Goal: Task Accomplishment & Management: Complete application form

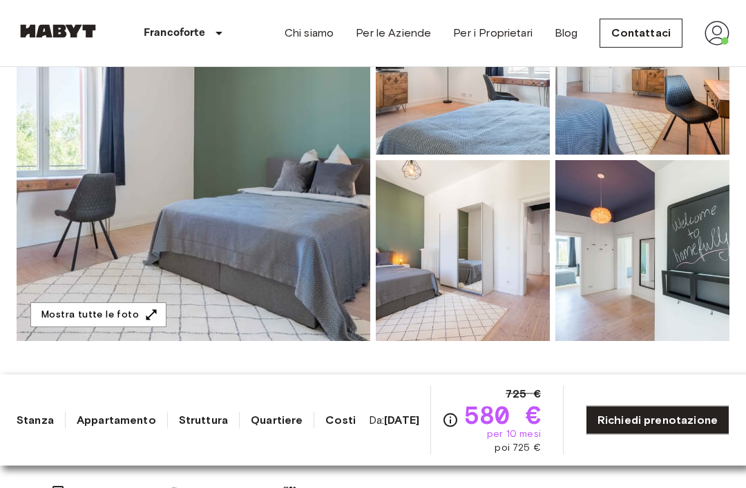
click at [113, 199] on img at bounding box center [194, 158] width 354 height 368
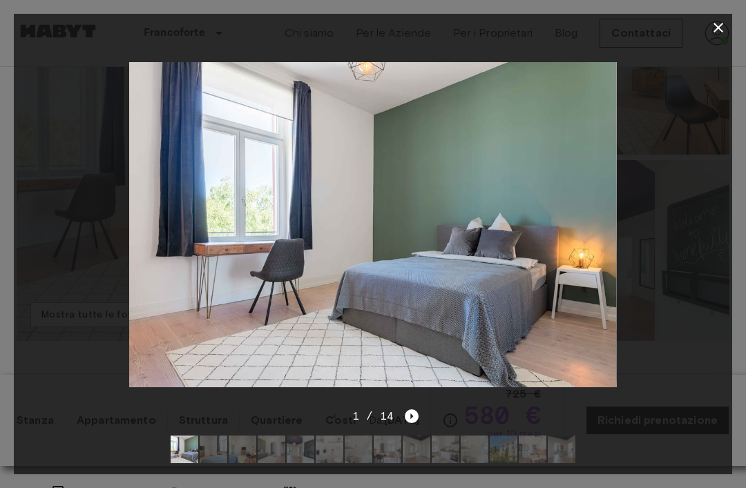
scroll to position [242, 0]
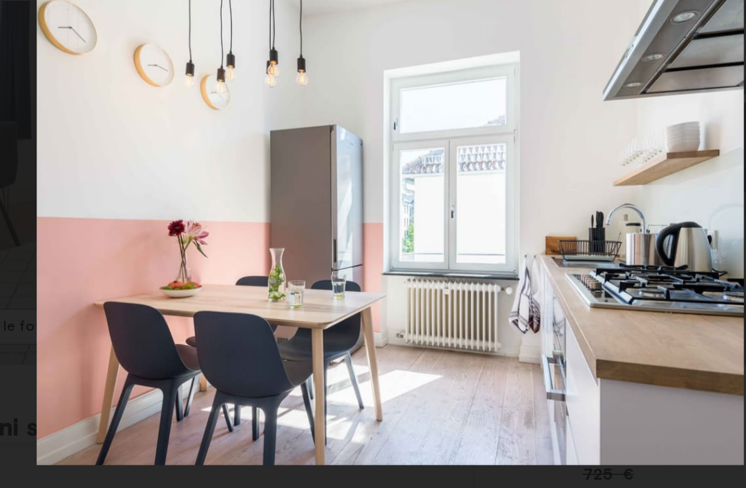
click at [480, 62] on img at bounding box center [373, 224] width 488 height 325
click at [486, 62] on img at bounding box center [373, 224] width 488 height 325
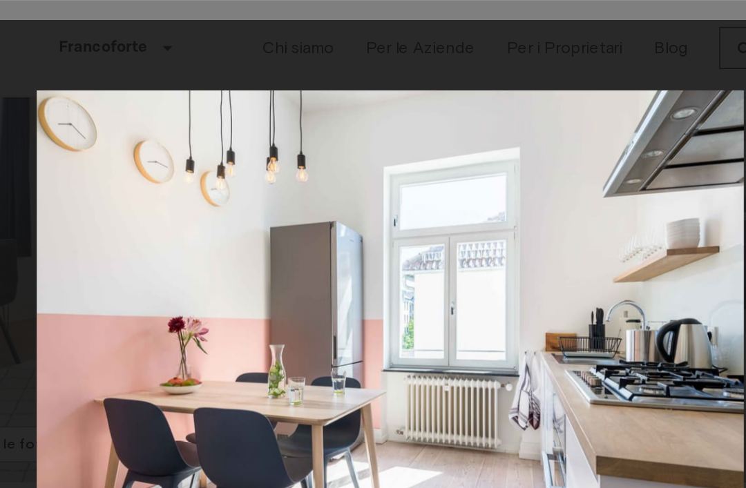
scroll to position [0, 0]
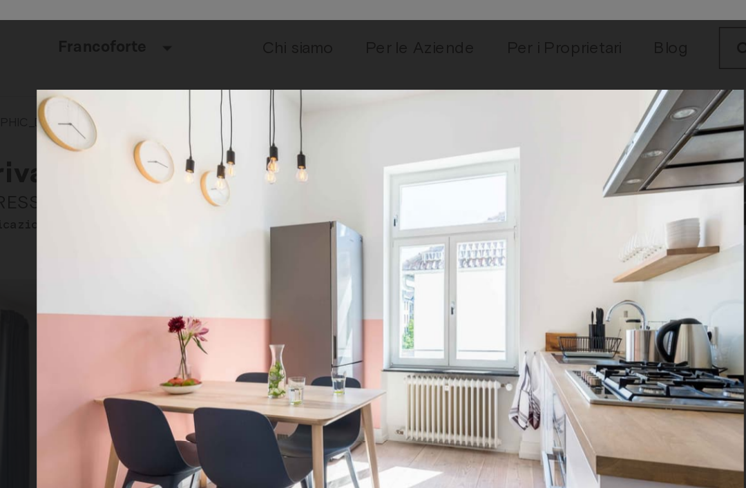
click at [32, 32] on div at bounding box center [373, 28] width 718 height 28
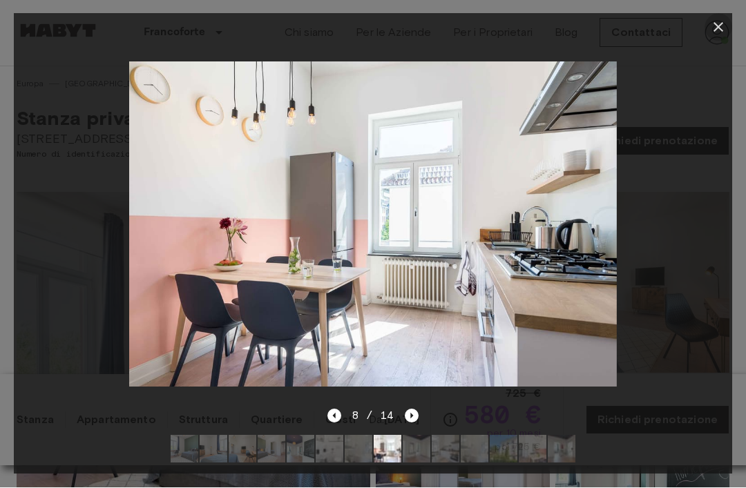
click at [714, 32] on icon "button" at bounding box center [718, 27] width 17 height 17
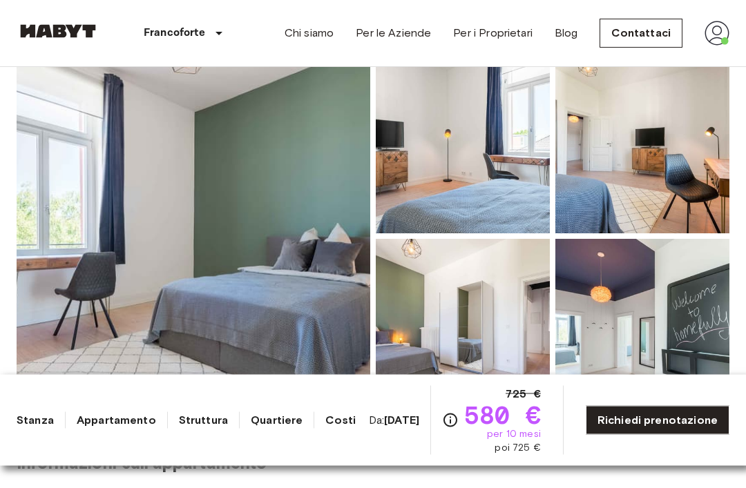
click at [98, 221] on img at bounding box center [194, 237] width 354 height 368
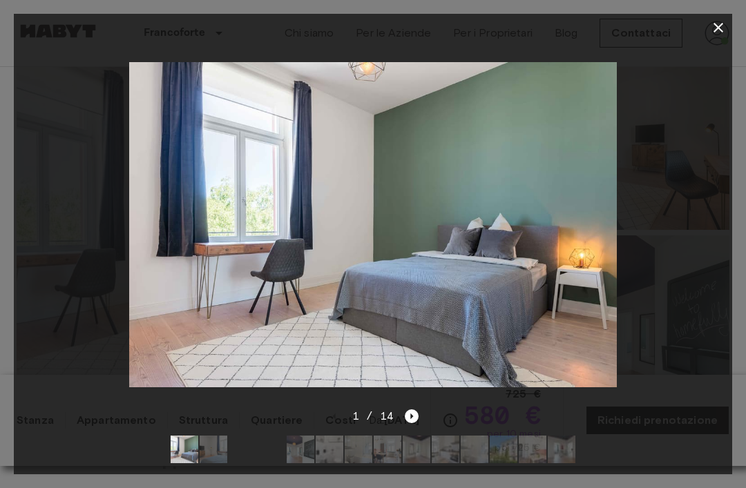
scroll to position [146, 0]
click at [411, 419] on icon "Next image" at bounding box center [412, 417] width 3 height 6
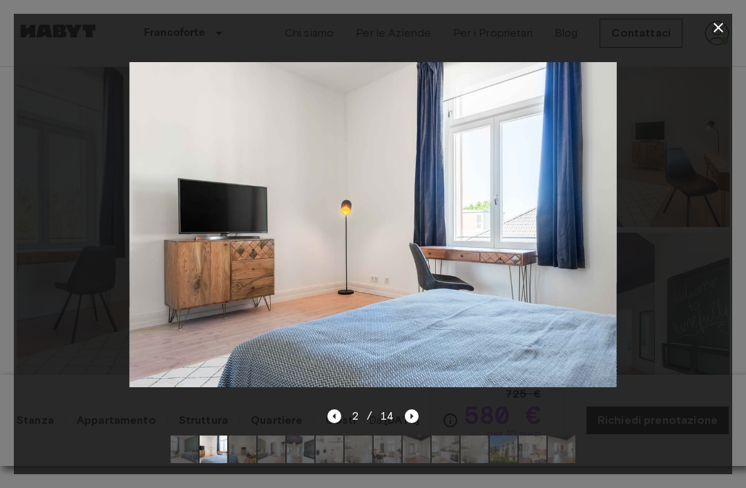
click at [411, 419] on icon "Next image" at bounding box center [412, 417] width 3 height 6
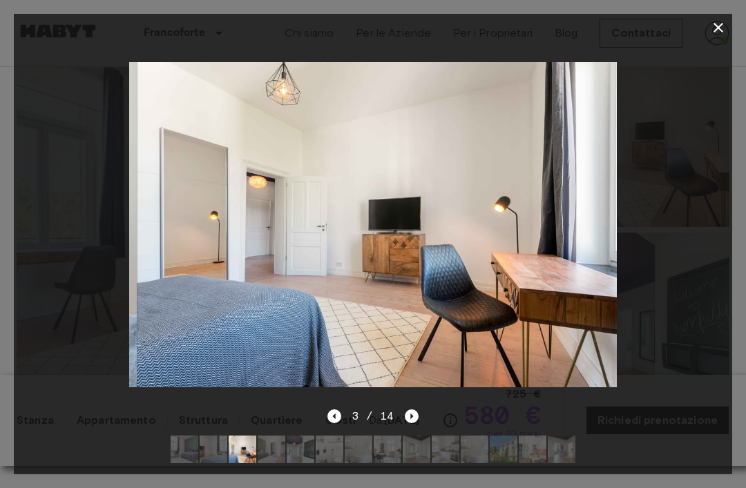
click at [412, 423] on icon "Next image" at bounding box center [412, 417] width 14 height 14
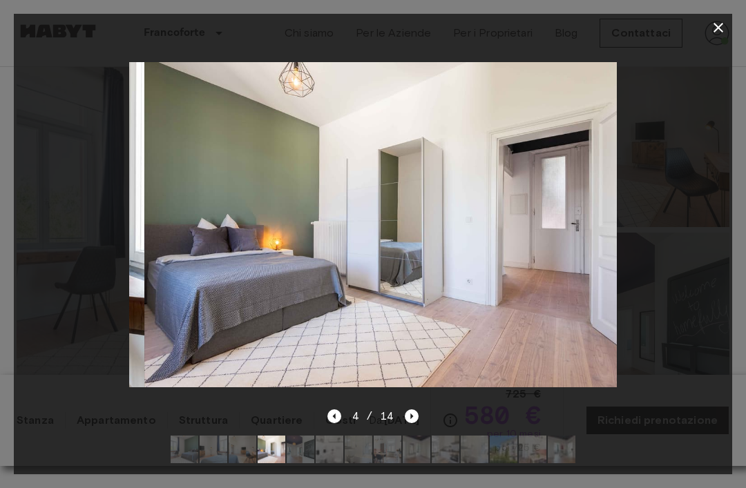
click at [412, 419] on icon "Next image" at bounding box center [412, 417] width 3 height 6
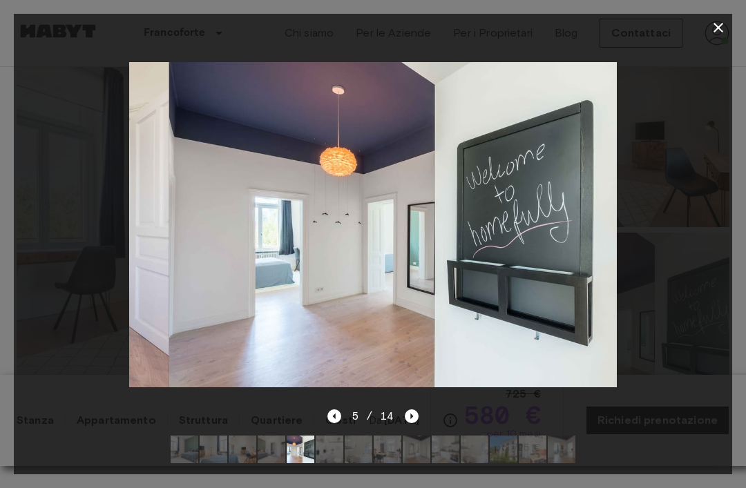
click at [412, 423] on icon "Next image" at bounding box center [412, 417] width 14 height 14
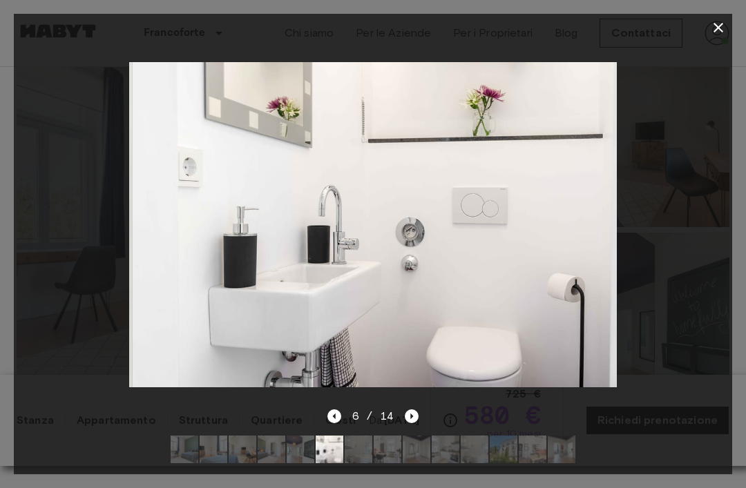
click at [414, 423] on icon "Next image" at bounding box center [412, 417] width 14 height 14
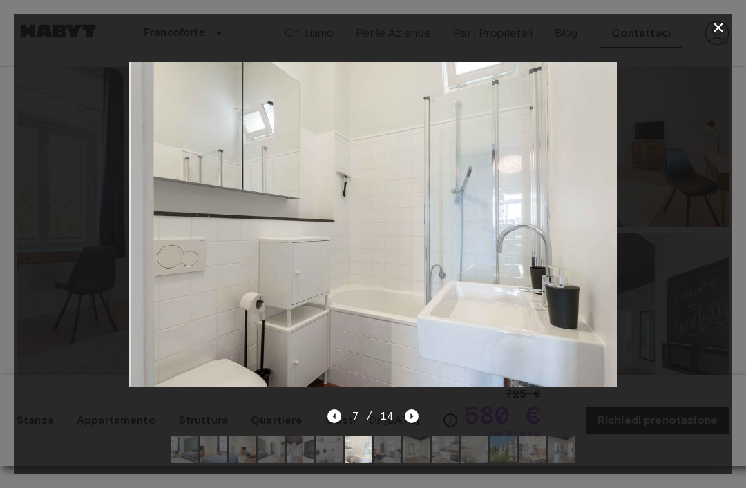
click at [416, 423] on icon "Next image" at bounding box center [412, 417] width 14 height 14
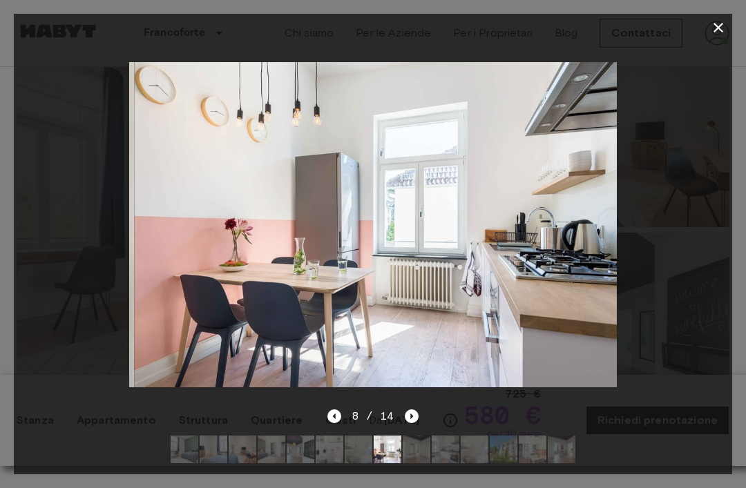
click at [415, 423] on icon "Next image" at bounding box center [412, 417] width 14 height 14
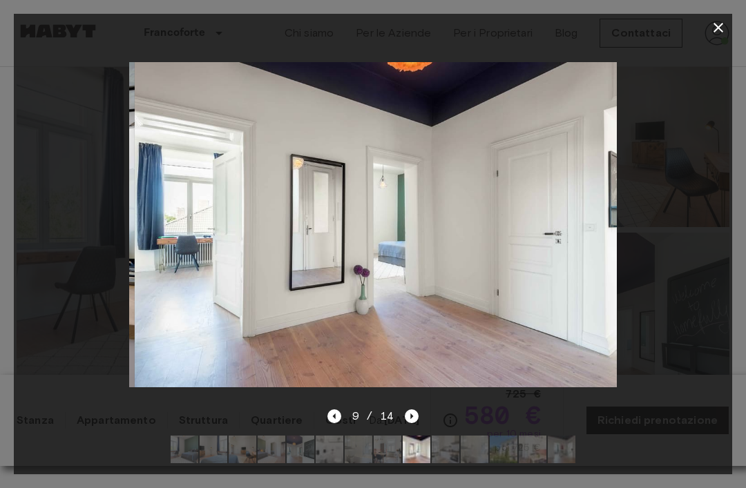
click at [700, 26] on div at bounding box center [373, 28] width 718 height 28
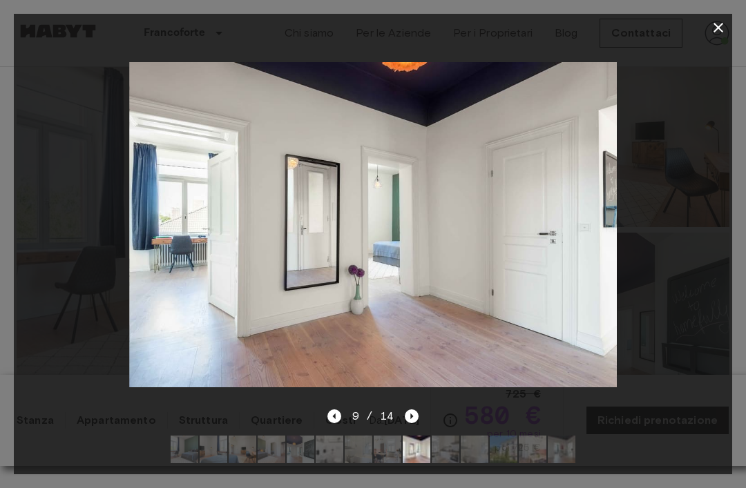
click at [707, 35] on button "button" at bounding box center [719, 28] width 28 height 28
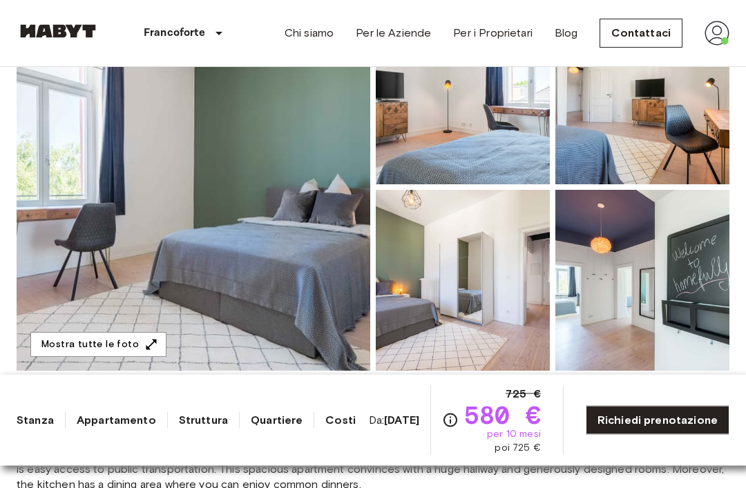
scroll to position [189, 0]
click at [79, 163] on img at bounding box center [194, 187] width 354 height 368
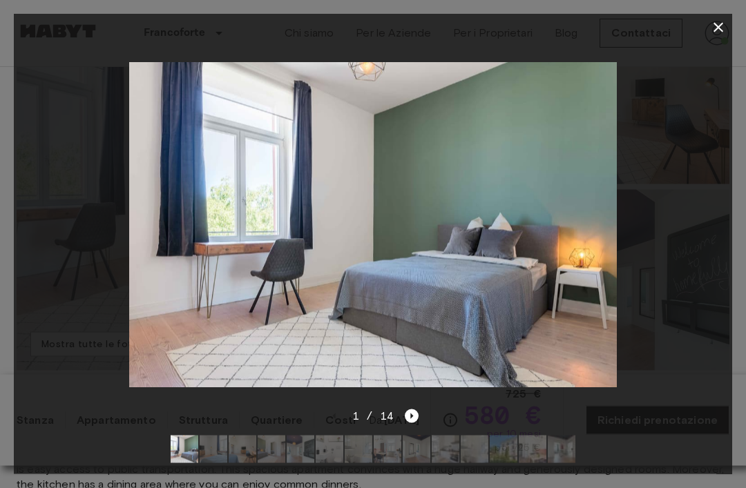
scroll to position [190, 0]
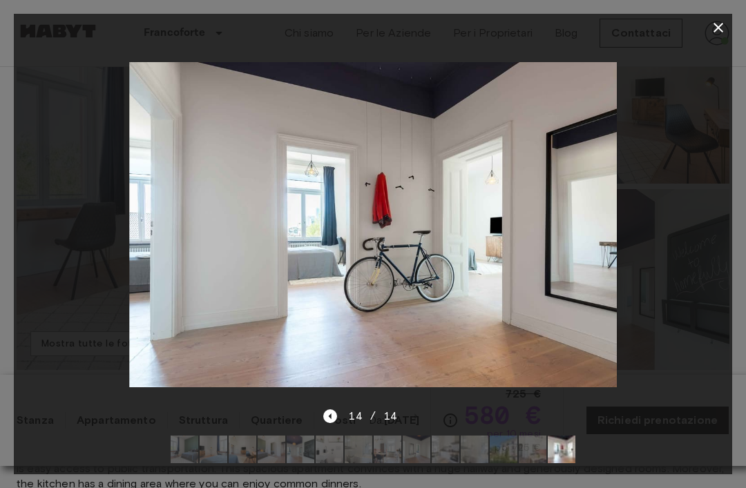
click at [721, 35] on icon "button" at bounding box center [718, 27] width 17 height 17
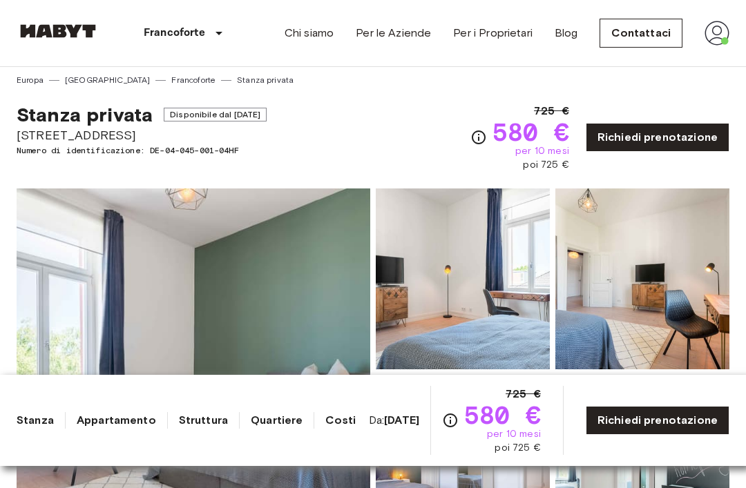
scroll to position [0, 0]
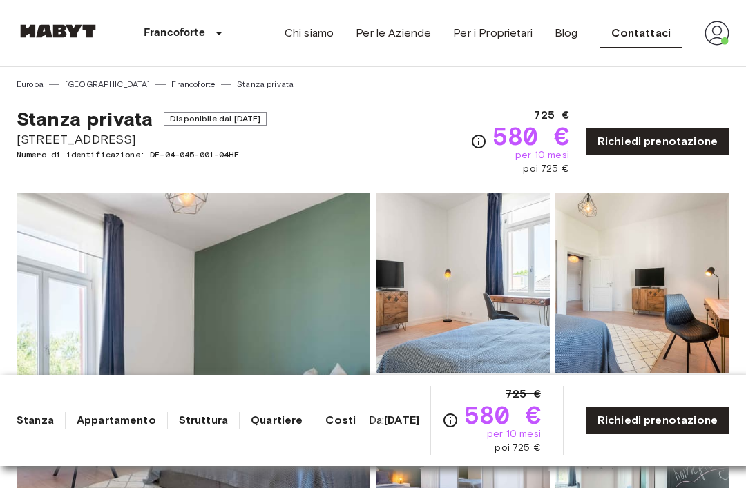
click at [652, 140] on link "Richiedi prenotazione" at bounding box center [658, 141] width 144 height 29
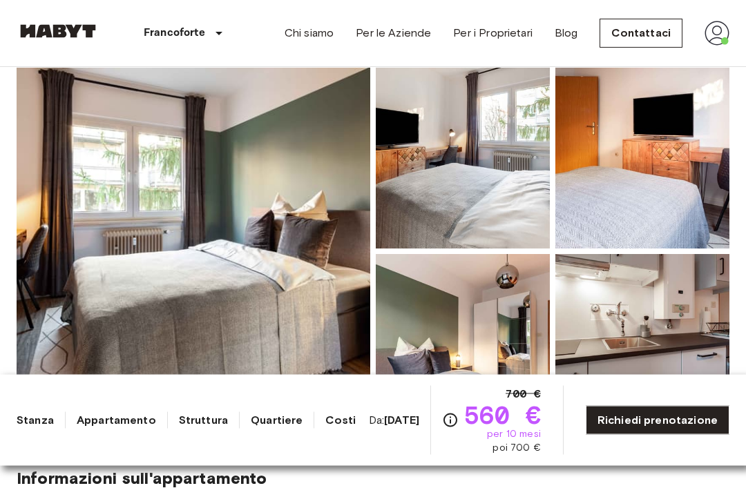
click at [97, 199] on img at bounding box center [194, 252] width 354 height 368
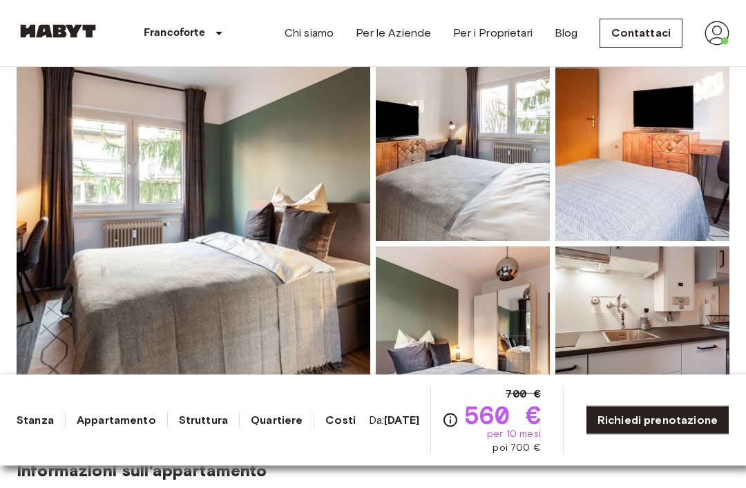
scroll to position [133, 0]
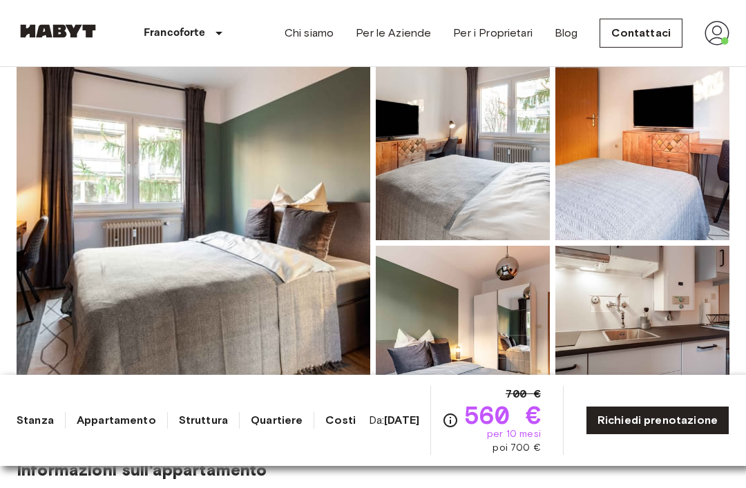
click at [108, 181] on img at bounding box center [194, 243] width 354 height 368
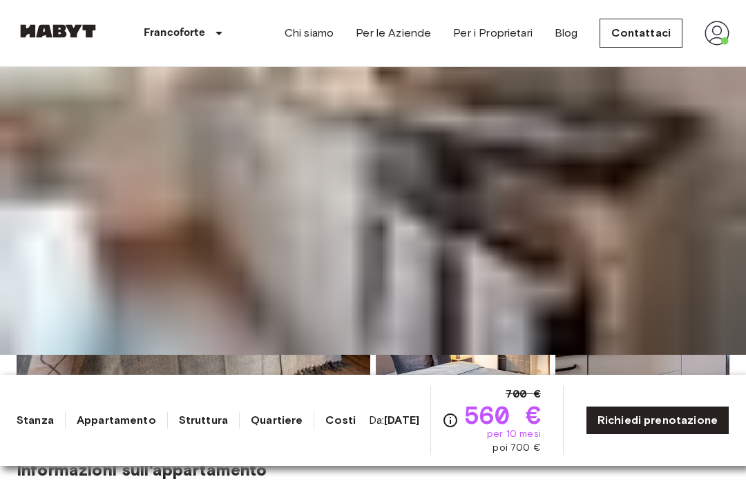
scroll to position [134, 0]
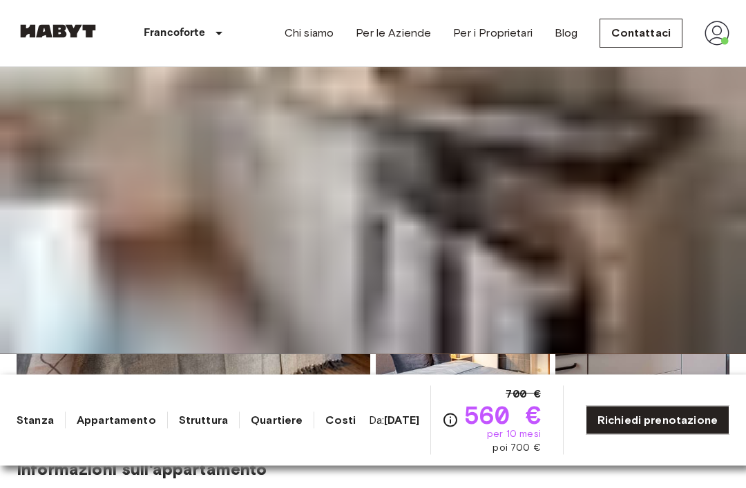
click at [420, 354] on img at bounding box center [373, 109] width 746 height 488
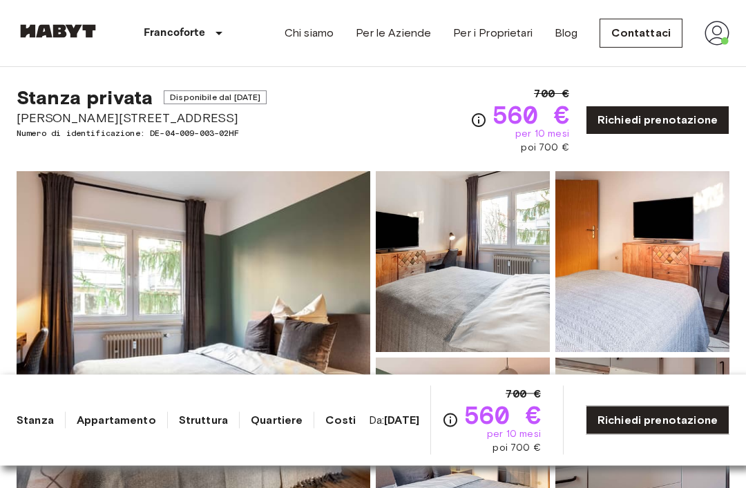
scroll to position [0, 0]
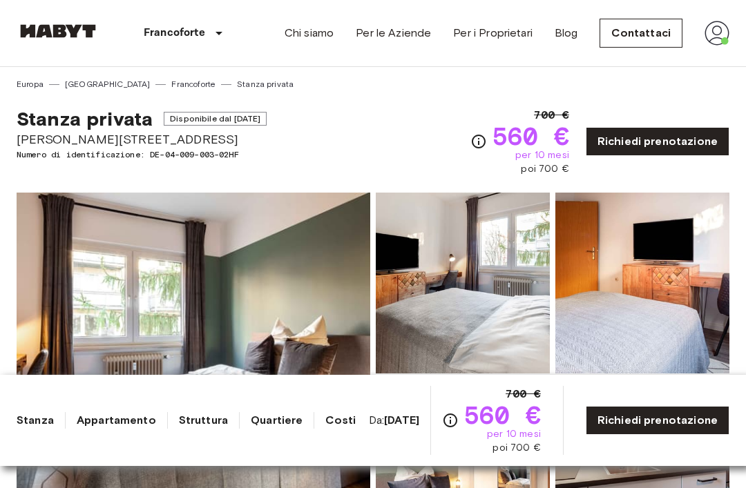
click at [671, 421] on link "Richiedi prenotazione" at bounding box center [658, 420] width 144 height 29
click at [663, 426] on link "Richiedi prenotazione" at bounding box center [658, 420] width 144 height 29
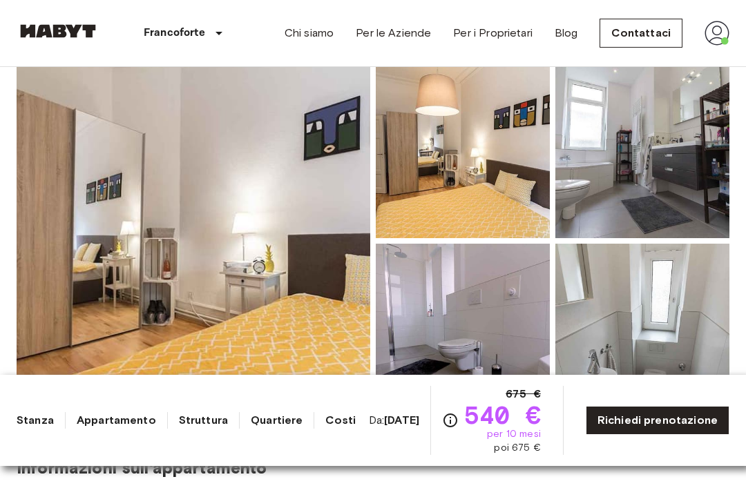
scroll to position [139, 0]
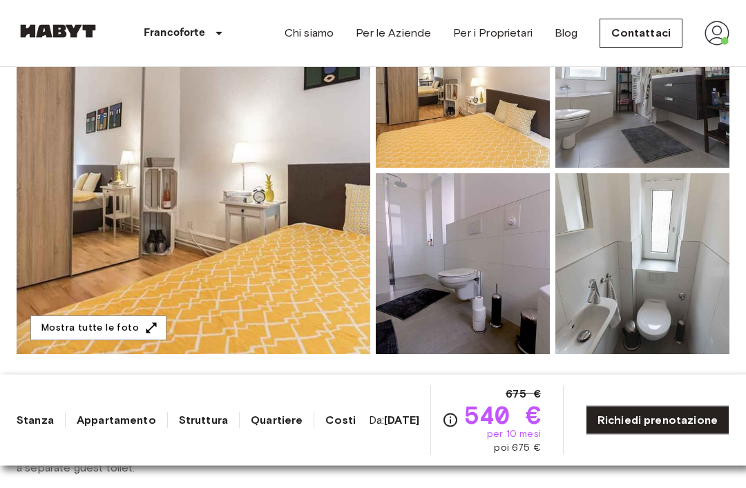
click at [114, 171] on img at bounding box center [194, 172] width 354 height 368
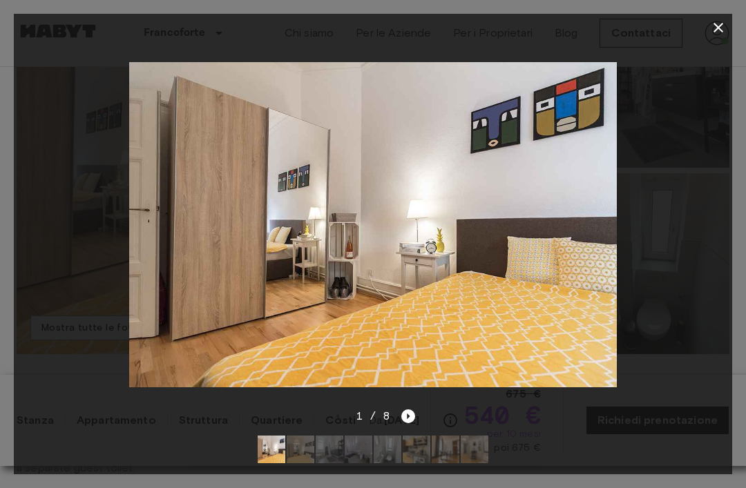
click at [406, 408] on div at bounding box center [373, 224] width 718 height 367
click at [408, 423] on icon "Next image" at bounding box center [408, 417] width 14 height 14
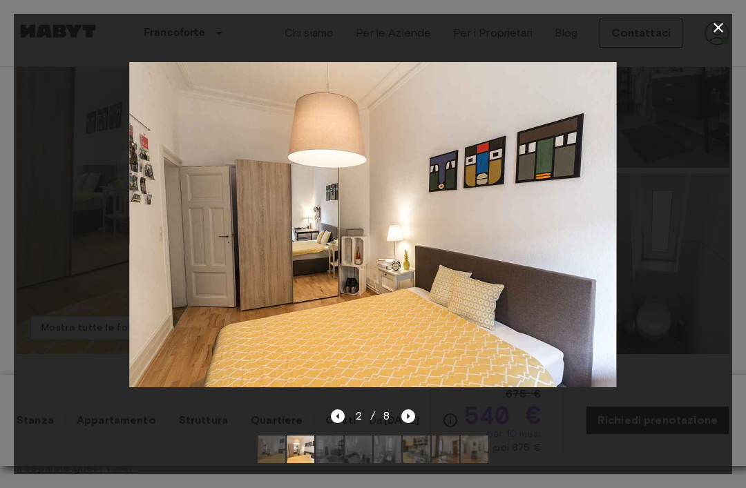
click at [401, 423] on icon "Next image" at bounding box center [408, 417] width 14 height 14
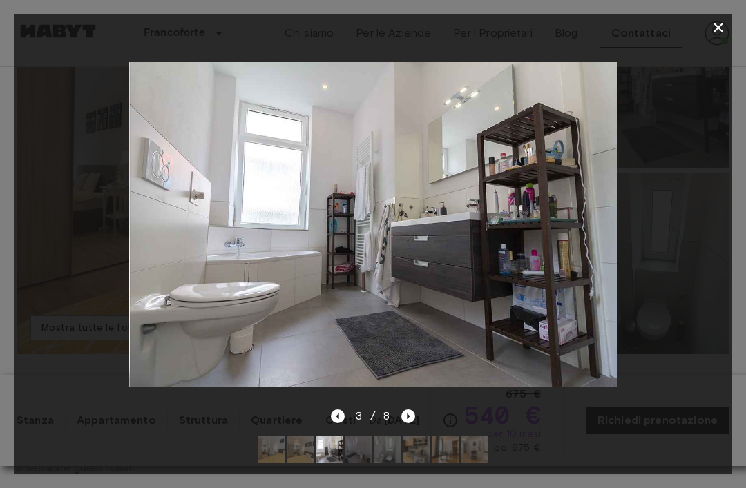
click at [401, 425] on div "3 / 8" at bounding box center [373, 416] width 85 height 17
click at [403, 423] on icon "Next image" at bounding box center [408, 417] width 14 height 14
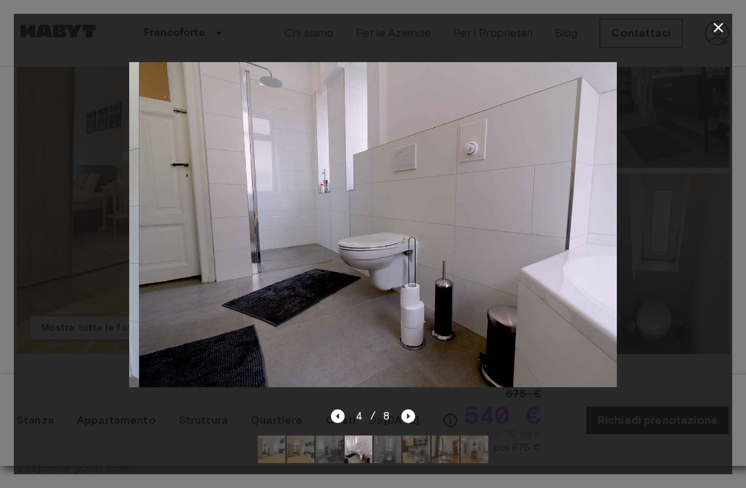
click at [406, 423] on icon "Next image" at bounding box center [408, 417] width 14 height 14
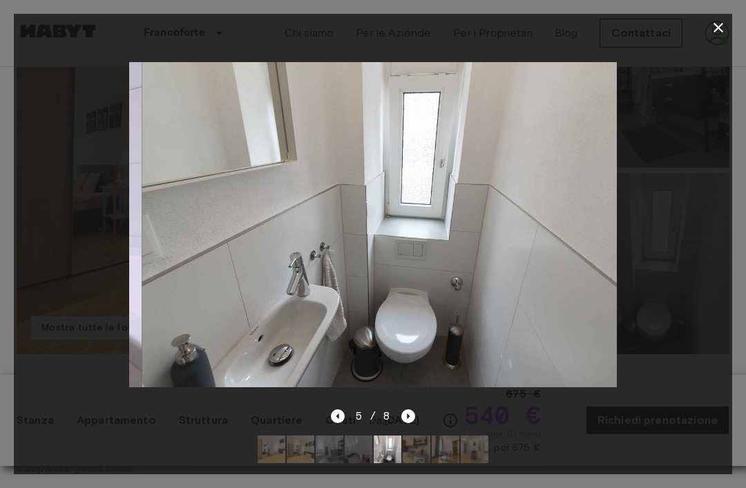
click at [405, 423] on icon "Next image" at bounding box center [408, 417] width 14 height 14
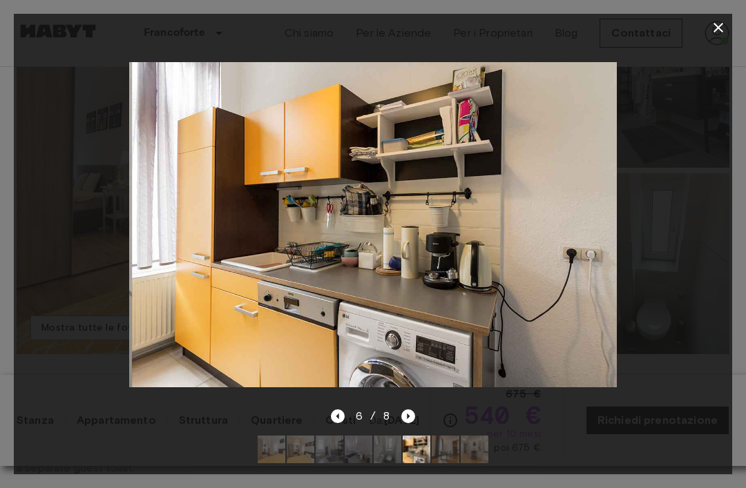
click at [403, 423] on icon "Next image" at bounding box center [408, 417] width 14 height 14
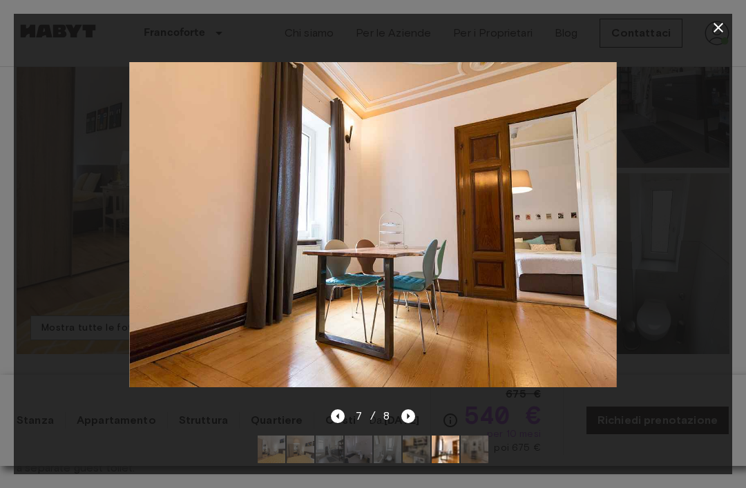
click at [410, 423] on icon "Next image" at bounding box center [408, 417] width 14 height 14
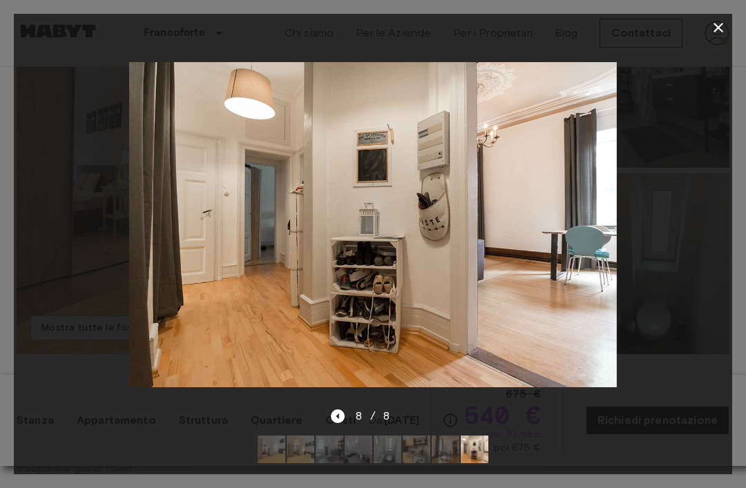
click at [412, 425] on div "8 / 8" at bounding box center [373, 416] width 85 height 17
click at [713, 27] on icon "button" at bounding box center [718, 27] width 17 height 17
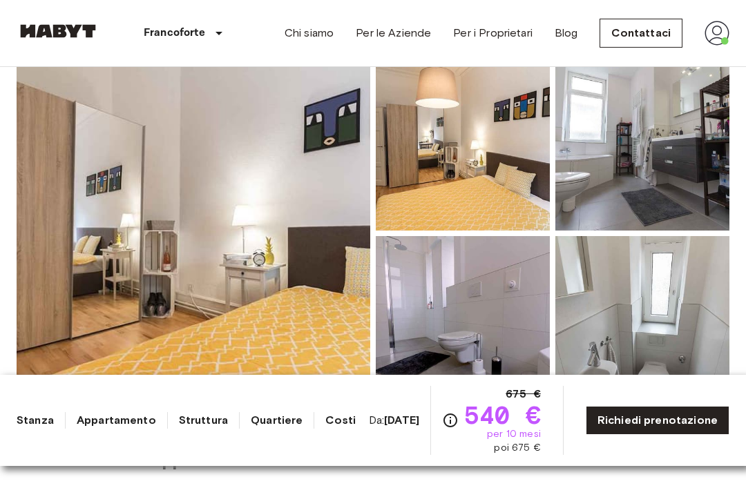
scroll to position [145, 0]
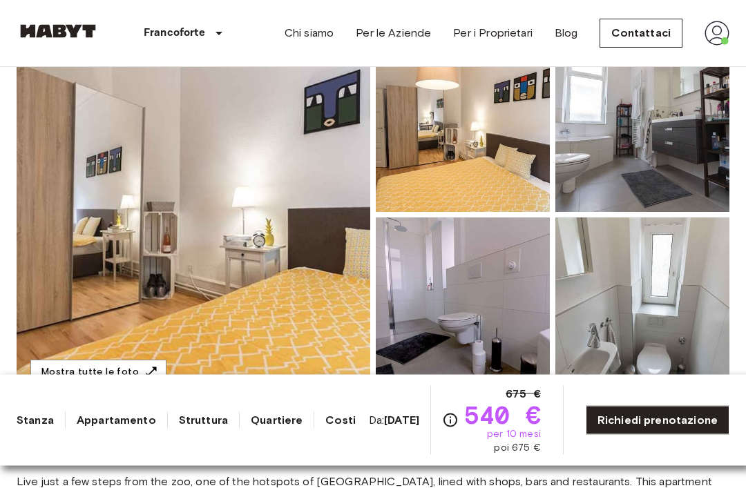
click at [106, 187] on img at bounding box center [194, 216] width 354 height 368
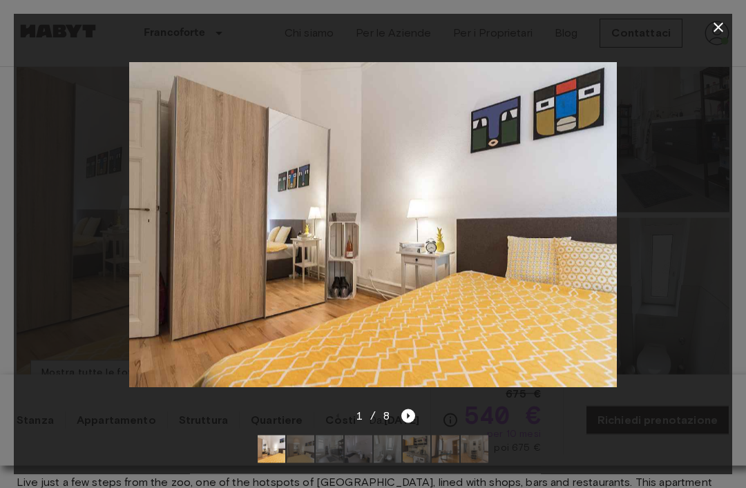
scroll to position [162, 0]
click at [404, 421] on icon "Next image" at bounding box center [408, 417] width 14 height 14
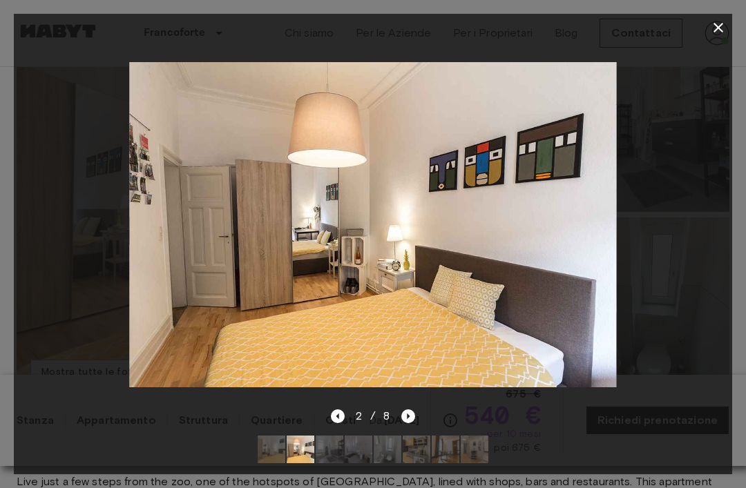
click at [414, 417] on icon "Next image" at bounding box center [408, 417] width 14 height 14
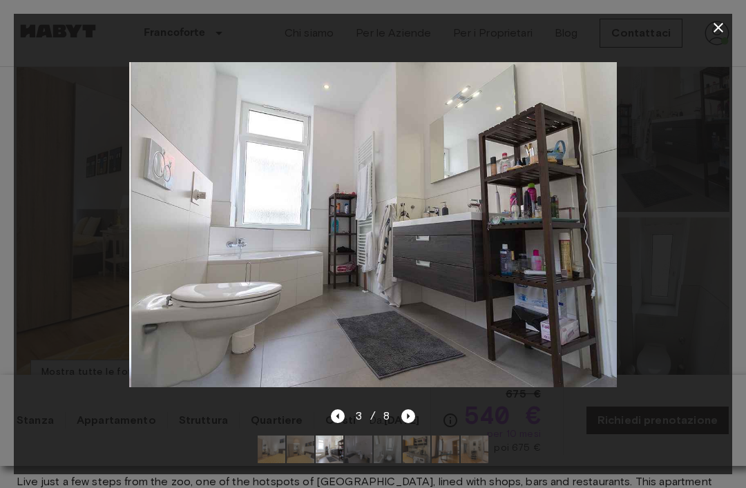
click at [412, 419] on icon "Next image" at bounding box center [408, 417] width 14 height 14
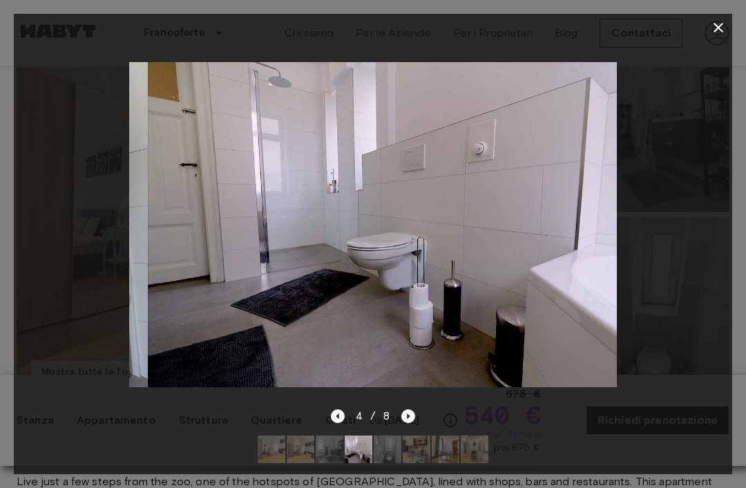
click at [410, 419] on icon "Next image" at bounding box center [408, 417] width 14 height 14
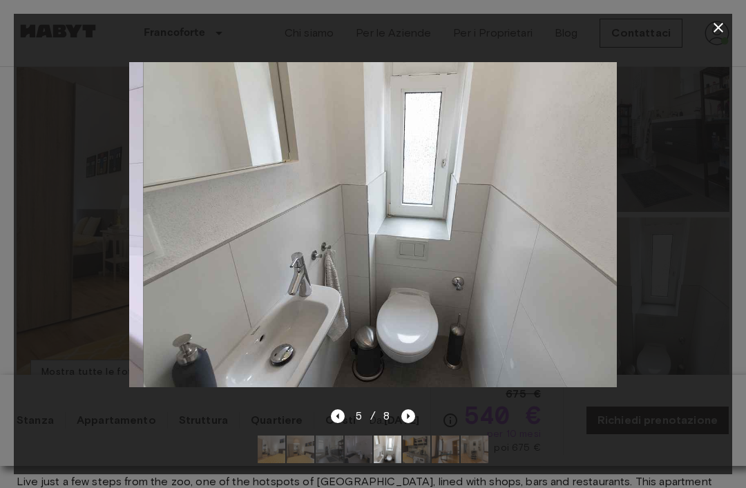
click at [414, 415] on icon "Next image" at bounding box center [408, 417] width 14 height 14
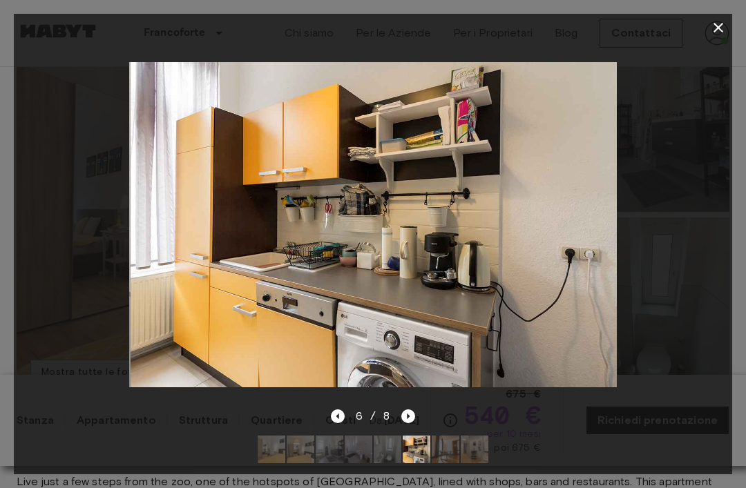
click at [413, 419] on icon "Next image" at bounding box center [408, 417] width 14 height 14
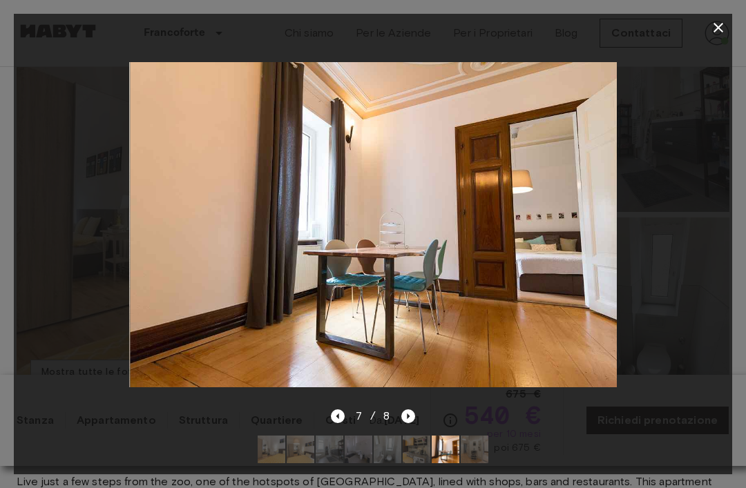
click at [430, 414] on div "7 / 8" at bounding box center [373, 441] width 718 height 66
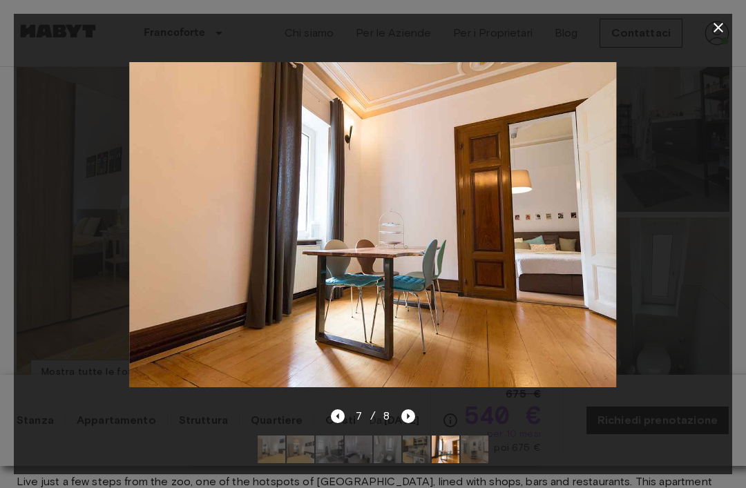
click at [414, 418] on icon "Next image" at bounding box center [408, 417] width 14 height 14
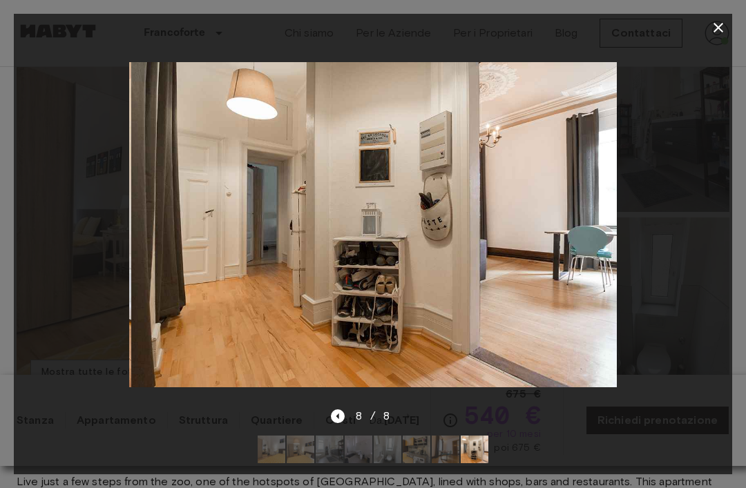
click at [408, 420] on div "8 / 8" at bounding box center [373, 416] width 85 height 17
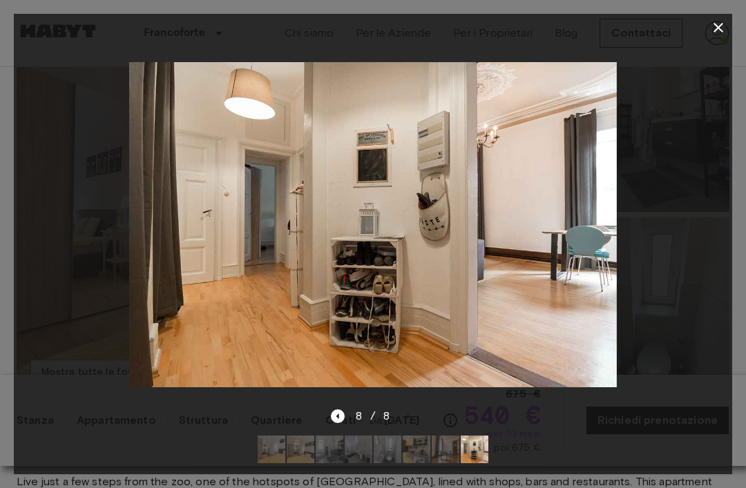
click at [721, 27] on icon "button" at bounding box center [718, 27] width 17 height 17
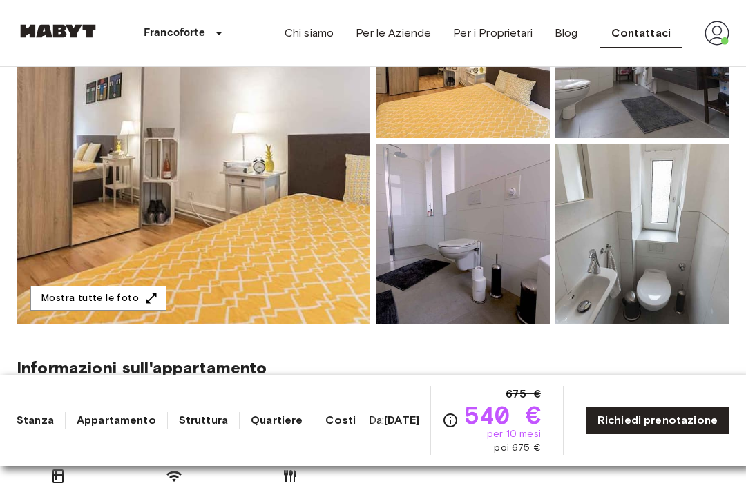
scroll to position [249, 0]
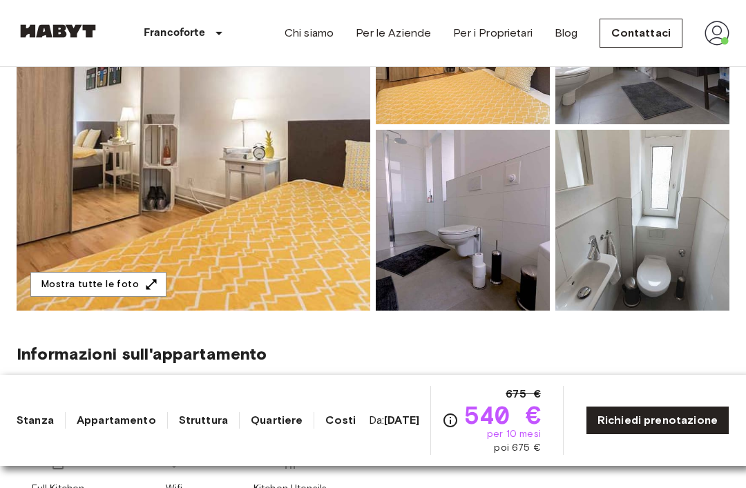
click at [53, 190] on img at bounding box center [194, 127] width 354 height 368
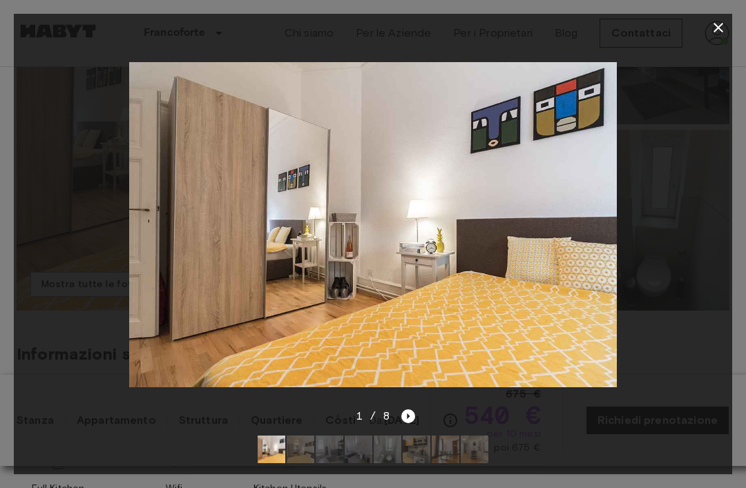
click at [404, 423] on icon "Next image" at bounding box center [408, 417] width 14 height 14
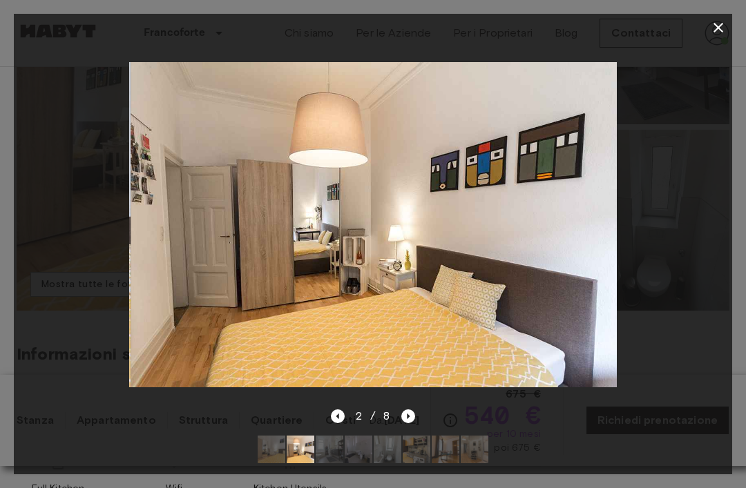
click at [414, 423] on icon "Next image" at bounding box center [408, 417] width 14 height 14
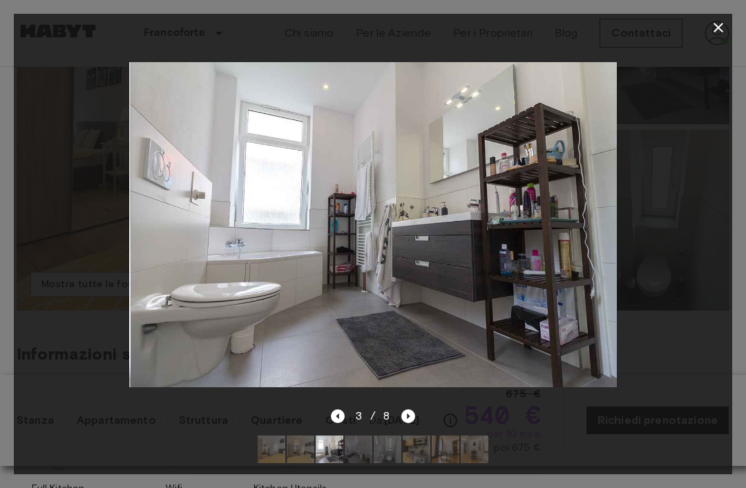
click at [407, 423] on icon "Next image" at bounding box center [408, 417] width 14 height 14
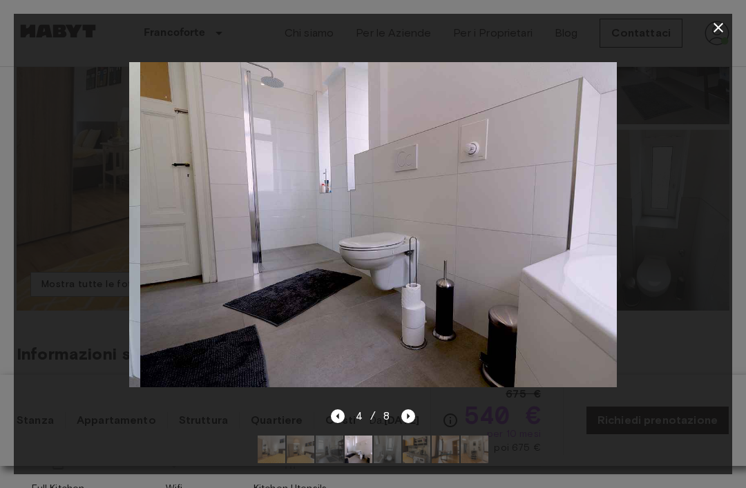
click at [408, 423] on icon "Next image" at bounding box center [408, 417] width 14 height 14
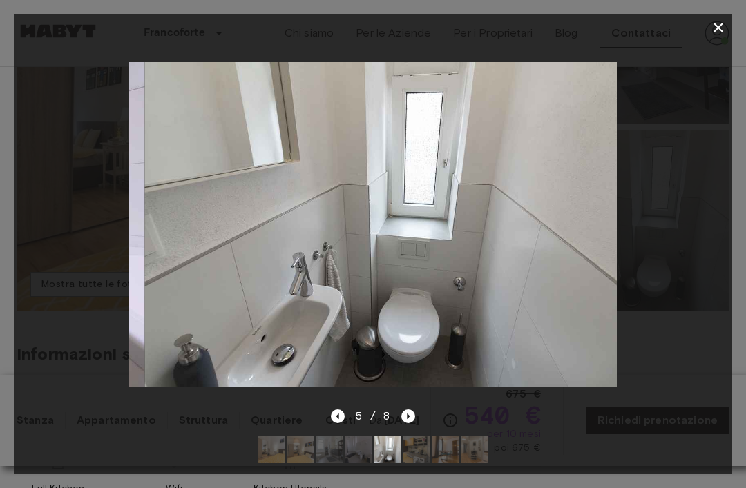
click at [411, 423] on icon "Next image" at bounding box center [408, 417] width 14 height 14
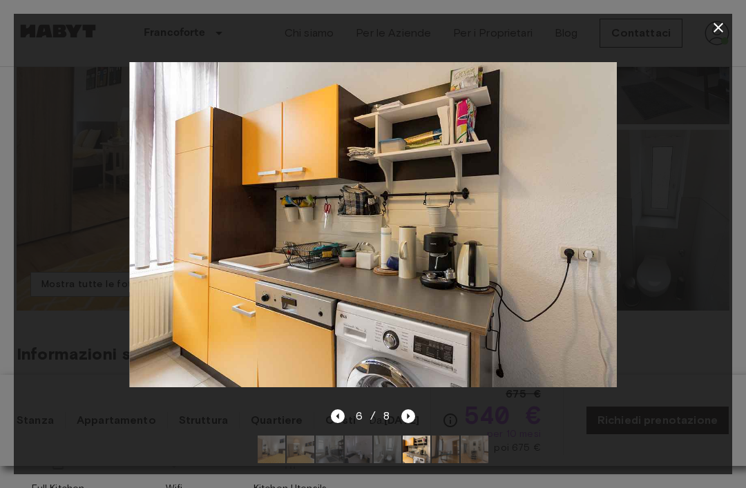
click at [335, 423] on icon "Previous image" at bounding box center [338, 417] width 14 height 14
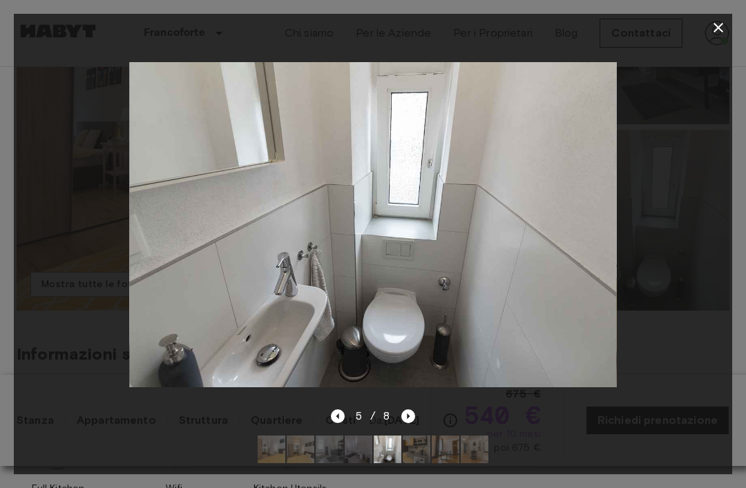
click at [401, 423] on icon "Next image" at bounding box center [408, 417] width 14 height 14
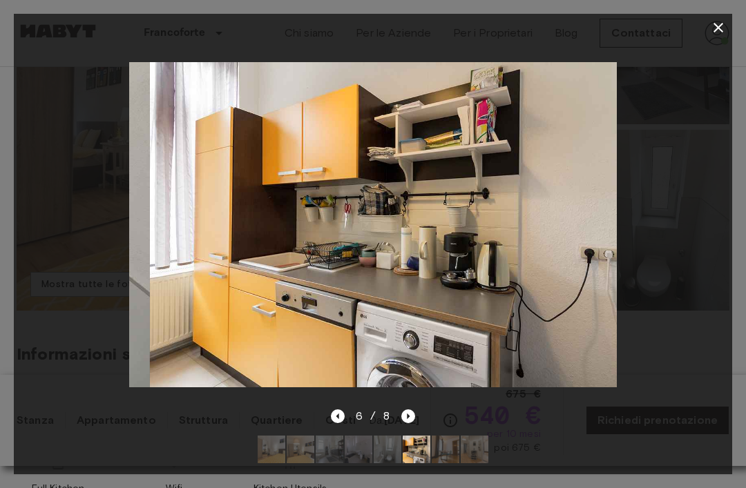
click at [403, 423] on icon "Next image" at bounding box center [408, 417] width 14 height 14
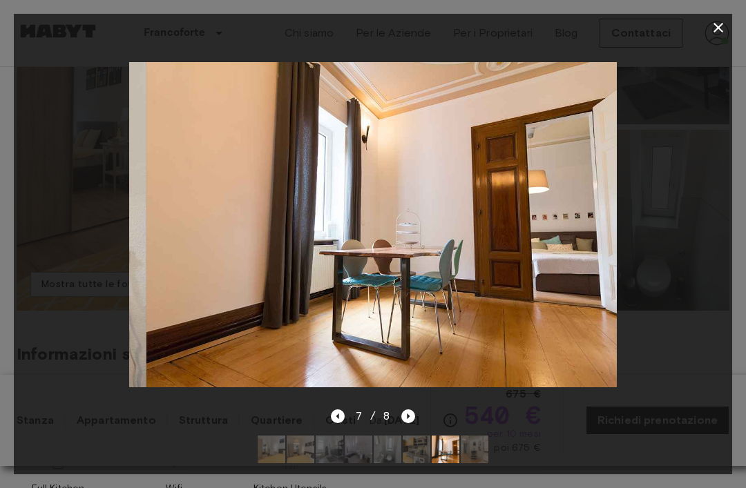
click at [401, 423] on icon "Next image" at bounding box center [408, 417] width 14 height 14
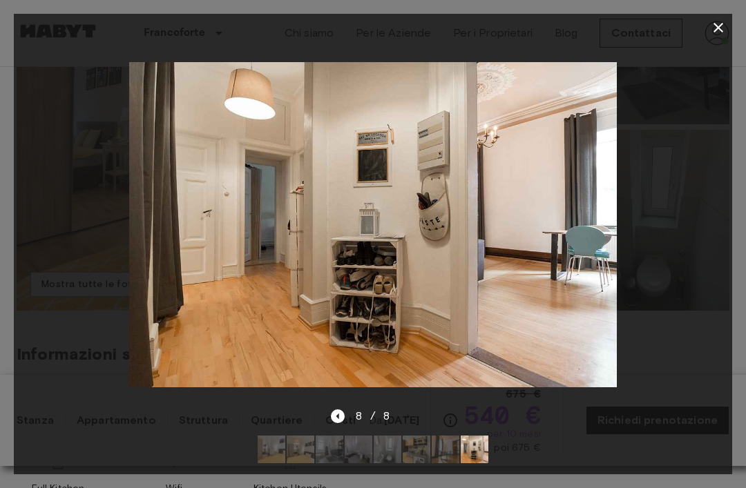
click at [402, 425] on div "8 / 8" at bounding box center [373, 416] width 85 height 17
click at [712, 35] on icon "button" at bounding box center [718, 27] width 17 height 17
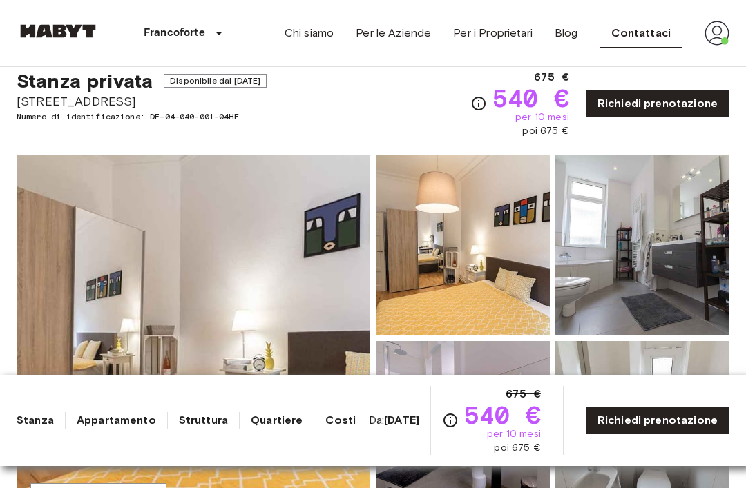
scroll to position [0, 0]
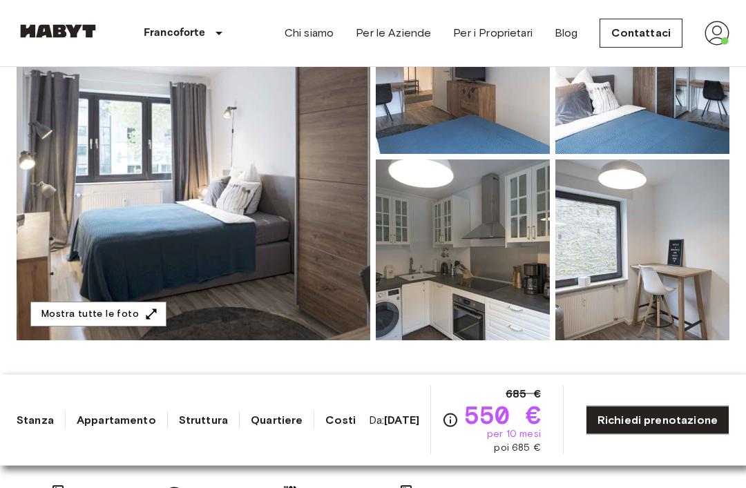
scroll to position [219, 0]
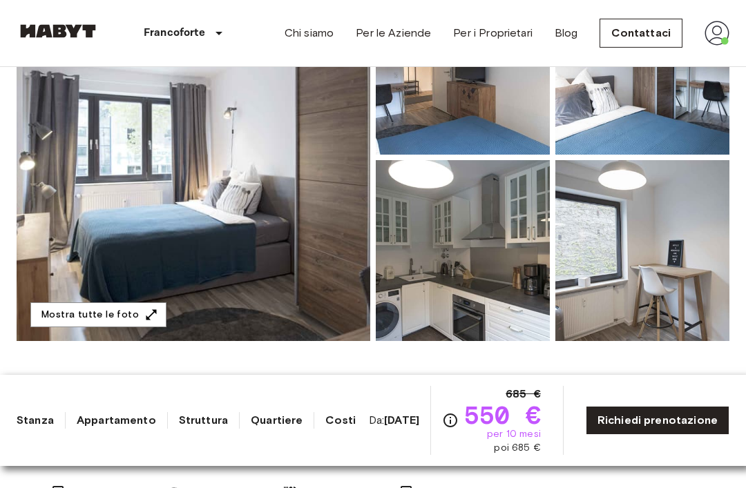
click at [124, 173] on img at bounding box center [194, 158] width 354 height 368
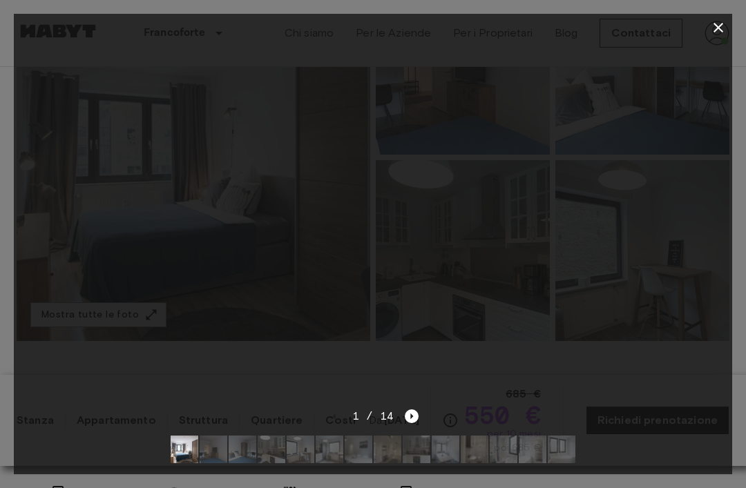
scroll to position [220, 0]
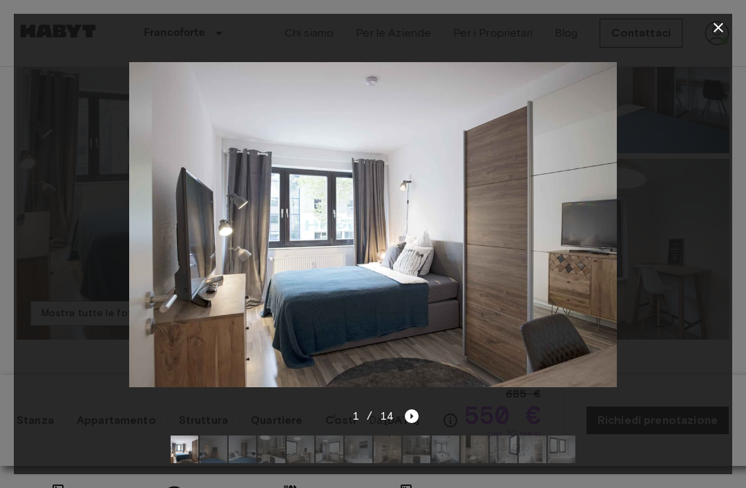
click at [415, 423] on icon "Next image" at bounding box center [412, 417] width 14 height 14
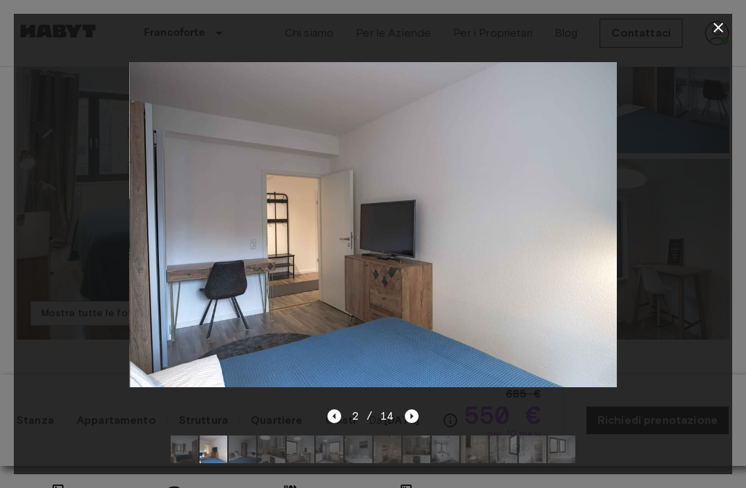
click at [415, 423] on icon "Next image" at bounding box center [412, 417] width 14 height 14
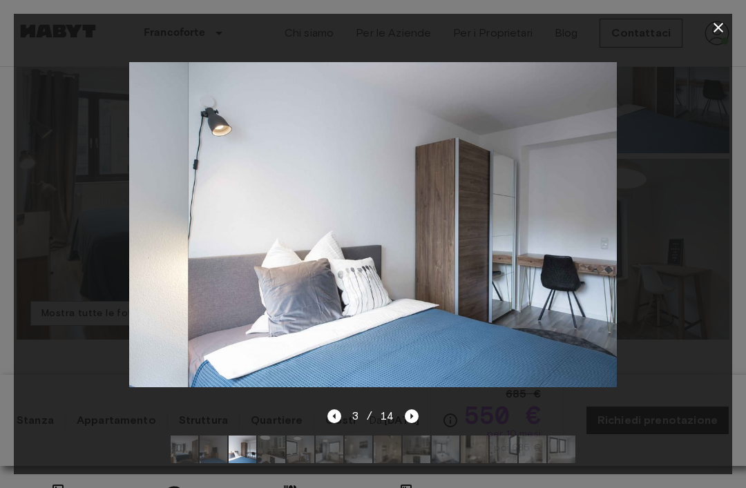
click at [417, 423] on icon "Next image" at bounding box center [412, 417] width 14 height 14
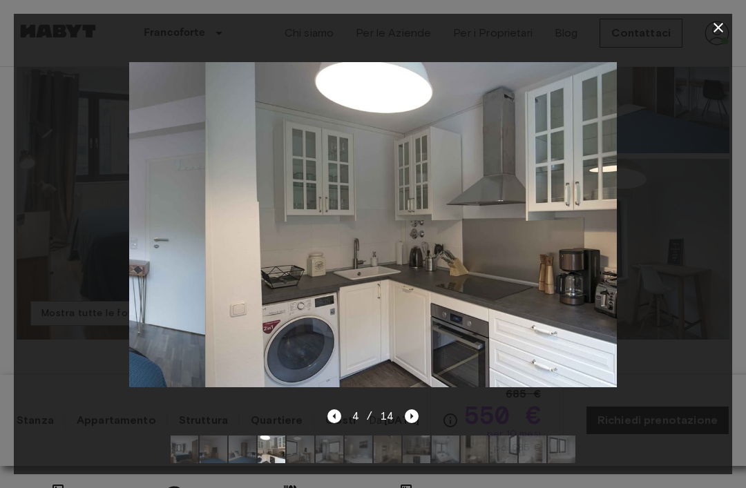
click at [414, 423] on icon "Next image" at bounding box center [412, 417] width 14 height 14
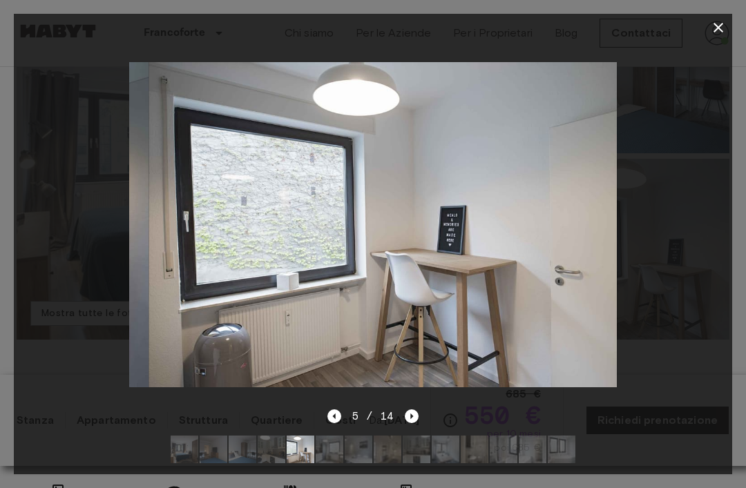
click at [414, 423] on icon "Next image" at bounding box center [412, 417] width 14 height 14
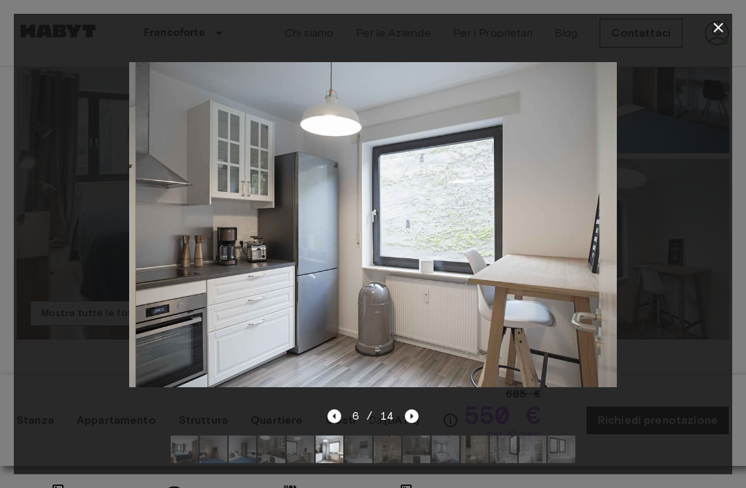
click at [409, 423] on icon "Next image" at bounding box center [412, 417] width 14 height 14
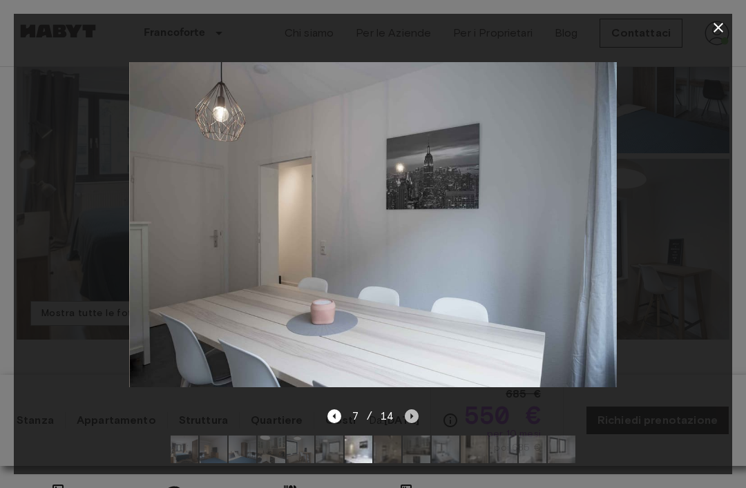
click at [416, 423] on icon "Next image" at bounding box center [412, 417] width 14 height 14
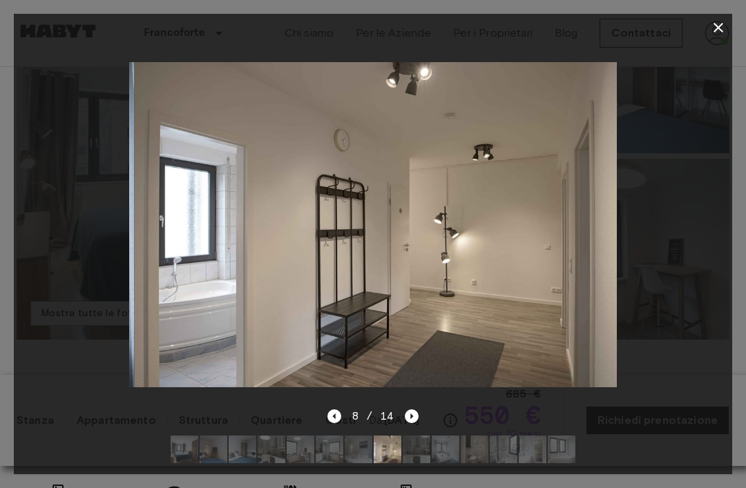
click at [405, 423] on icon "Next image" at bounding box center [412, 417] width 14 height 14
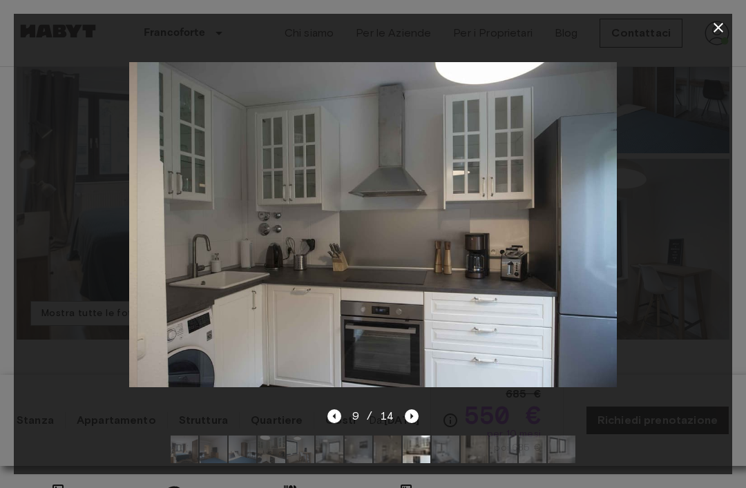
click at [406, 423] on icon "Next image" at bounding box center [412, 417] width 14 height 14
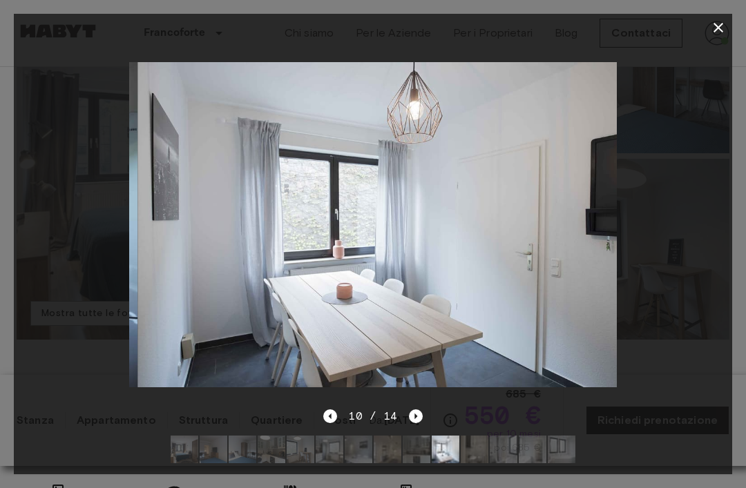
click at [421, 423] on icon "Next image" at bounding box center [416, 417] width 14 height 14
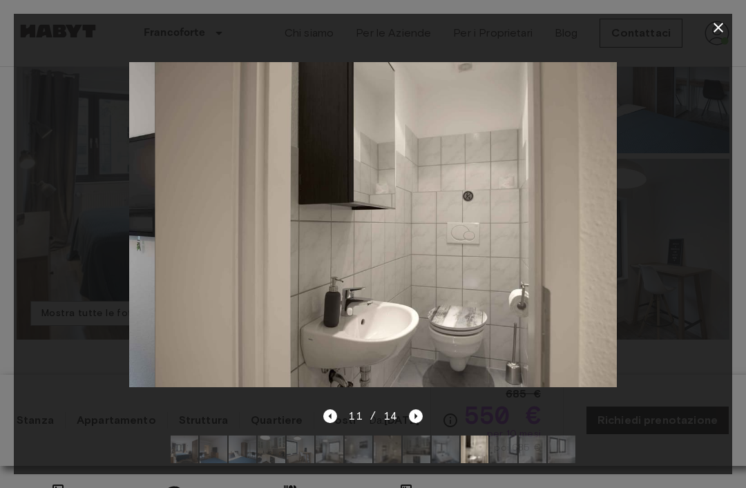
click at [409, 423] on icon "Next image" at bounding box center [416, 417] width 14 height 14
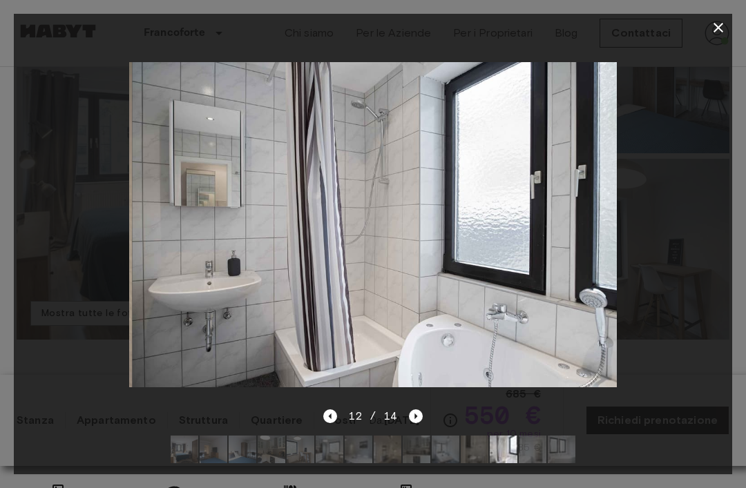
click at [723, 30] on icon "button" at bounding box center [718, 27] width 17 height 17
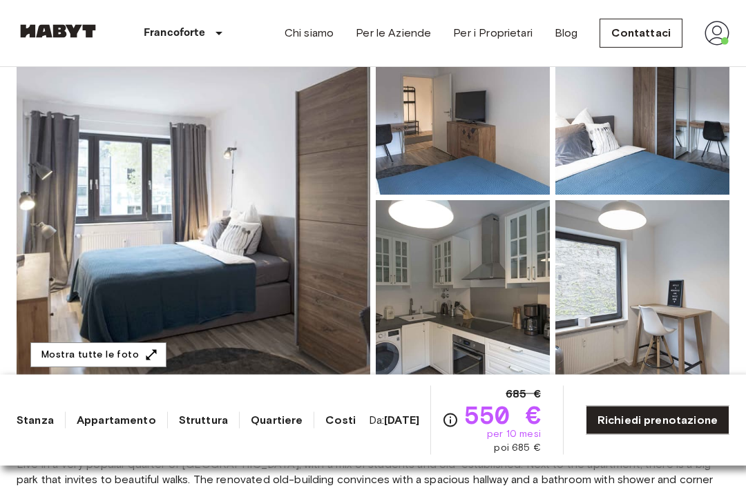
scroll to position [175, 0]
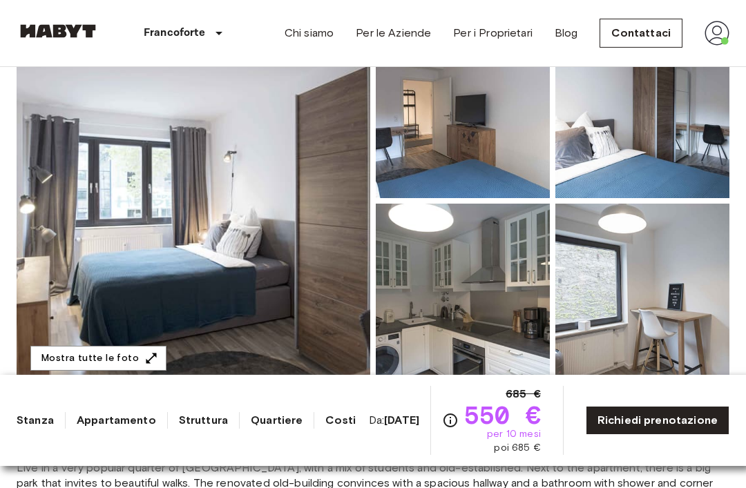
click at [103, 238] on img at bounding box center [194, 201] width 354 height 368
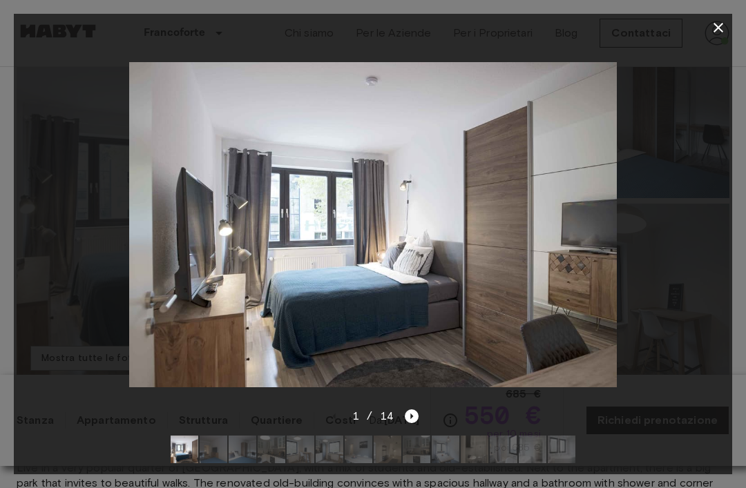
click at [406, 423] on icon "Next image" at bounding box center [412, 417] width 14 height 14
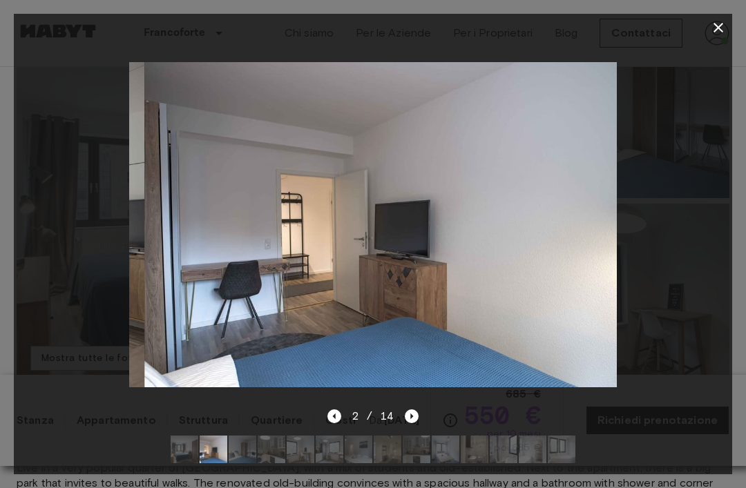
click at [411, 419] on icon "Next image" at bounding box center [412, 417] width 3 height 6
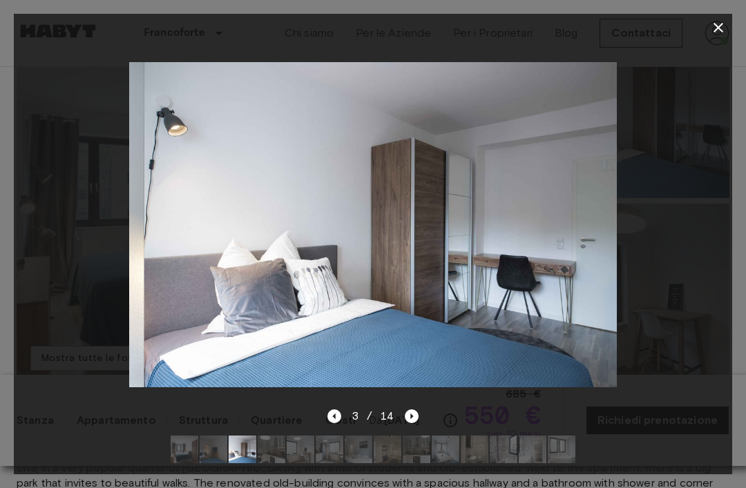
click at [409, 423] on icon "Next image" at bounding box center [412, 417] width 14 height 14
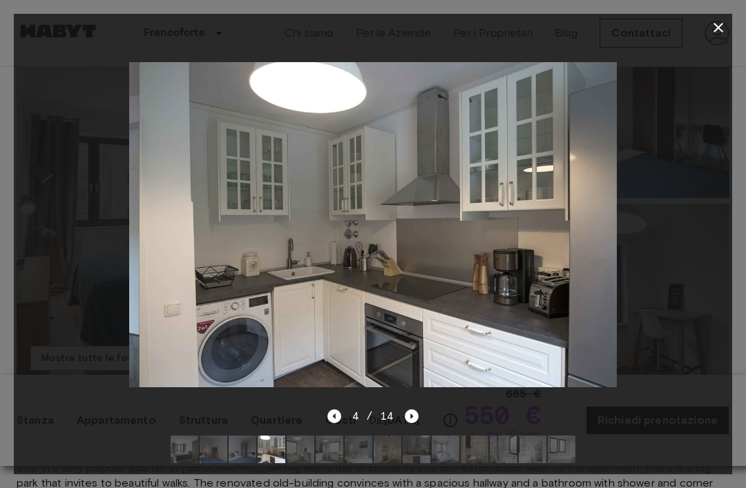
click at [408, 423] on icon "Next image" at bounding box center [412, 417] width 14 height 14
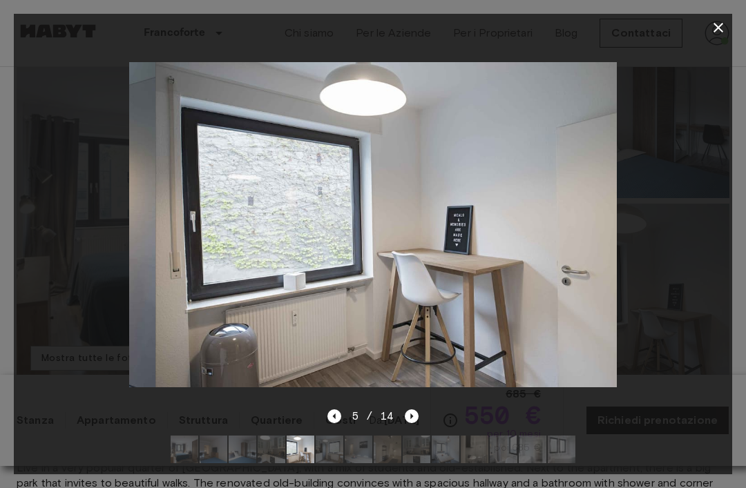
click at [412, 423] on icon "Next image" at bounding box center [412, 417] width 14 height 14
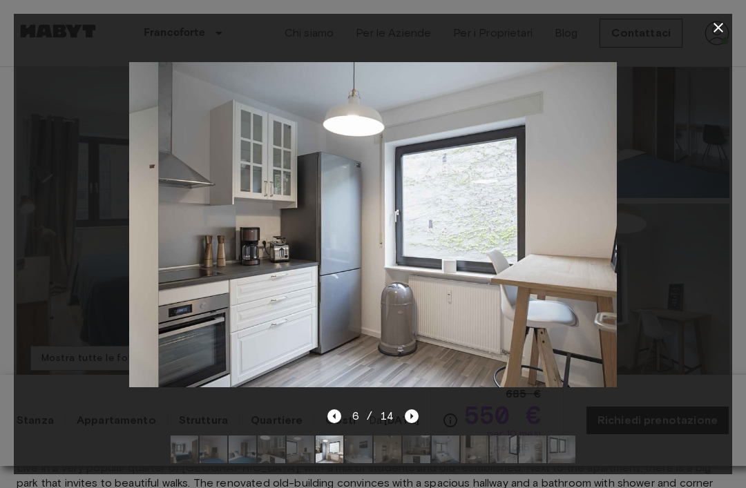
click at [417, 423] on icon "Next image" at bounding box center [412, 417] width 14 height 14
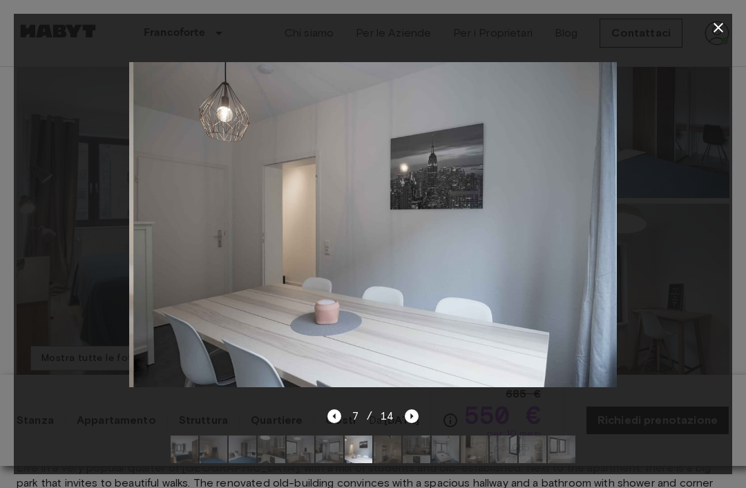
click at [414, 423] on icon "Next image" at bounding box center [412, 417] width 14 height 14
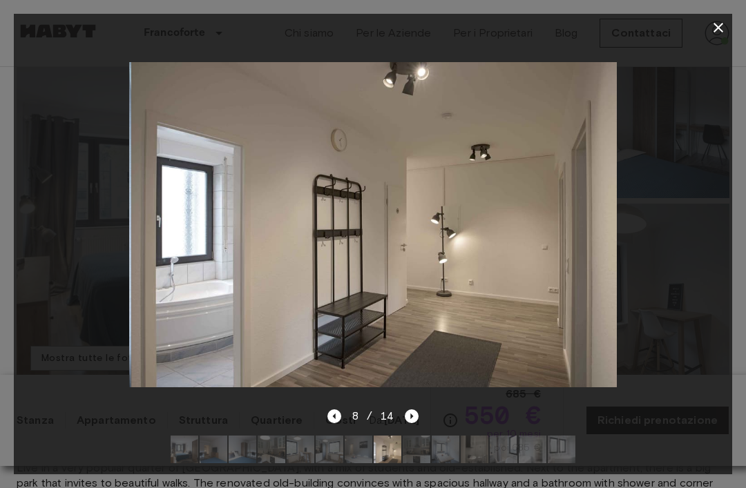
click at [419, 454] on div "8 / 14" at bounding box center [373, 441] width 718 height 66
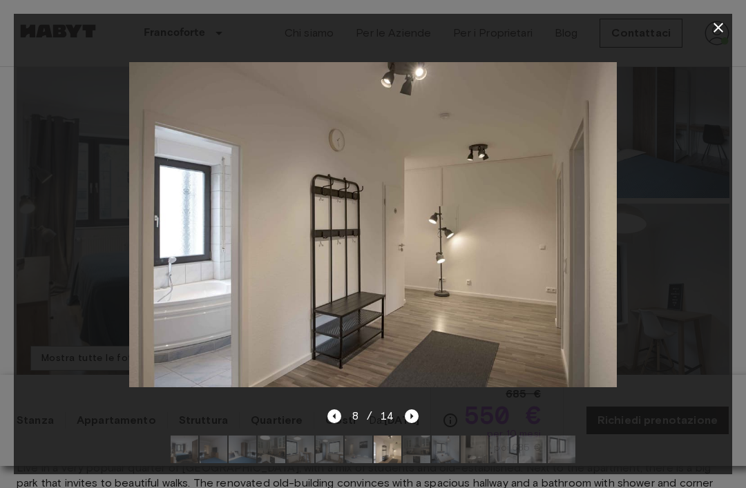
click at [412, 423] on icon "Next image" at bounding box center [412, 417] width 14 height 14
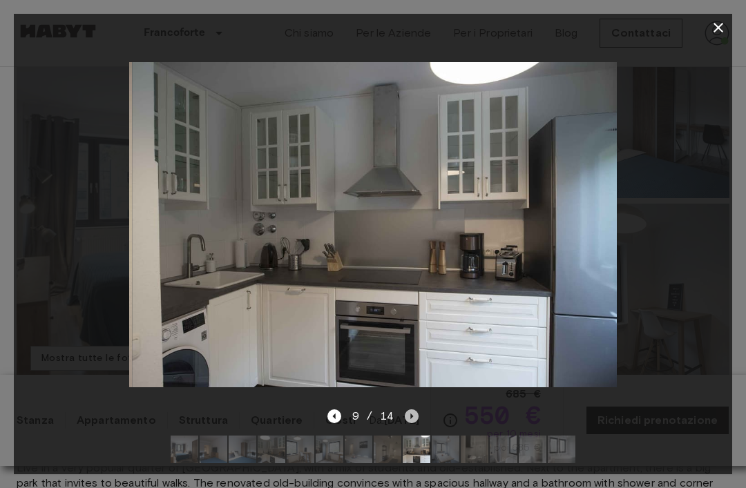
click at [408, 423] on icon "Next image" at bounding box center [412, 417] width 14 height 14
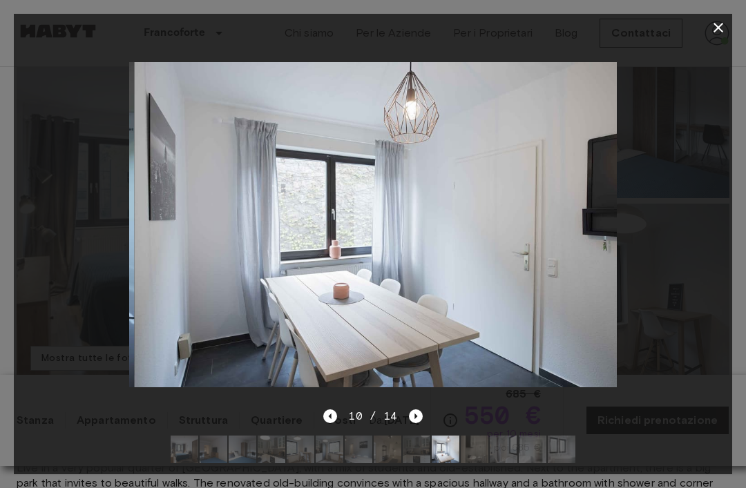
click at [414, 423] on icon "Next image" at bounding box center [416, 417] width 14 height 14
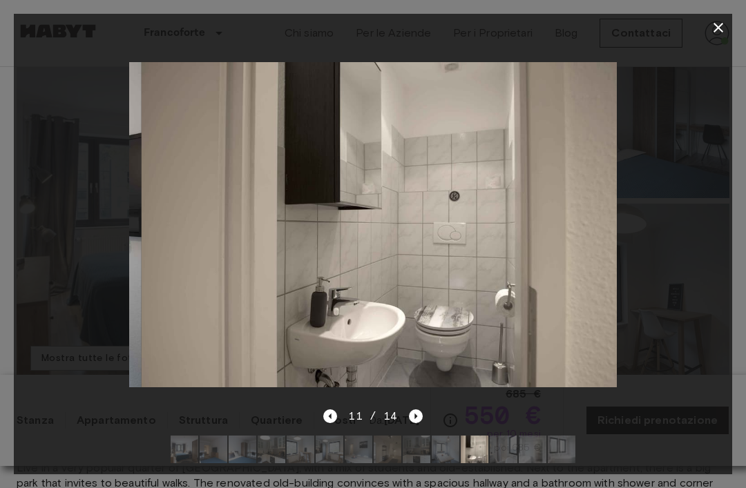
click at [417, 423] on icon "Next image" at bounding box center [416, 417] width 14 height 14
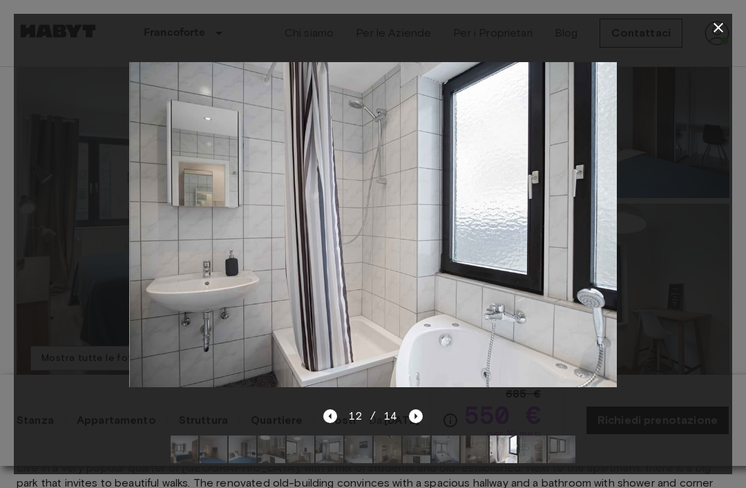
click at [419, 408] on div at bounding box center [373, 224] width 718 height 367
click at [410, 423] on icon "Next image" at bounding box center [416, 417] width 14 height 14
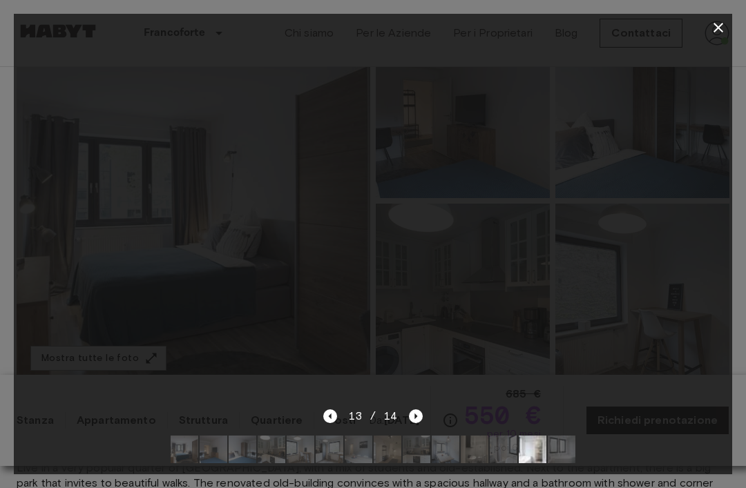
click at [410, 423] on icon "Next image" at bounding box center [416, 417] width 14 height 14
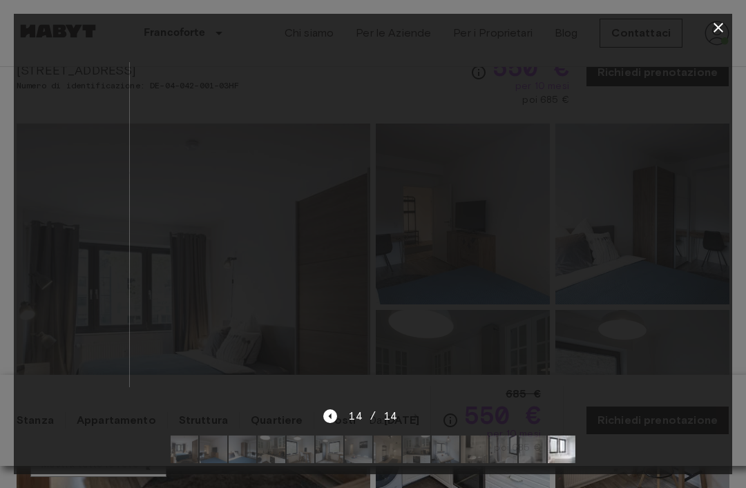
scroll to position [0, 0]
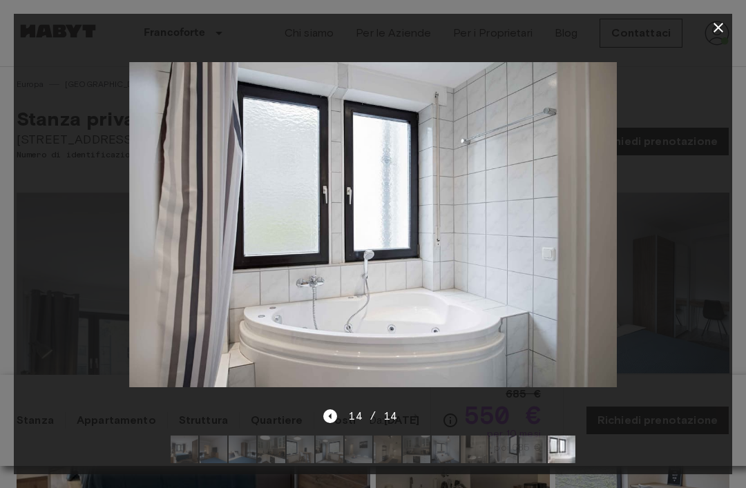
click at [712, 24] on icon "button" at bounding box center [718, 27] width 17 height 17
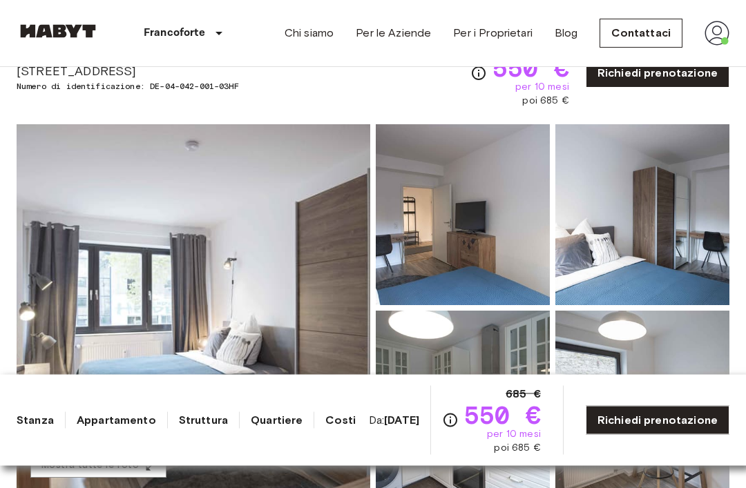
scroll to position [70, 0]
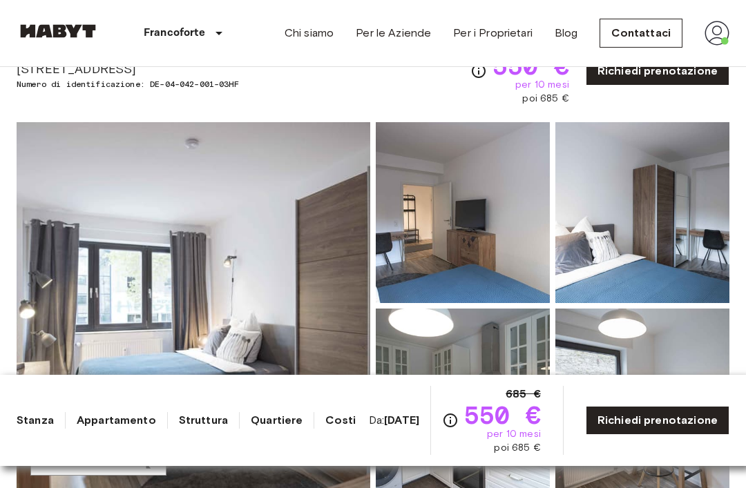
click at [89, 221] on img at bounding box center [194, 306] width 354 height 368
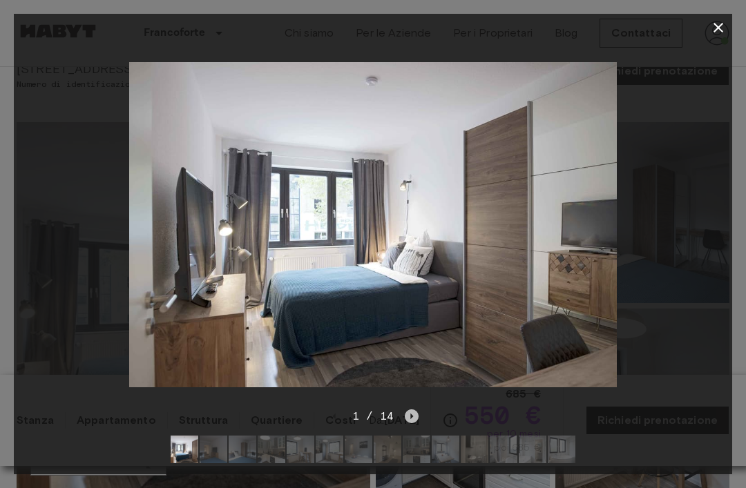
click at [418, 423] on icon "Next image" at bounding box center [412, 417] width 14 height 14
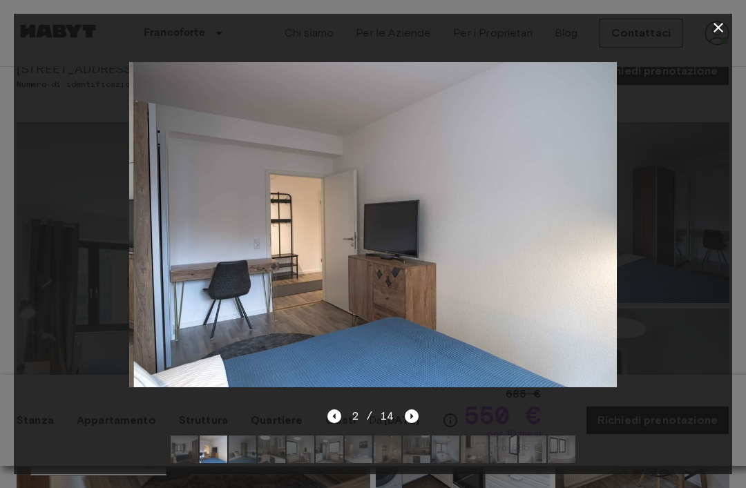
click at [414, 423] on icon "Next image" at bounding box center [412, 417] width 14 height 14
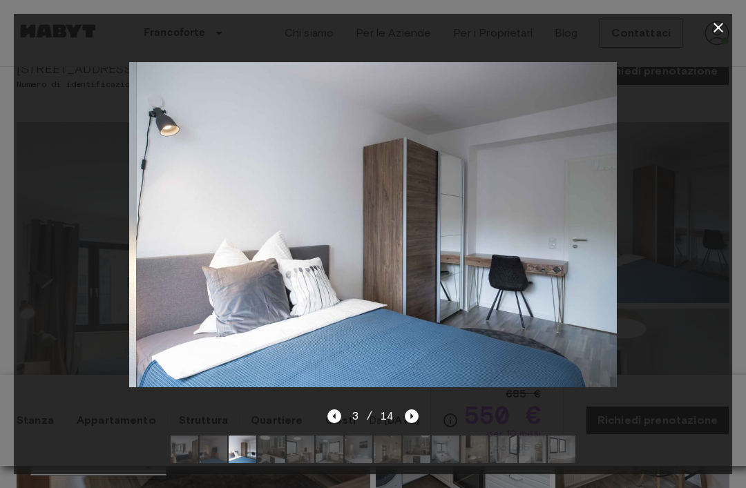
click at [406, 423] on icon "Next image" at bounding box center [412, 417] width 14 height 14
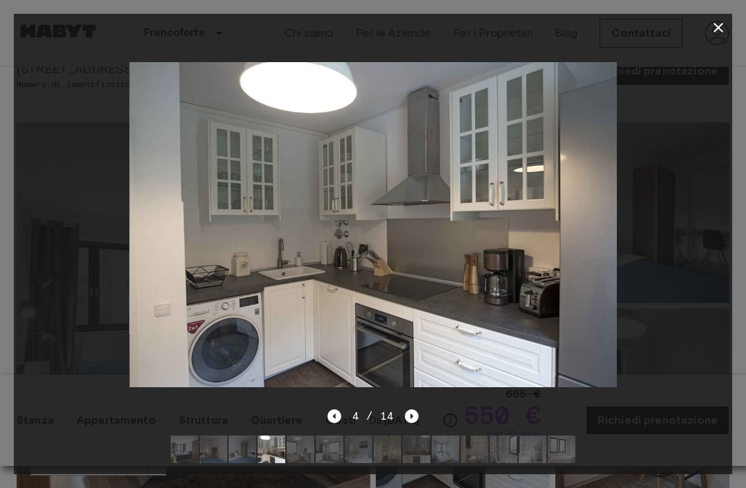
click at [412, 419] on icon "Next image" at bounding box center [412, 417] width 3 height 6
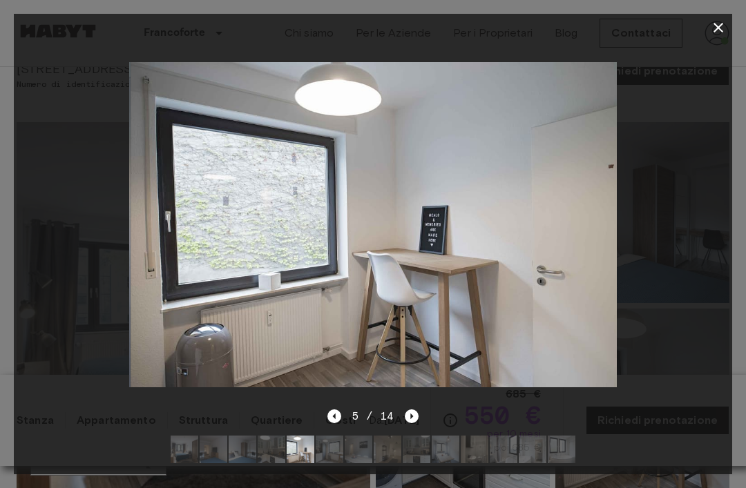
click at [403, 425] on div "5 / 14" at bounding box center [373, 416] width 92 height 17
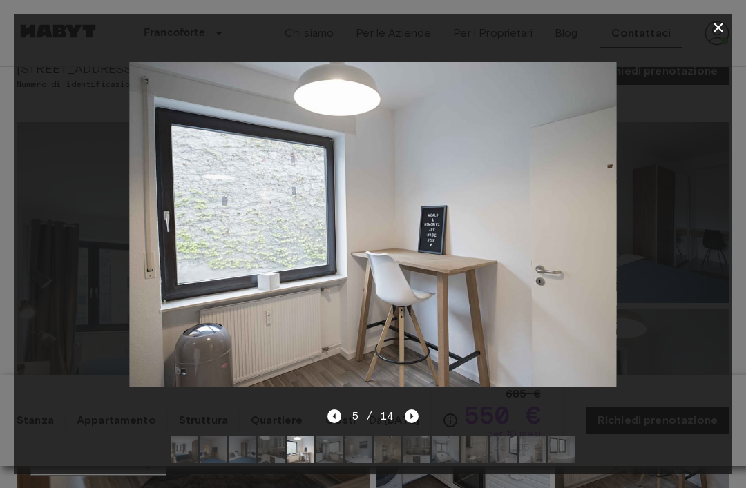
click at [405, 423] on icon "Next image" at bounding box center [412, 417] width 14 height 14
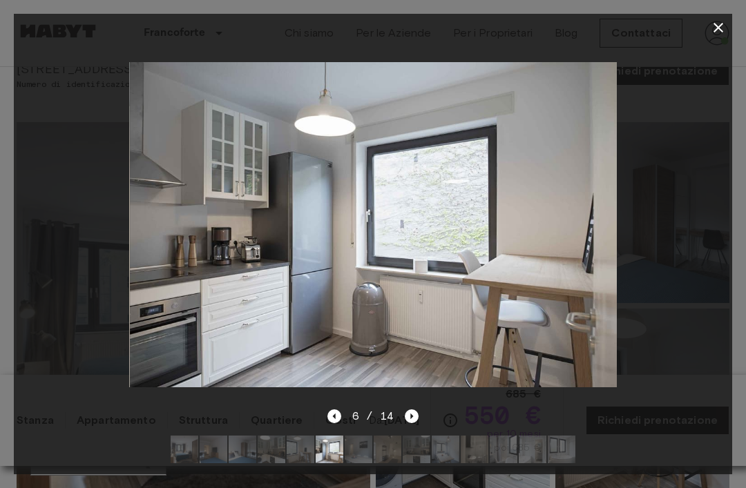
click at [397, 425] on div "6 / 14" at bounding box center [373, 416] width 92 height 17
click at [398, 425] on div "6 / 14" at bounding box center [373, 416] width 92 height 17
click at [407, 423] on icon "Next image" at bounding box center [412, 417] width 14 height 14
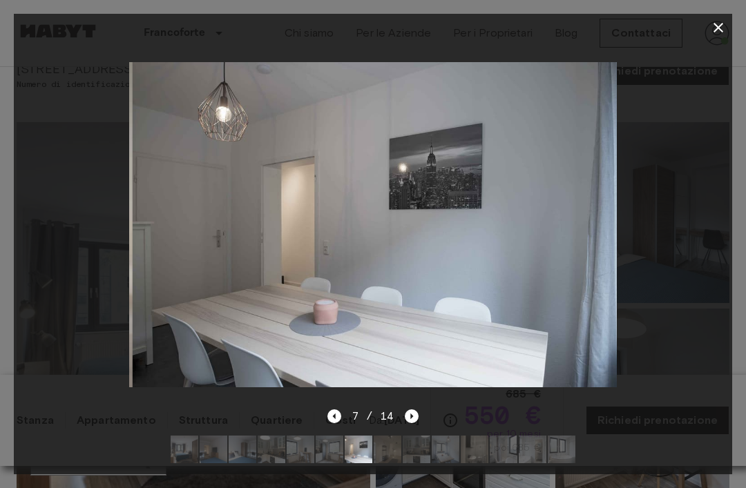
click at [406, 423] on icon "Next image" at bounding box center [412, 417] width 14 height 14
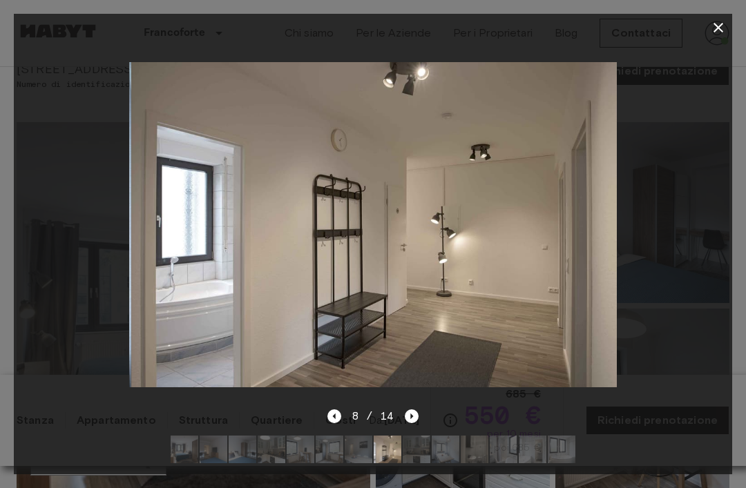
click at [408, 423] on icon "Next image" at bounding box center [412, 417] width 14 height 14
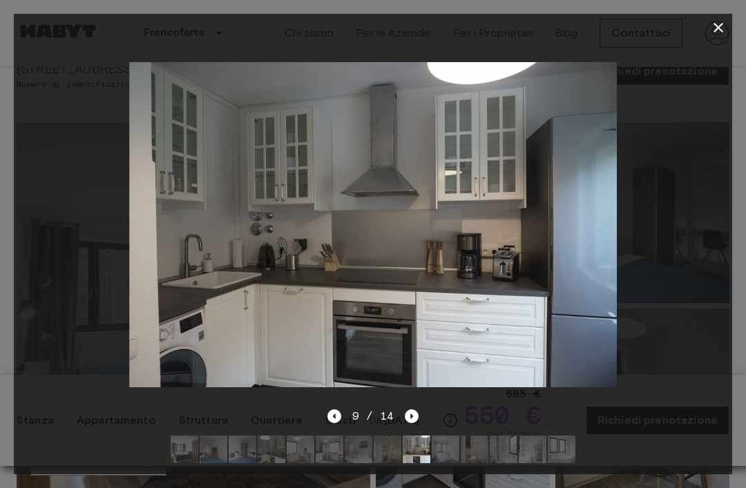
click at [411, 423] on icon "Next image" at bounding box center [412, 417] width 14 height 14
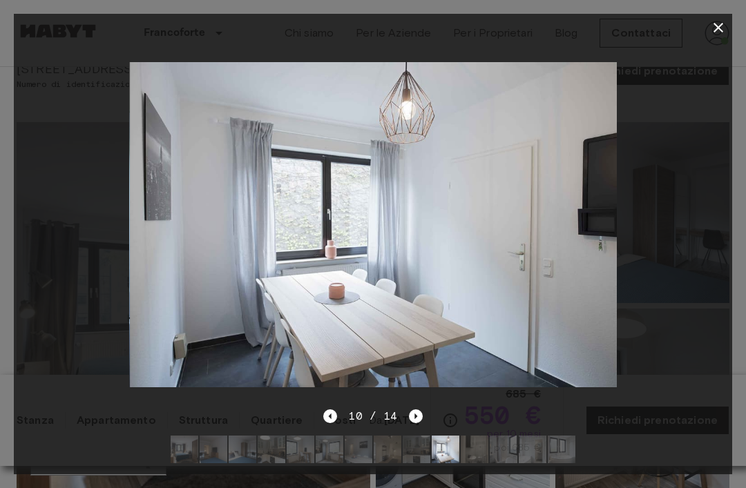
click at [418, 423] on icon "Next image" at bounding box center [416, 417] width 14 height 14
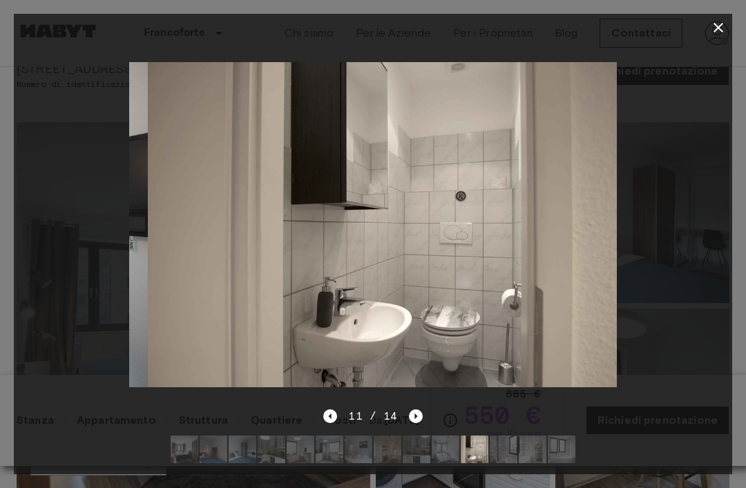
click at [418, 423] on icon "Next image" at bounding box center [416, 417] width 14 height 14
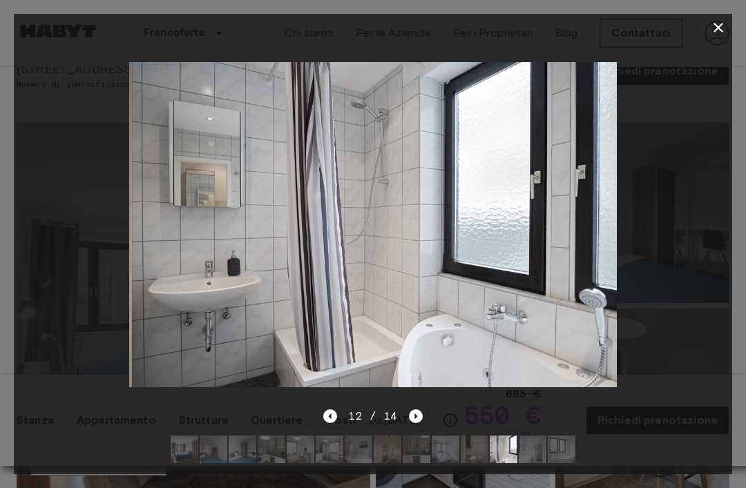
click at [343, 425] on div "12 / 14" at bounding box center [372, 416] width 99 height 17
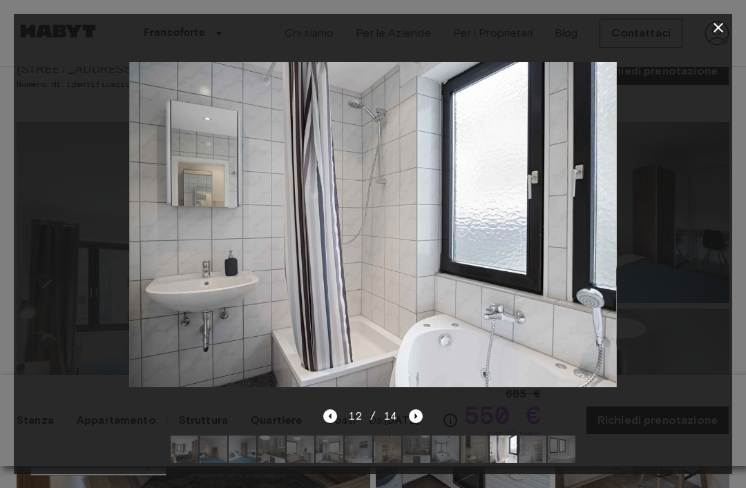
click at [334, 423] on icon "Previous image" at bounding box center [330, 417] width 14 height 14
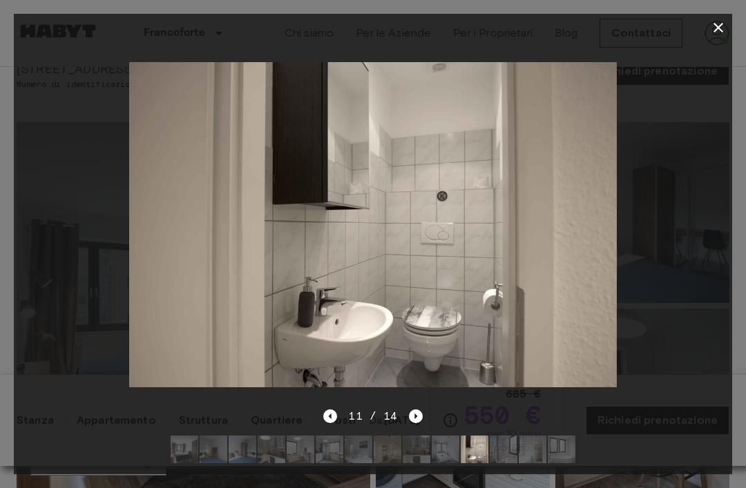
click at [417, 423] on icon "Next image" at bounding box center [416, 417] width 14 height 14
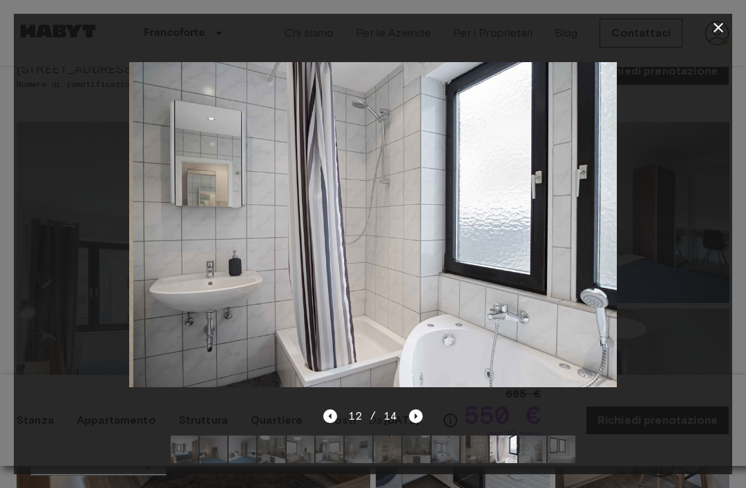
click at [420, 423] on icon "Next image" at bounding box center [416, 417] width 14 height 14
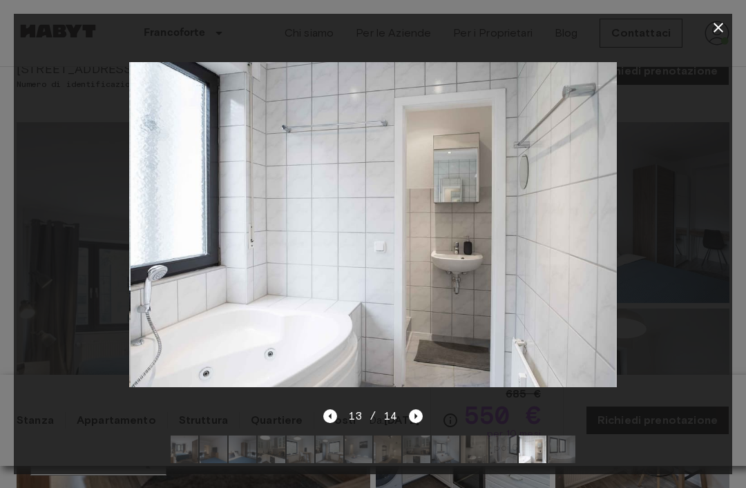
click at [721, 26] on icon "button" at bounding box center [719, 28] width 10 height 10
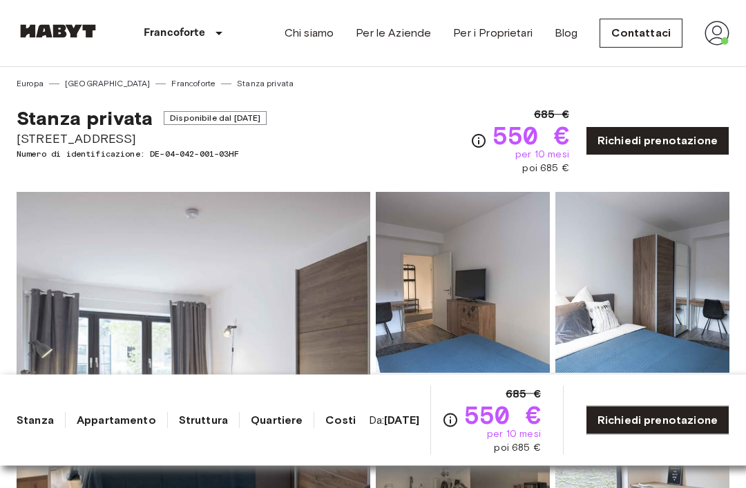
scroll to position [0, 0]
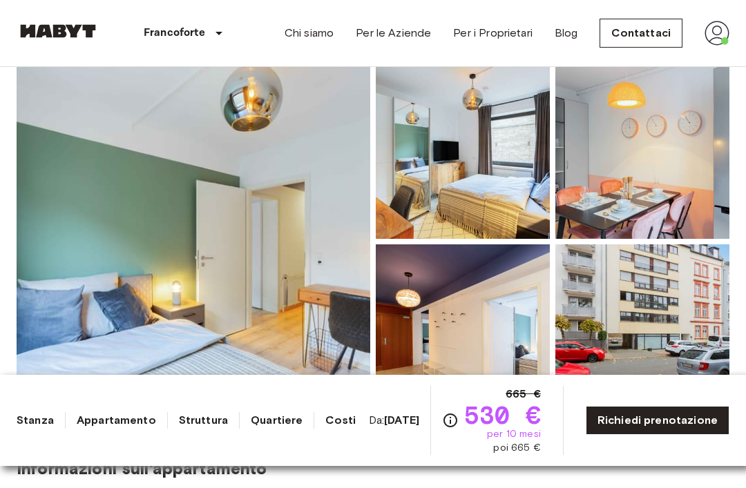
click at [99, 186] on img at bounding box center [194, 242] width 354 height 368
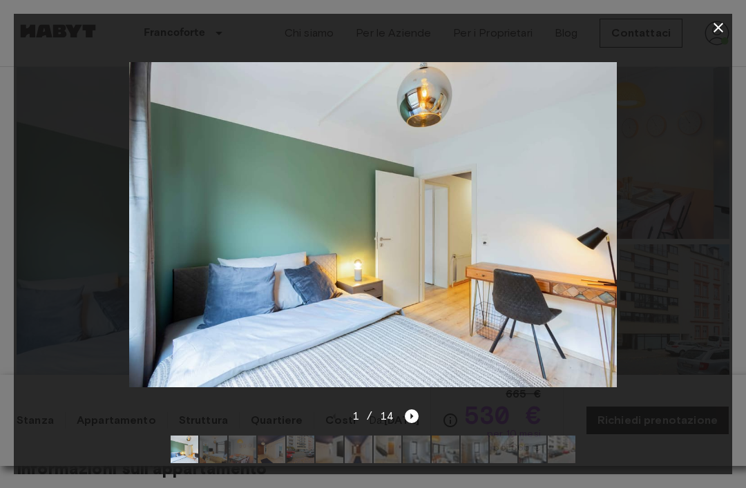
click at [411, 423] on icon "Next image" at bounding box center [412, 417] width 14 height 14
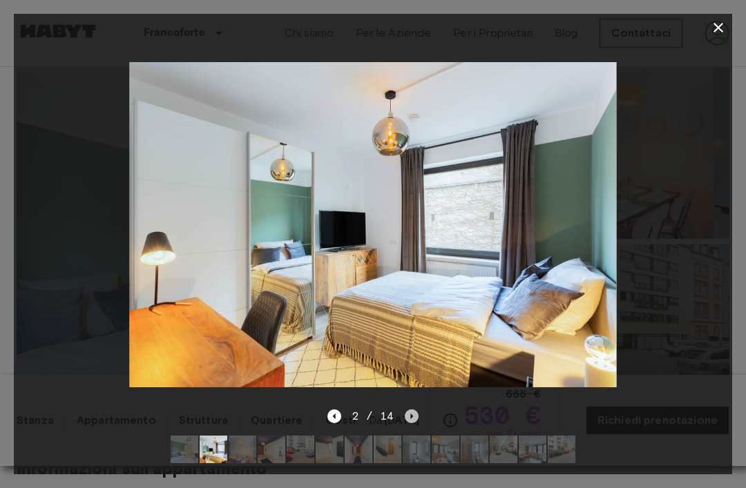
click at [413, 423] on icon "Next image" at bounding box center [412, 417] width 14 height 14
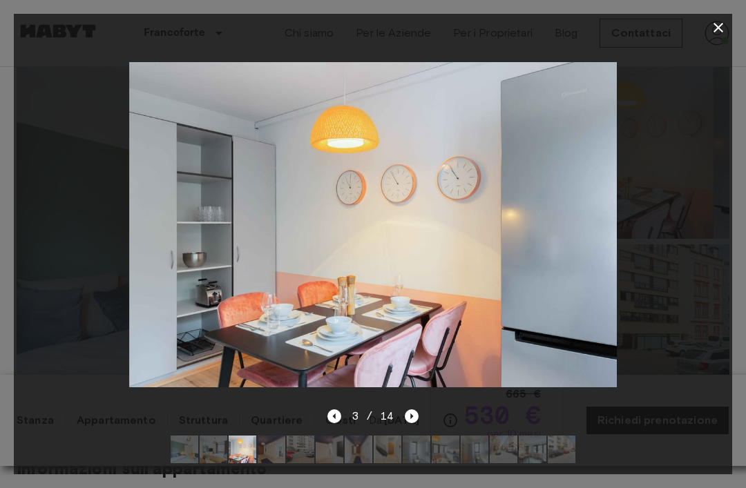
click at [408, 475] on div at bounding box center [373, 450] width 427 height 50
click at [412, 423] on icon "Next image" at bounding box center [412, 417] width 14 height 14
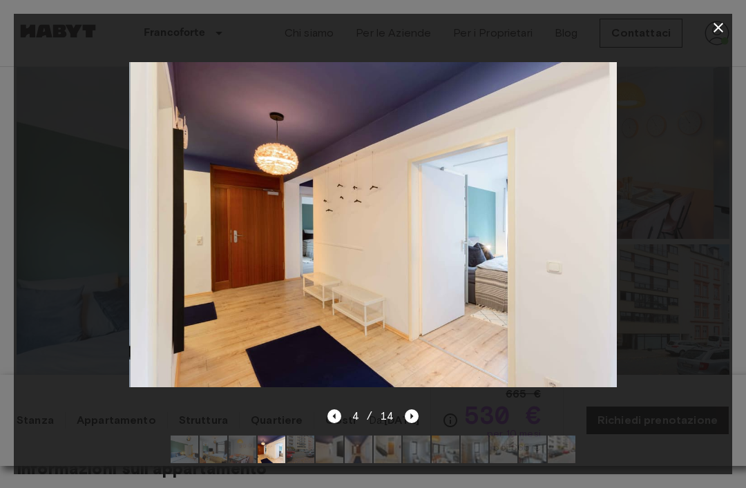
click at [406, 425] on div "4 / 14" at bounding box center [373, 416] width 92 height 17
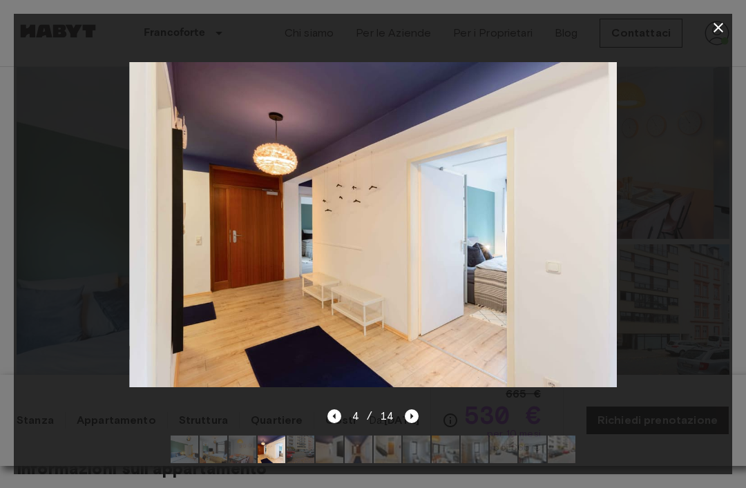
click at [406, 425] on div "4 / 14" at bounding box center [373, 416] width 92 height 17
click at [414, 423] on icon "Next image" at bounding box center [412, 417] width 14 height 14
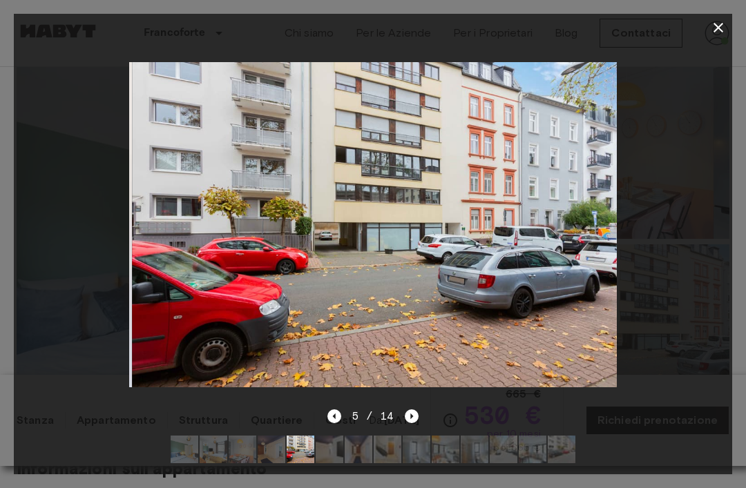
click at [410, 475] on div at bounding box center [373, 450] width 427 height 50
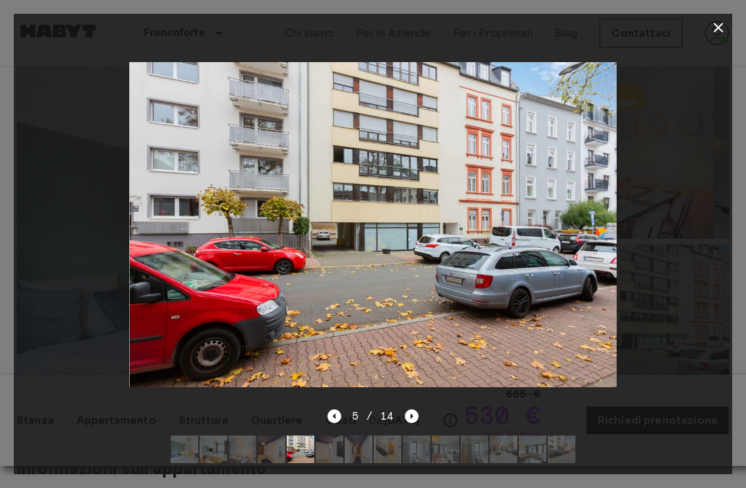
click at [412, 423] on icon "Next image" at bounding box center [412, 417] width 14 height 14
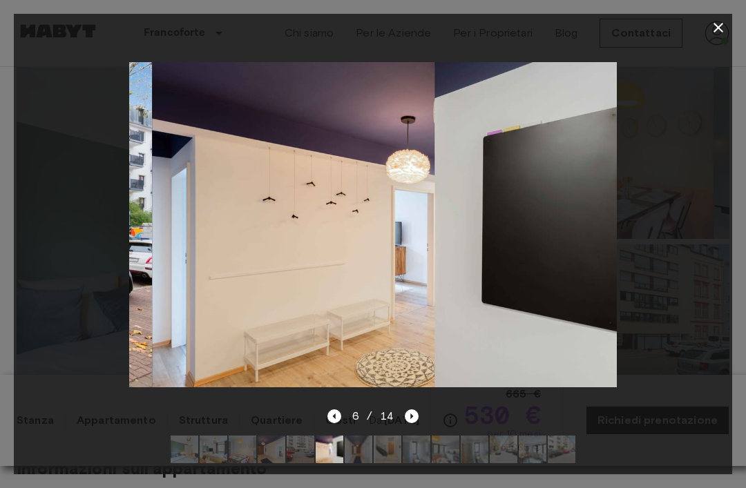
click at [408, 423] on icon "Next image" at bounding box center [412, 417] width 14 height 14
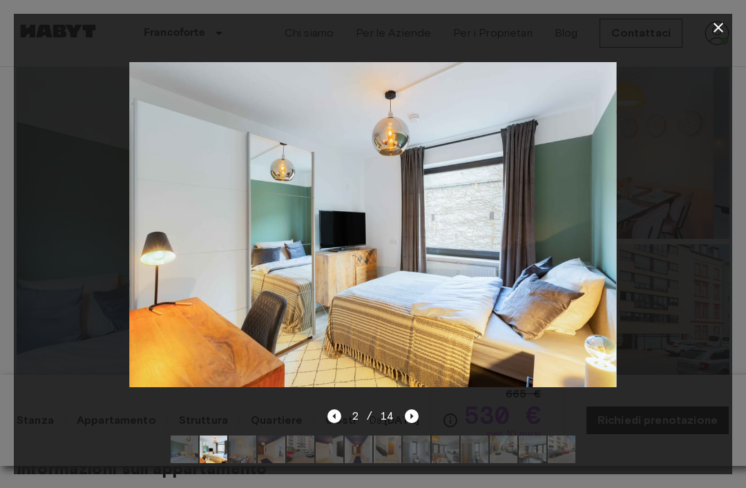
click at [719, 30] on icon "button" at bounding box center [718, 27] width 17 height 17
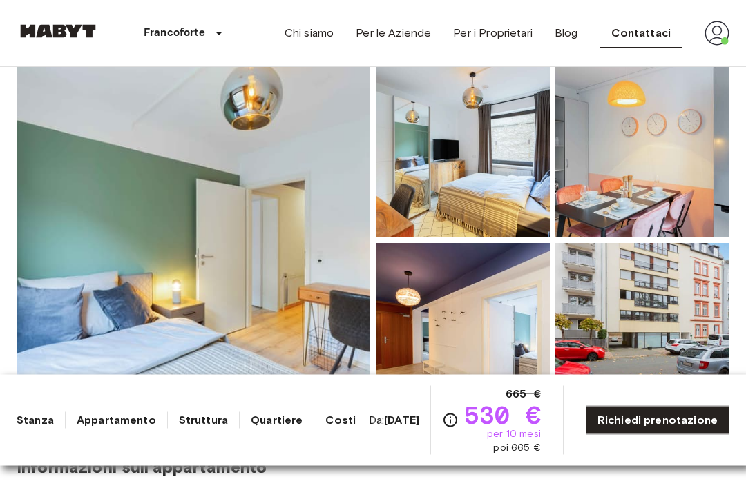
scroll to position [136, 0]
click at [101, 225] on img at bounding box center [194, 241] width 354 height 368
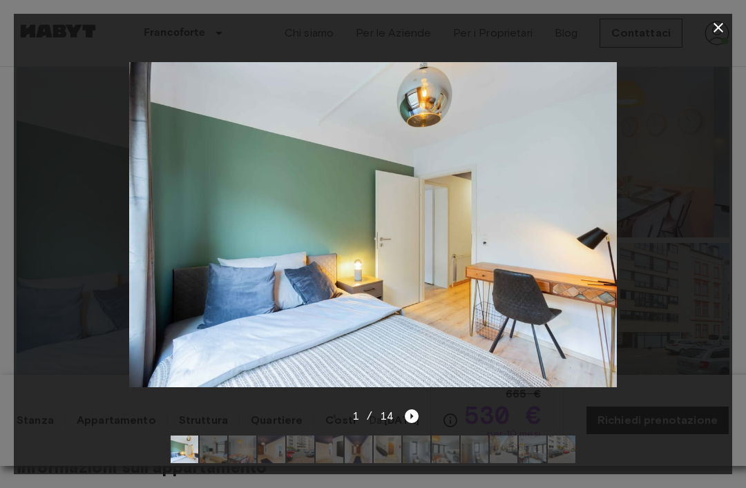
click at [410, 423] on icon "Next image" at bounding box center [412, 417] width 14 height 14
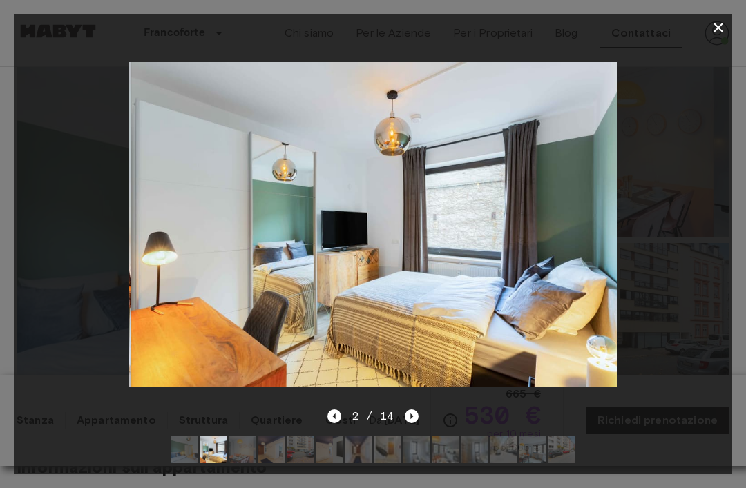
click at [411, 423] on icon "Next image" at bounding box center [412, 417] width 14 height 14
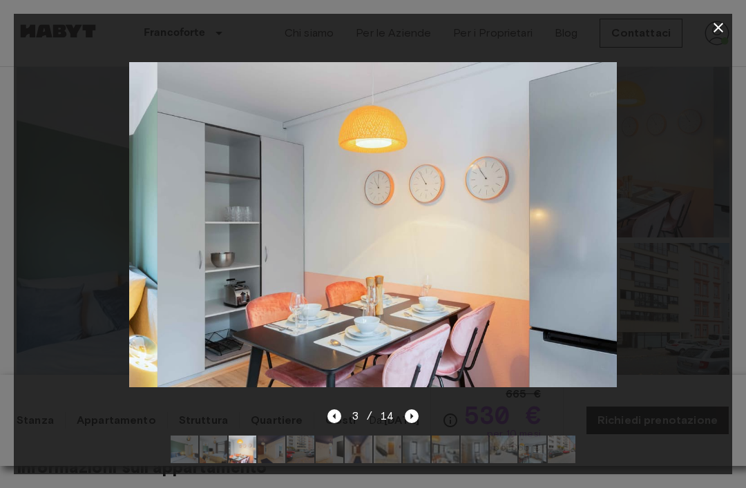
click at [409, 423] on icon "Next image" at bounding box center [412, 417] width 14 height 14
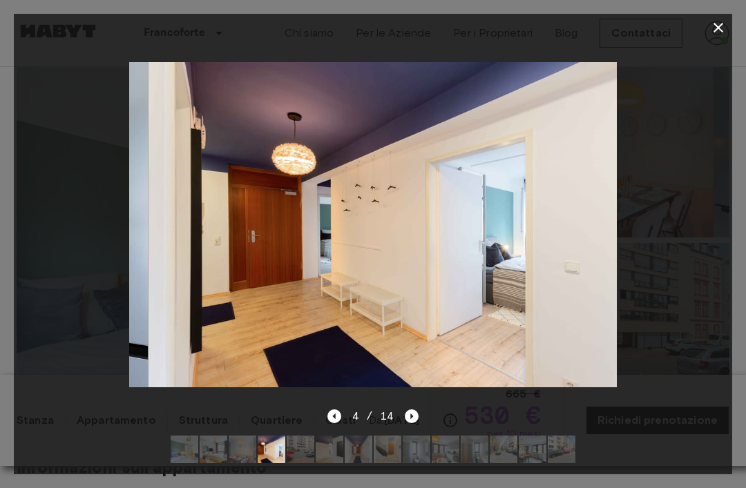
click at [412, 423] on icon "Next image" at bounding box center [412, 417] width 14 height 14
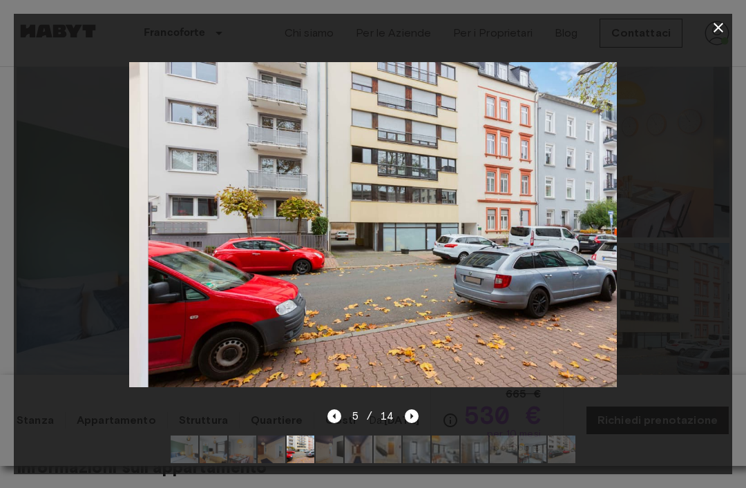
click at [411, 423] on icon "Next image" at bounding box center [412, 417] width 14 height 14
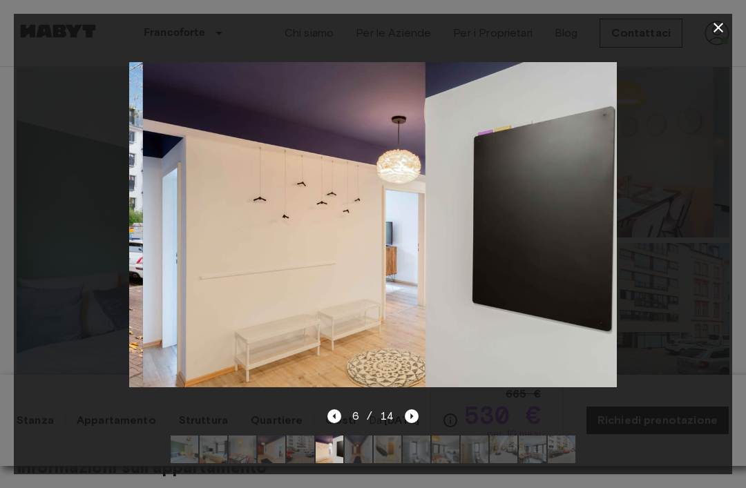
click at [414, 423] on icon "Next image" at bounding box center [412, 417] width 14 height 14
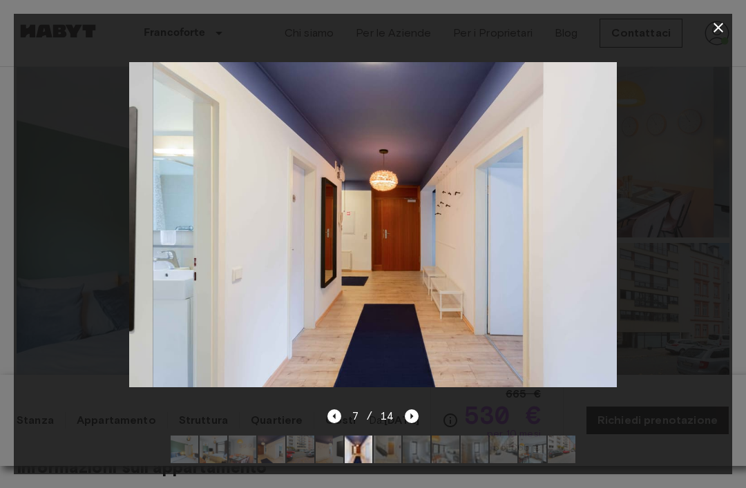
click at [414, 423] on icon "Next image" at bounding box center [412, 417] width 14 height 14
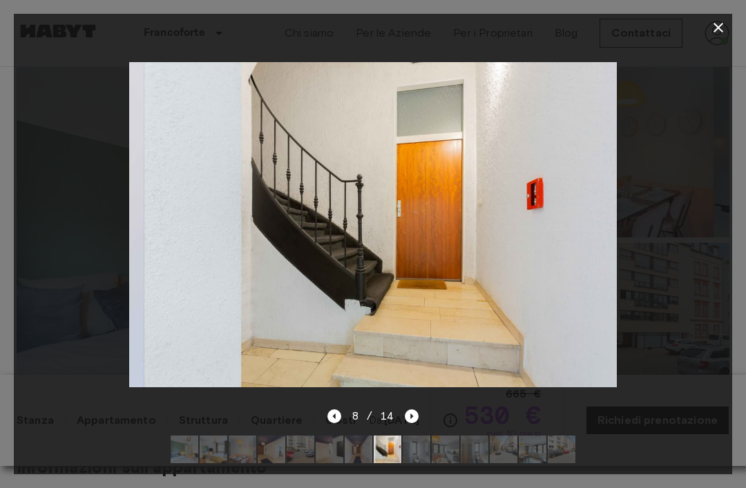
click at [415, 423] on icon "Next image" at bounding box center [412, 417] width 14 height 14
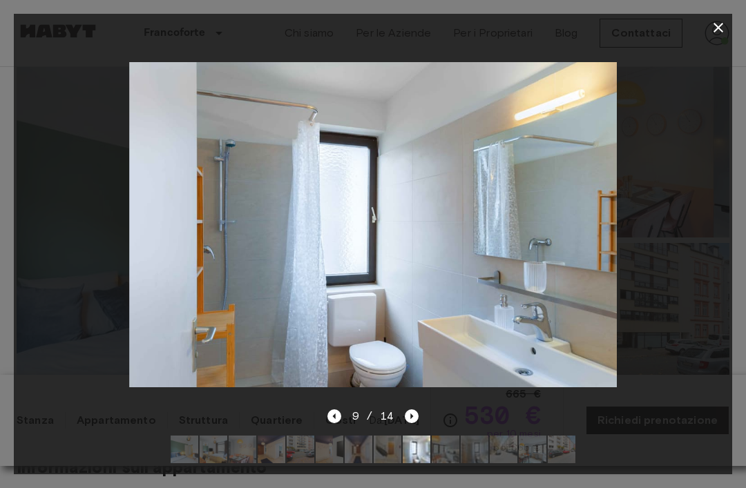
click at [410, 423] on icon "Next image" at bounding box center [412, 417] width 14 height 14
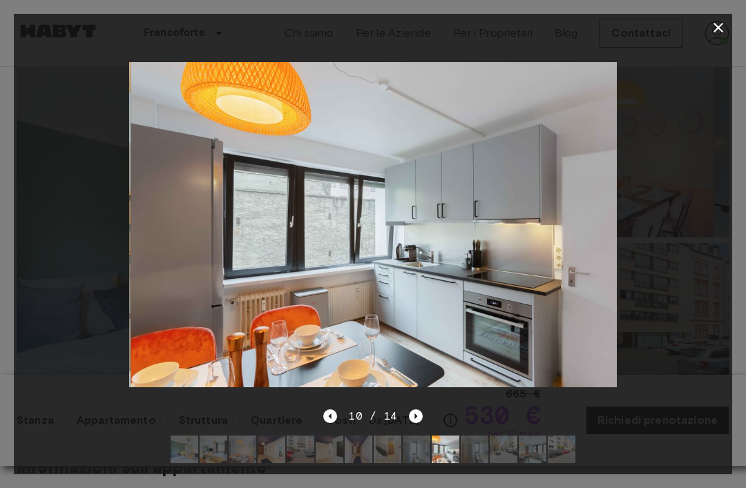
click at [418, 423] on icon "Next image" at bounding box center [416, 417] width 14 height 14
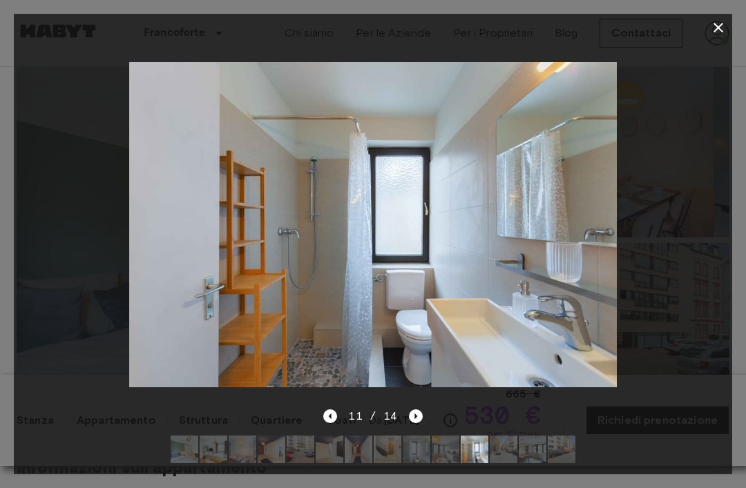
click at [414, 423] on icon "Next image" at bounding box center [416, 417] width 14 height 14
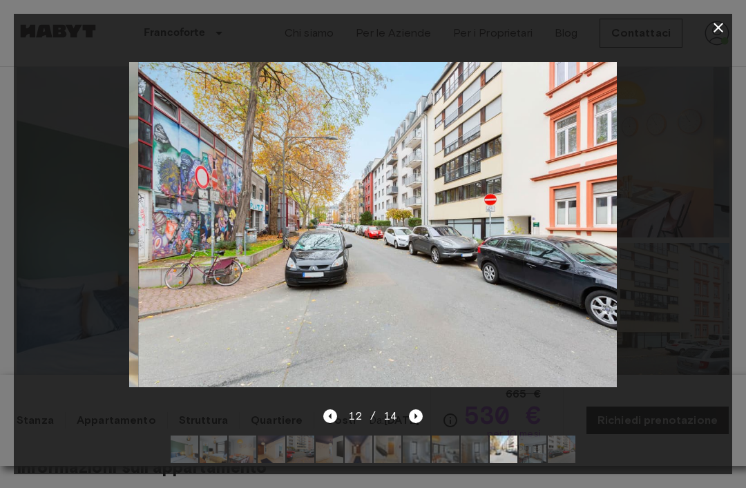
click at [412, 423] on icon "Next image" at bounding box center [416, 417] width 14 height 14
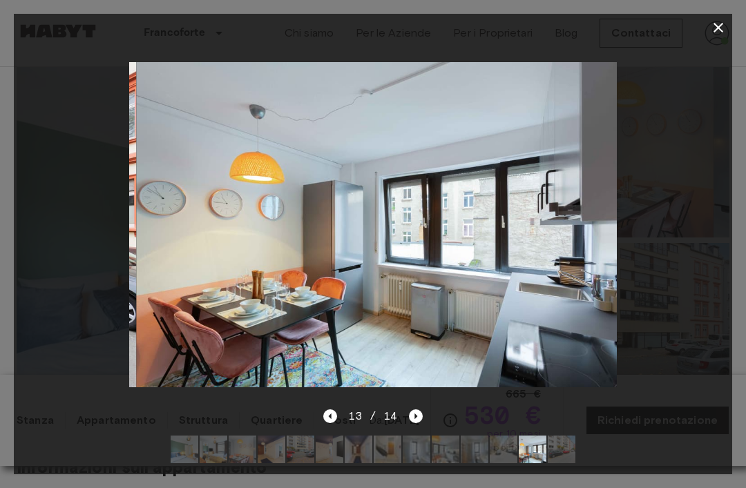
click at [713, 33] on icon "button" at bounding box center [718, 27] width 17 height 17
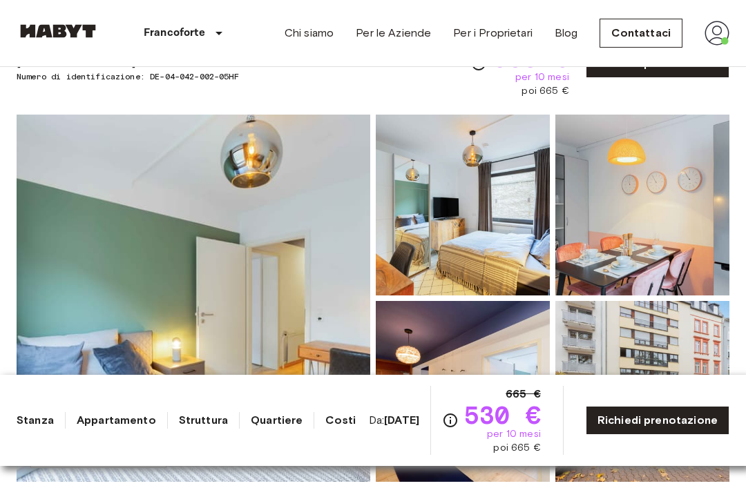
scroll to position [0, 0]
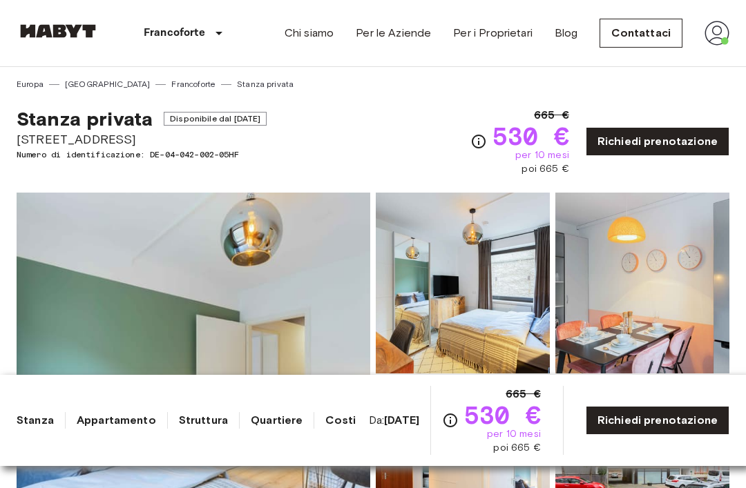
click at [675, 142] on link "Richiedi prenotazione" at bounding box center [658, 141] width 144 height 29
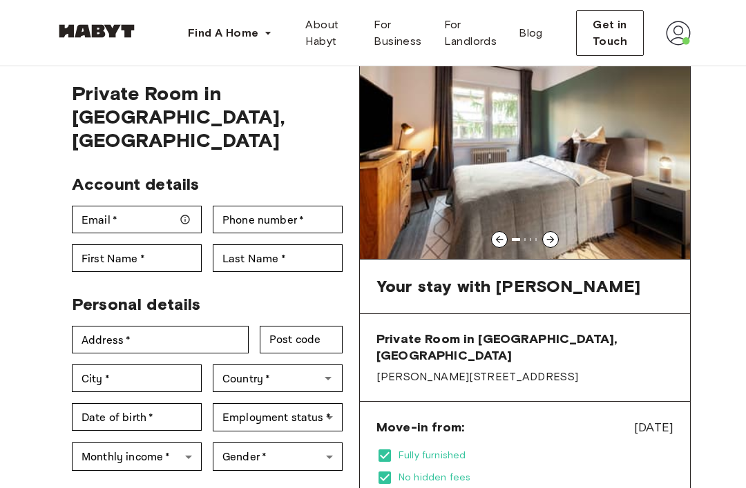
scroll to position [52, 0]
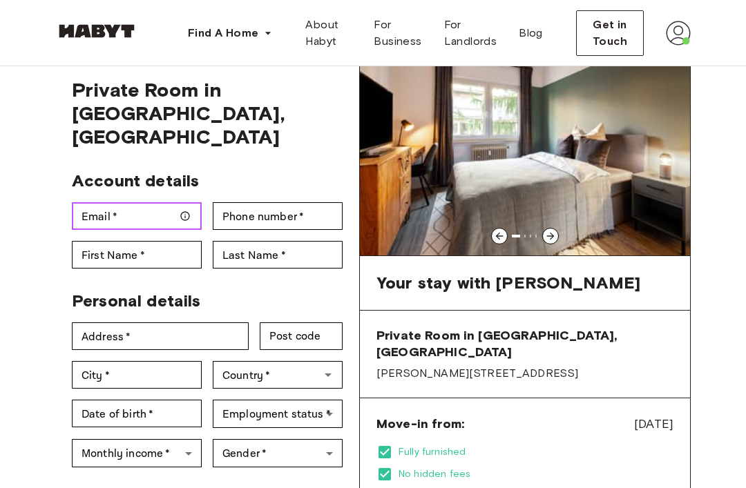
click at [116, 202] on input "Email   *" at bounding box center [137, 216] width 130 height 28
type input "**********"
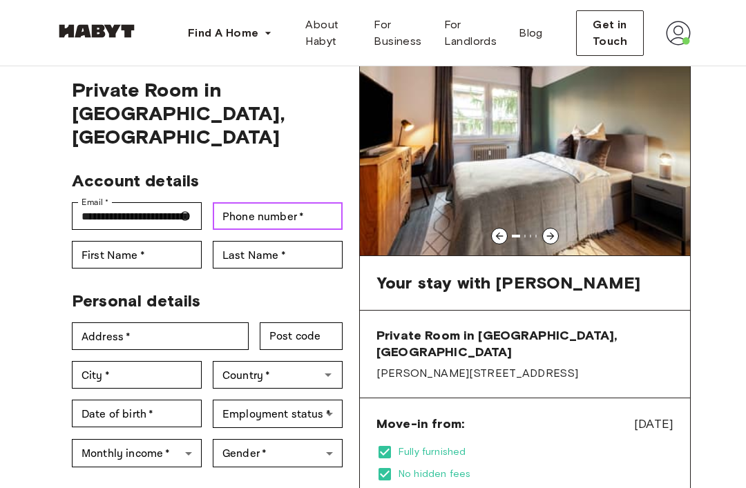
click at [242, 203] on input "Phone number   *" at bounding box center [278, 216] width 130 height 28
type input "**********"
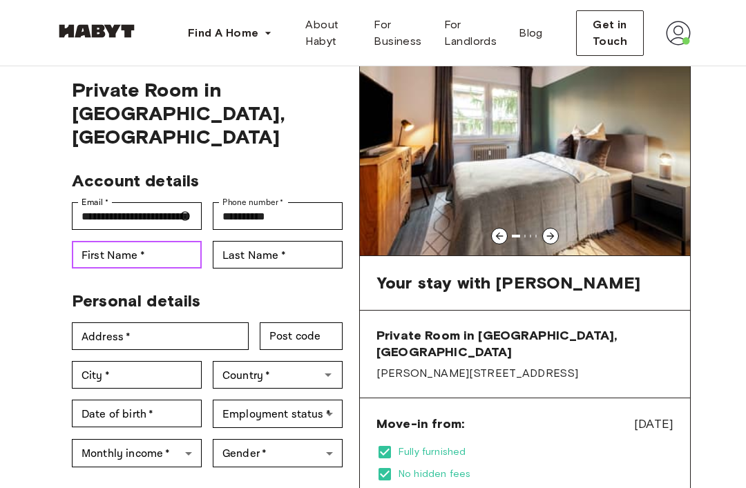
click at [100, 241] on div "First Name   * First Name   *" at bounding box center [137, 255] width 130 height 28
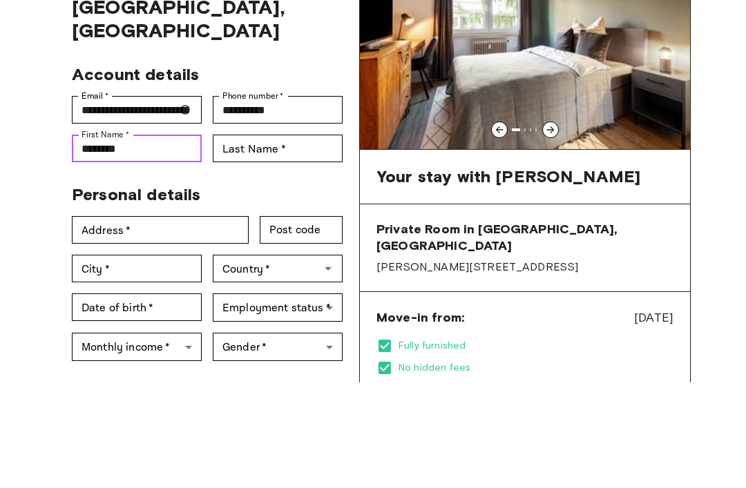
type input "********"
click at [246, 241] on div "Last Name   * Last Name   *" at bounding box center [278, 255] width 130 height 28
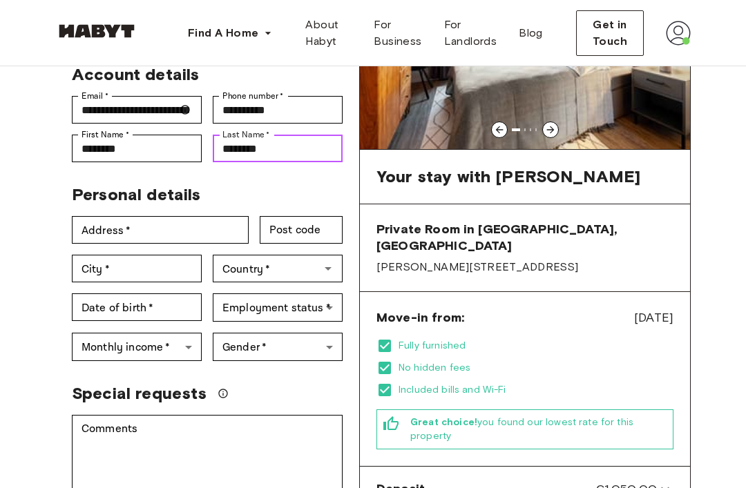
type input "********"
click at [116, 216] on div "Address   * Address   *" at bounding box center [160, 230] width 177 height 28
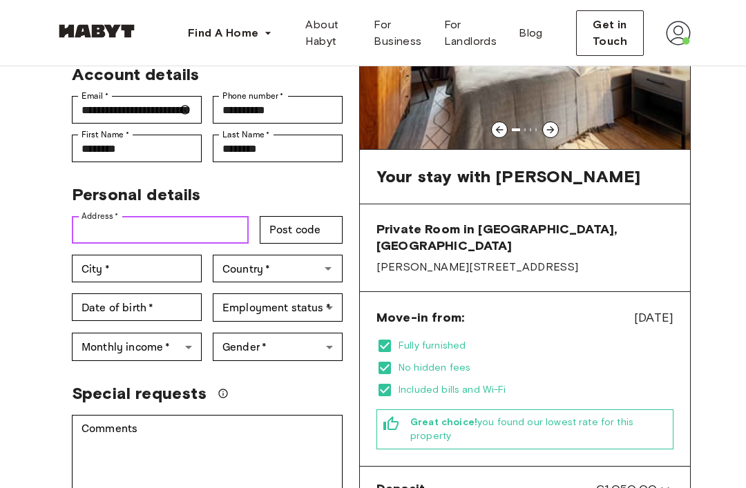
scroll to position [158, 0]
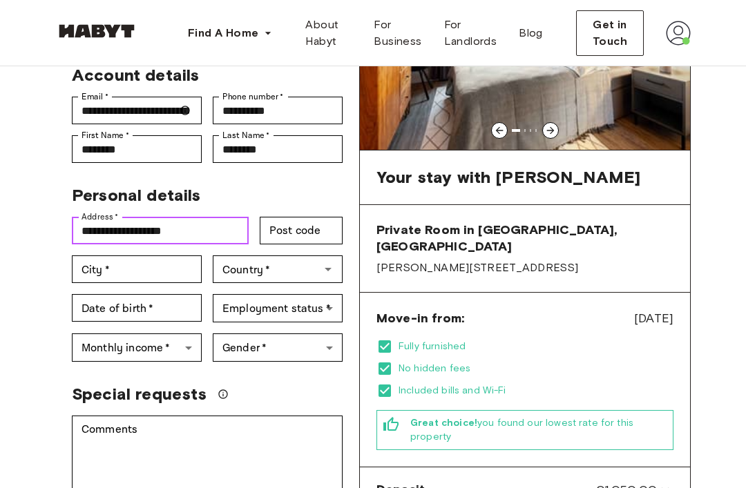
type input "**********"
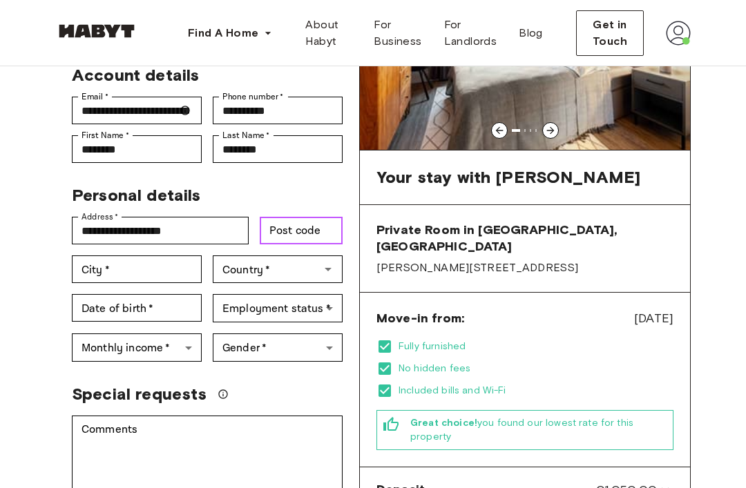
click at [287, 217] on div "Post code Post code" at bounding box center [301, 231] width 83 height 28
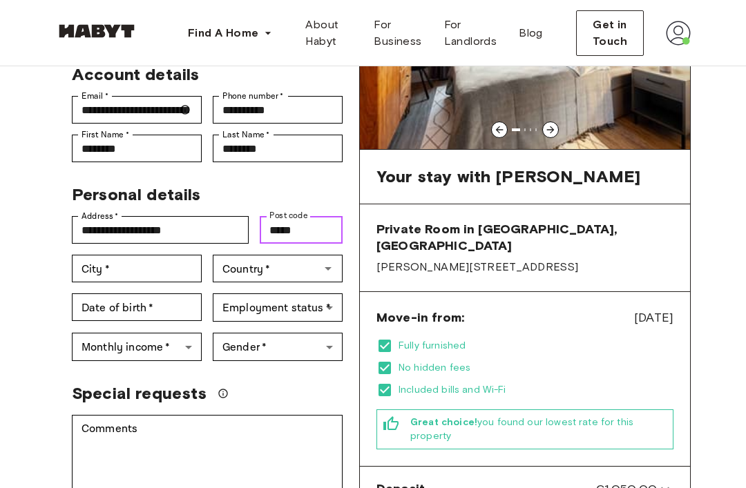
type input "*****"
click at [97, 256] on div "City   * City   *" at bounding box center [137, 270] width 130 height 28
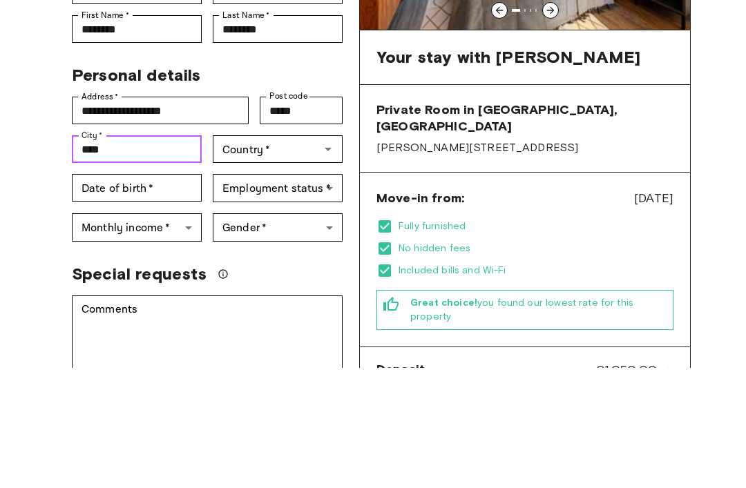
type input "****"
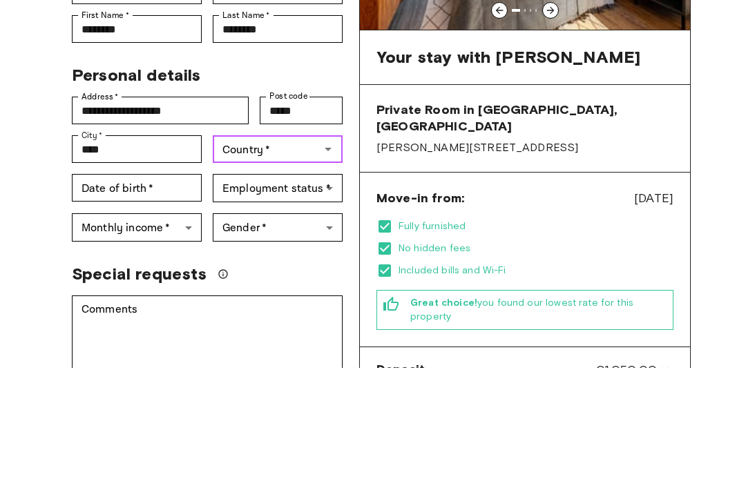
click at [249, 260] on input "Country   *" at bounding box center [266, 269] width 99 height 19
click at [239, 265] on li "[GEOGRAPHIC_DATA]" at bounding box center [278, 277] width 130 height 25
type input "*****"
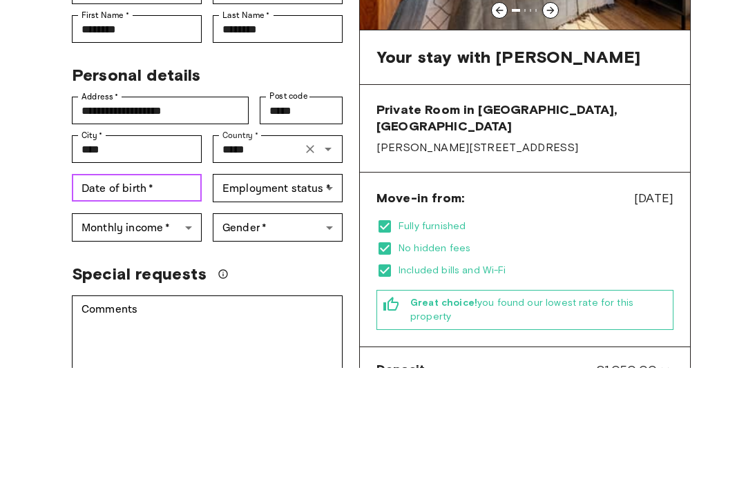
click at [118, 294] on div "Date of birth   * Date of birth   *" at bounding box center [137, 308] width 130 height 28
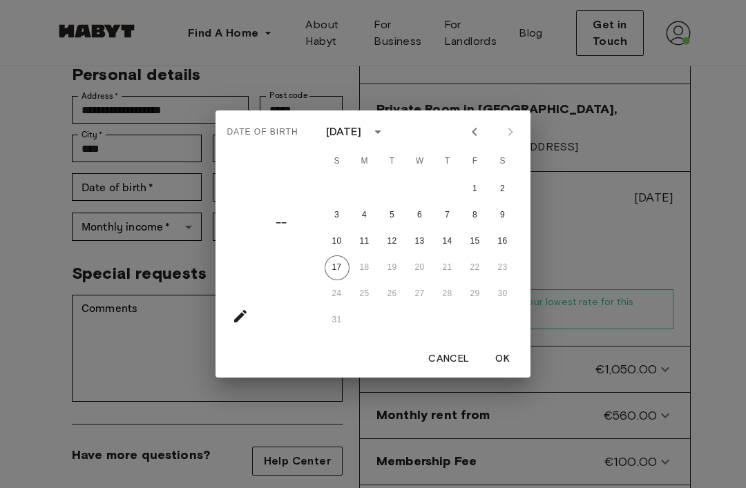
click at [390, 144] on button "calendar view is open, switch to year view" at bounding box center [377, 131] width 23 height 23
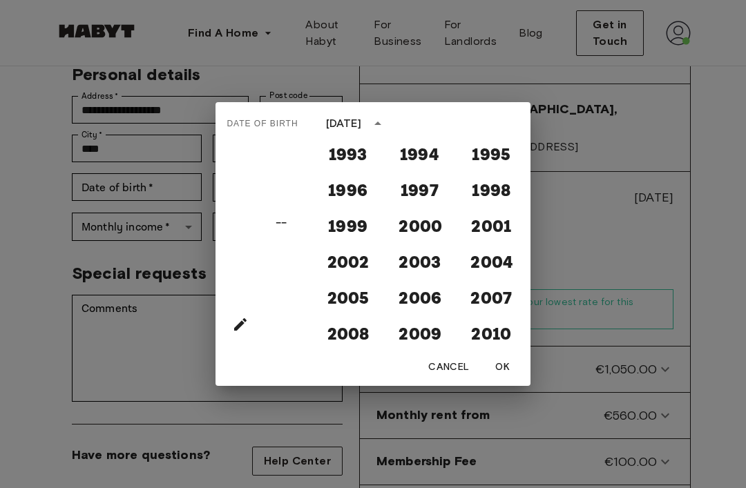
scroll to position [1149, 0]
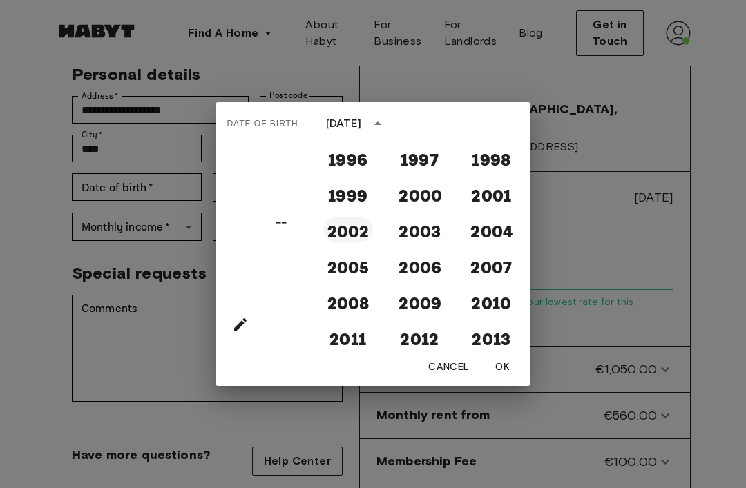
click at [366, 241] on button "2002" at bounding box center [348, 230] width 50 height 25
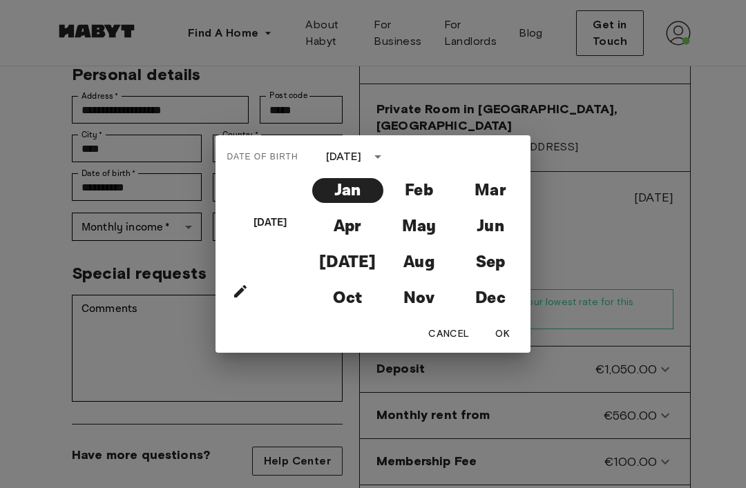
click at [362, 165] on div "[DATE]" at bounding box center [344, 157] width 36 height 17
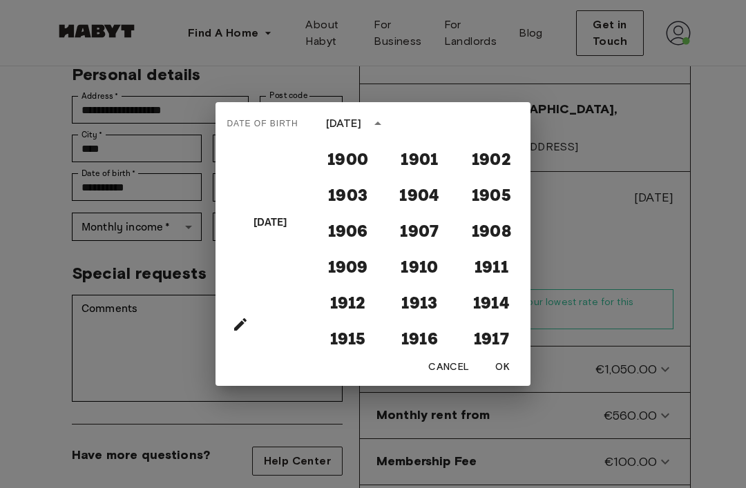
scroll to position [1134, 0]
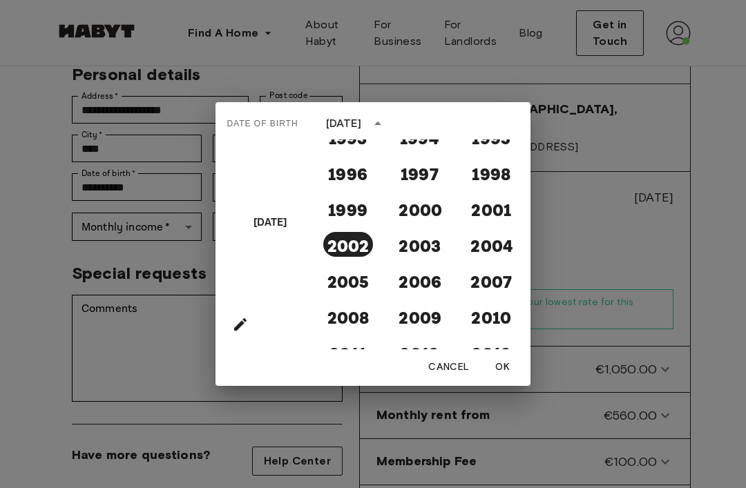
click at [362, 132] on div "[DATE]" at bounding box center [344, 123] width 36 height 17
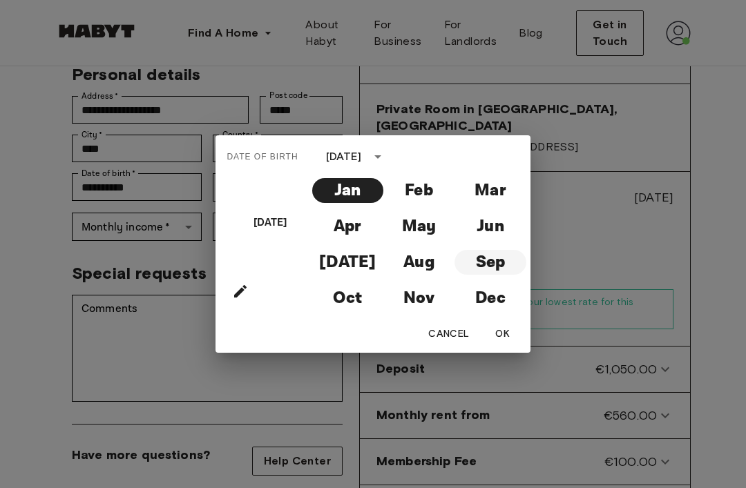
click at [494, 275] on button "Sep" at bounding box center [490, 262] width 71 height 25
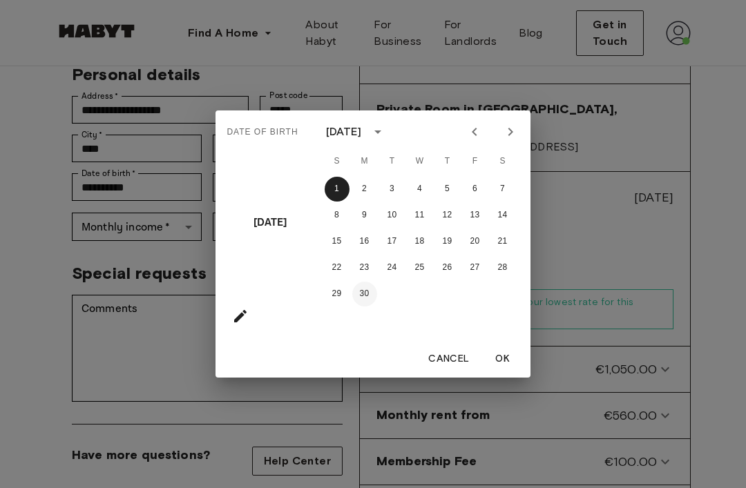
click at [372, 307] on button "30" at bounding box center [364, 294] width 25 height 25
type input "**********"
click at [501, 372] on button "OK" at bounding box center [503, 360] width 44 height 26
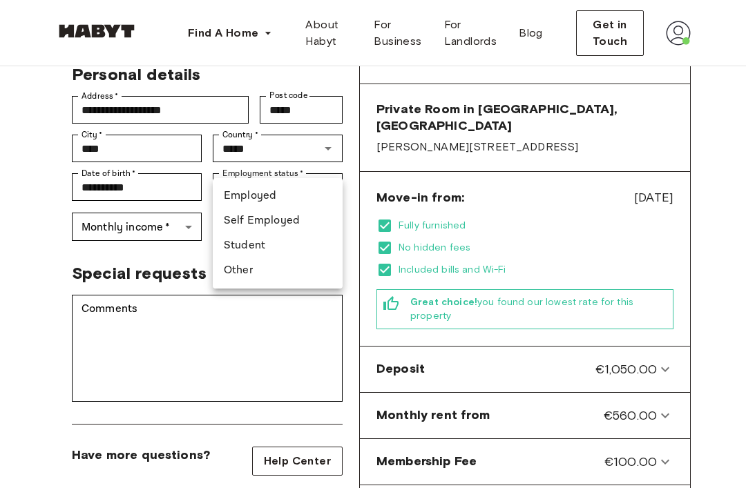
click at [299, 245] on li "Student" at bounding box center [278, 245] width 130 height 25
type input "*******"
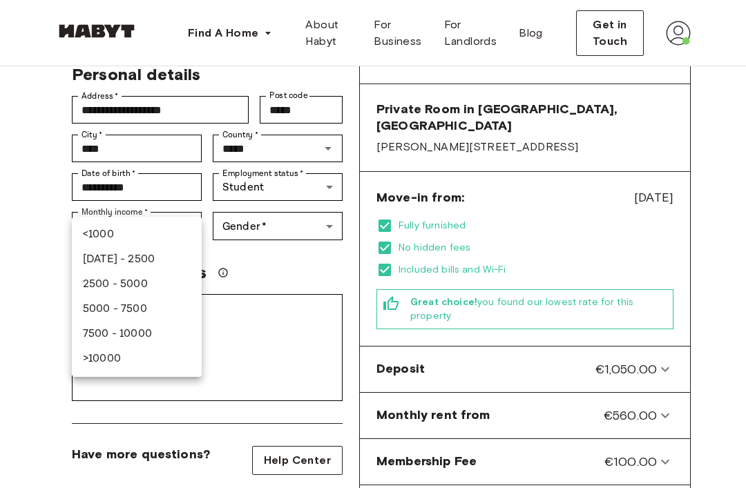
click at [92, 231] on li "<1000" at bounding box center [137, 234] width 130 height 25
type input "******"
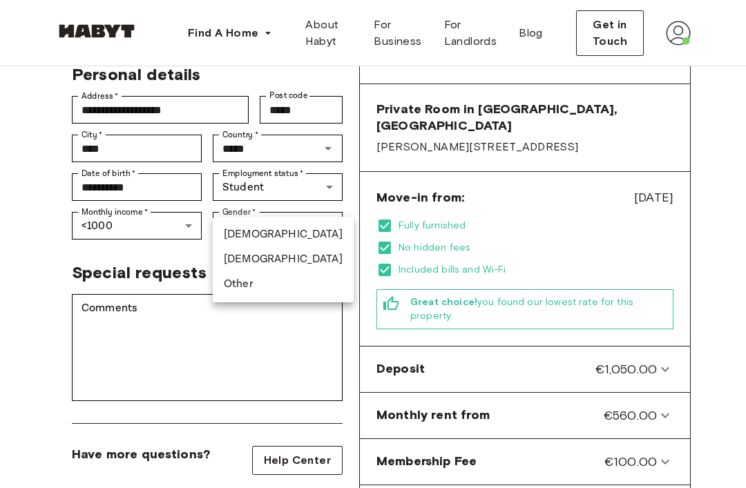
click at [309, 234] on li "[DEMOGRAPHIC_DATA]" at bounding box center [283, 234] width 141 height 25
type input "****"
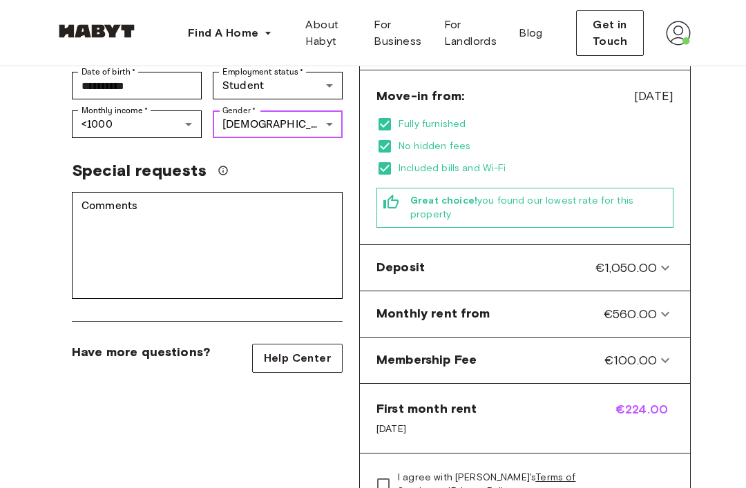
scroll to position [380, 0]
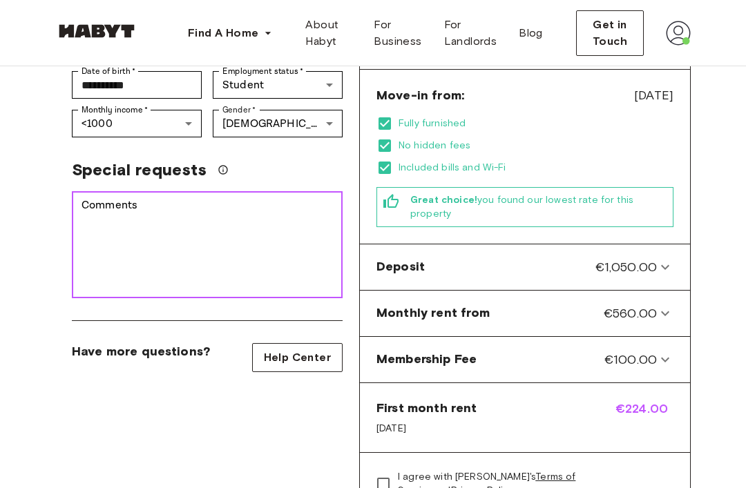
click at [299, 256] on textarea "Comments" at bounding box center [207, 245] width 251 height 95
click at [113, 198] on textarea "Comments" at bounding box center [207, 245] width 251 height 95
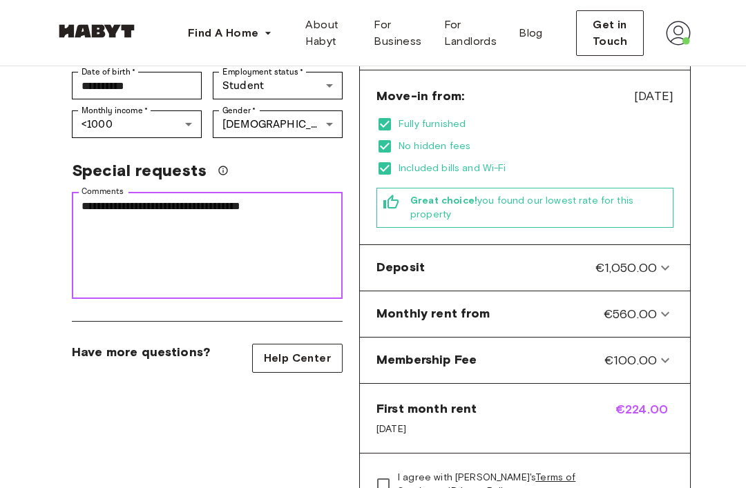
click at [212, 198] on textarea "**********" at bounding box center [207, 245] width 251 height 95
click at [283, 198] on textarea "**********" at bounding box center [207, 245] width 251 height 95
click at [285, 198] on textarea "**********" at bounding box center [207, 245] width 251 height 95
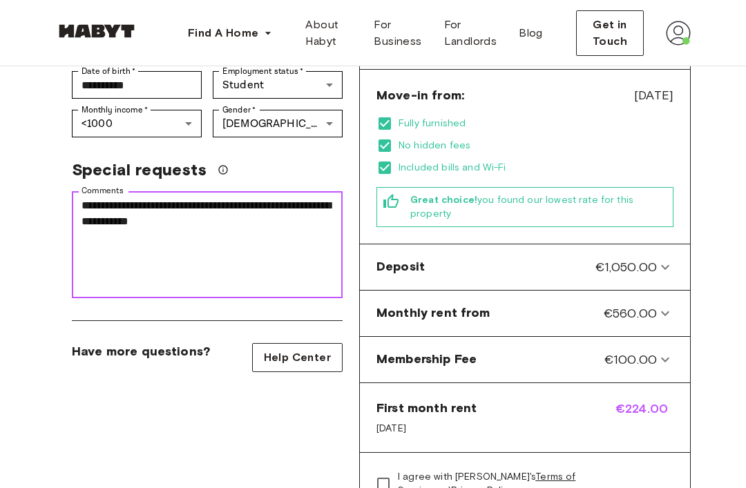
click at [213, 198] on textarea "**********" at bounding box center [207, 245] width 251 height 95
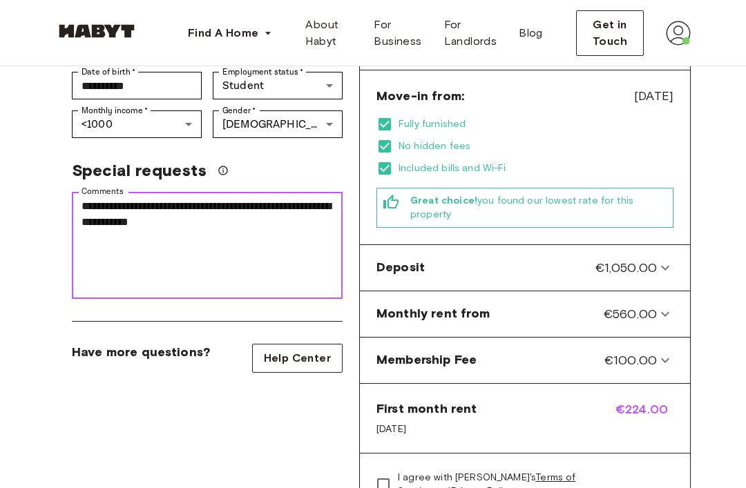
click at [277, 198] on textarea "**********" at bounding box center [207, 245] width 251 height 95
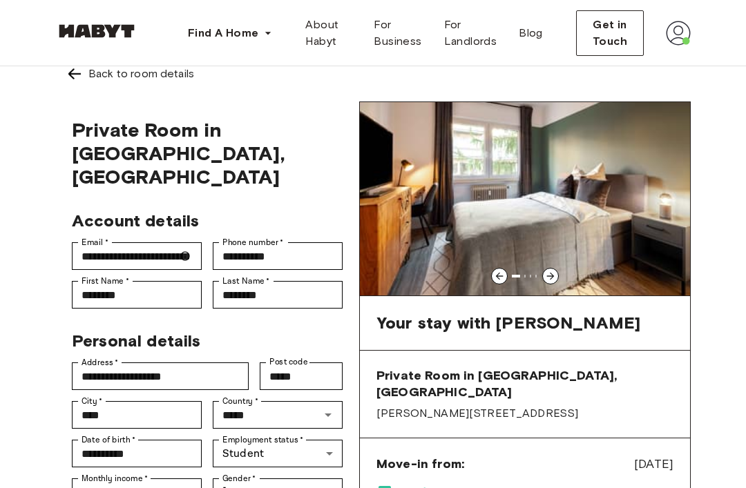
scroll to position [10, 0]
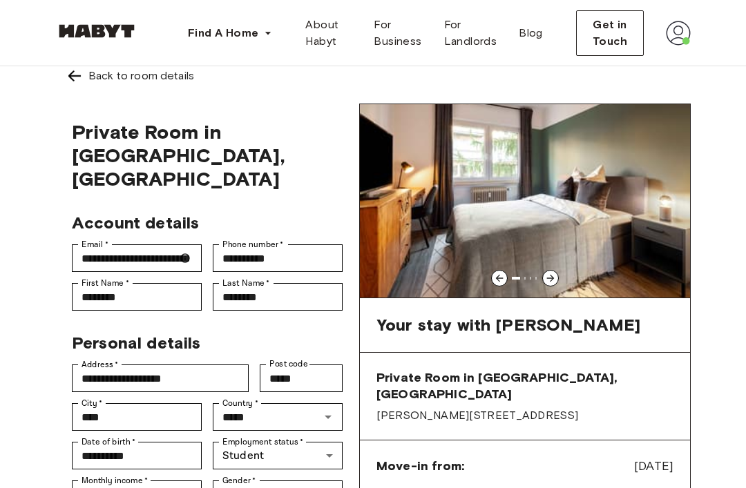
click at [551, 278] on icon at bounding box center [550, 278] width 11 height 11
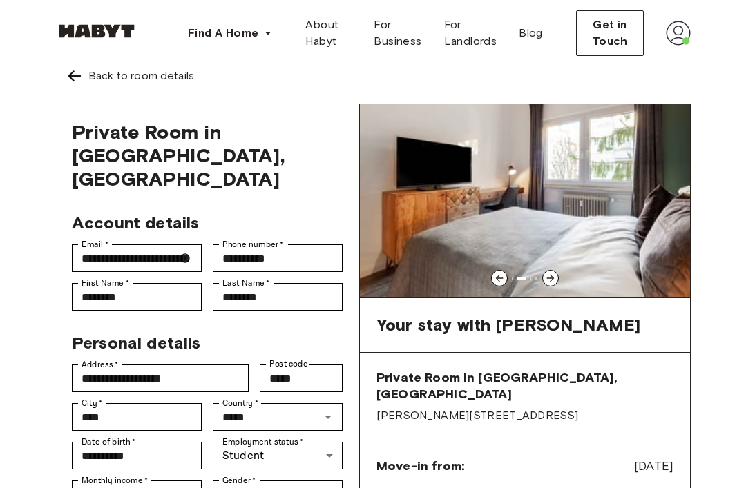
click at [555, 271] on div at bounding box center [550, 278] width 17 height 17
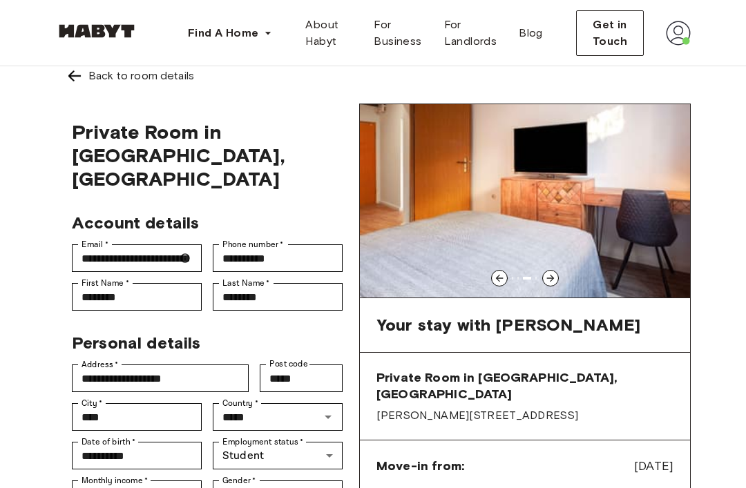
click at [555, 276] on icon at bounding box center [550, 278] width 11 height 11
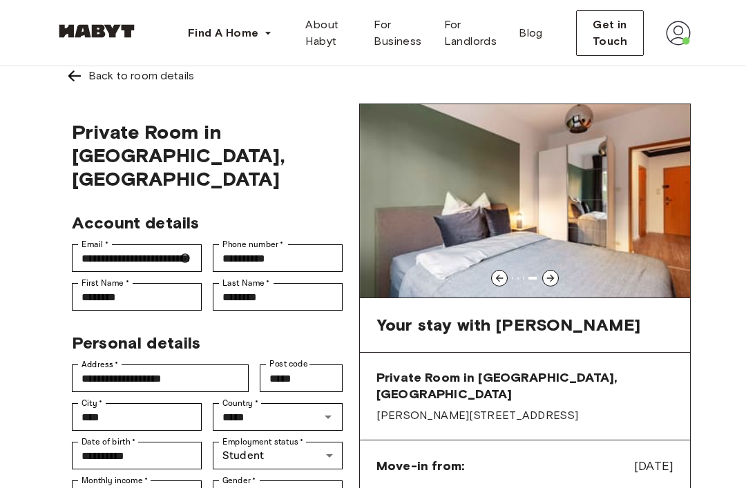
click at [555, 272] on div at bounding box center [550, 278] width 17 height 17
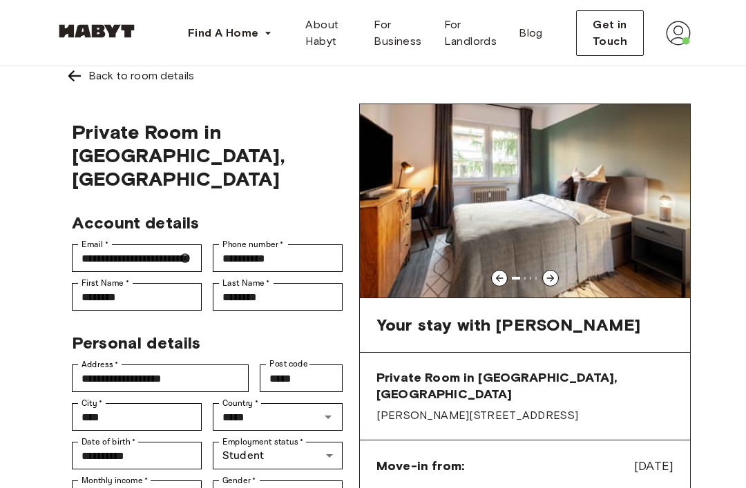
click at [552, 274] on icon at bounding box center [550, 278] width 11 height 11
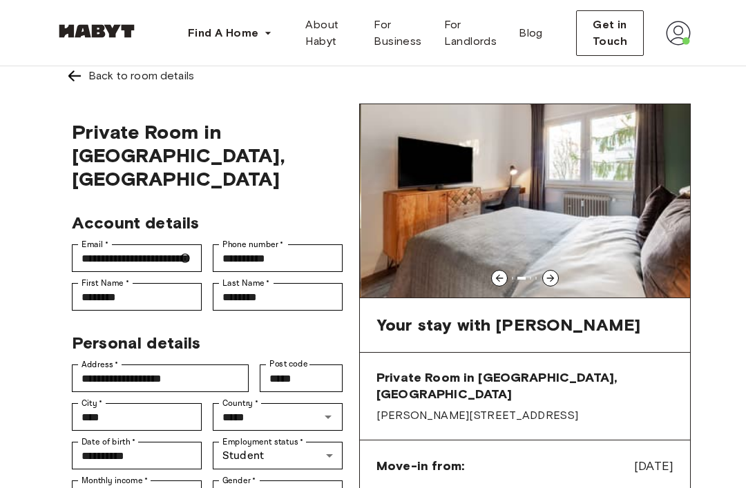
click at [552, 273] on div at bounding box center [550, 278] width 17 height 17
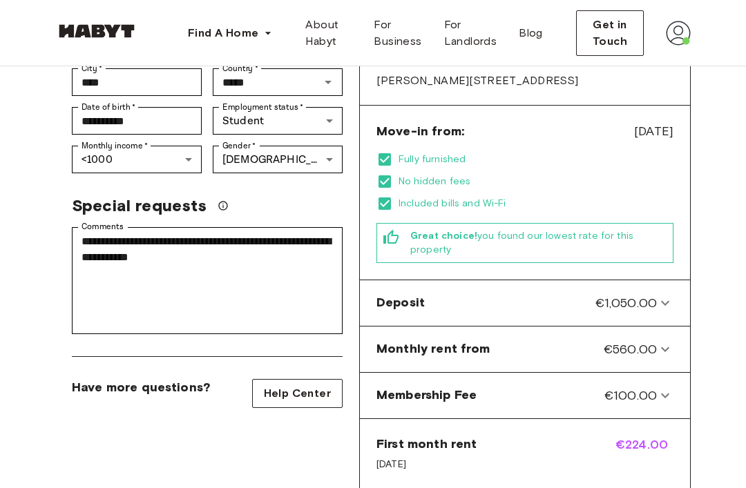
scroll to position [345, 0]
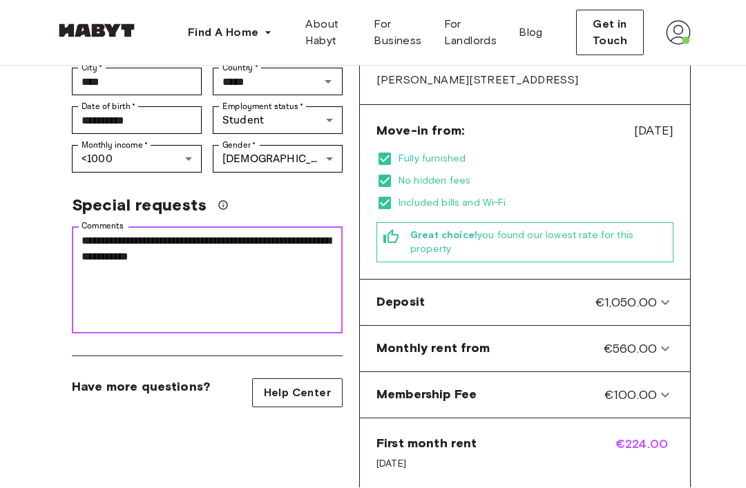
click at [298, 233] on textarea "**********" at bounding box center [207, 280] width 251 height 95
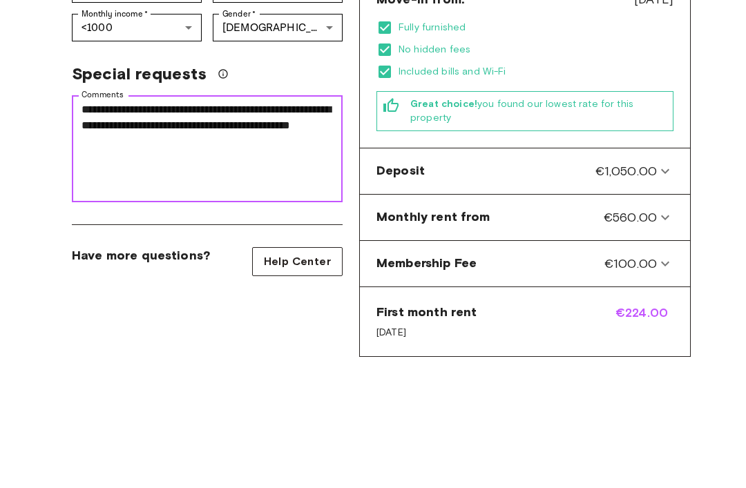
click at [292, 233] on textarea "**********" at bounding box center [207, 280] width 251 height 95
click at [284, 233] on textarea "**********" at bounding box center [207, 280] width 251 height 95
click at [254, 233] on textarea "**********" at bounding box center [207, 280] width 251 height 95
click at [213, 233] on textarea "**********" at bounding box center [207, 280] width 251 height 95
click at [200, 233] on textarea "**********" at bounding box center [207, 280] width 251 height 95
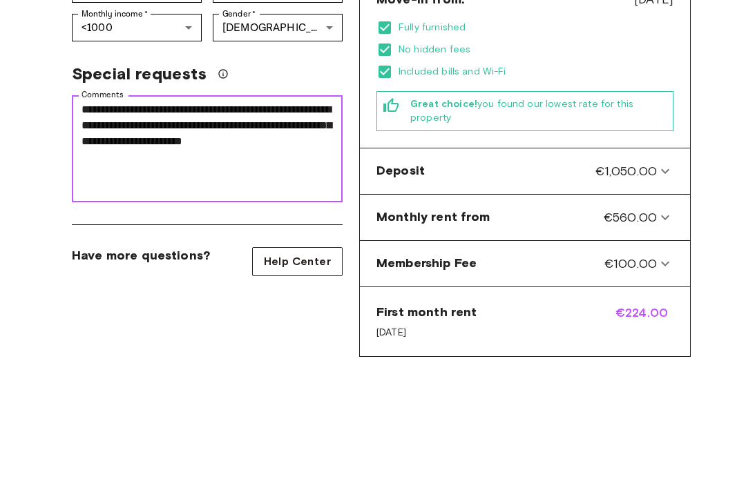
click at [201, 233] on textarea "**********" at bounding box center [207, 280] width 251 height 95
click at [318, 233] on textarea "**********" at bounding box center [207, 280] width 251 height 95
click at [236, 233] on textarea "**********" at bounding box center [207, 280] width 251 height 95
click at [318, 233] on textarea "**********" at bounding box center [207, 280] width 251 height 95
click at [327, 233] on textarea "**********" at bounding box center [207, 280] width 251 height 95
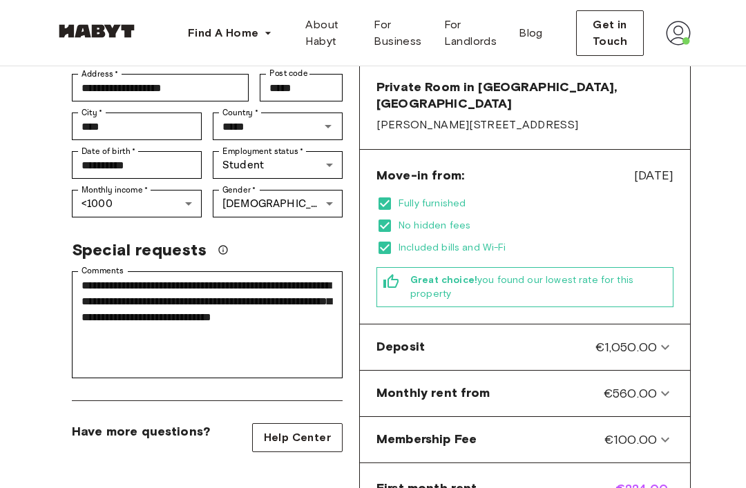
scroll to position [254, 0]
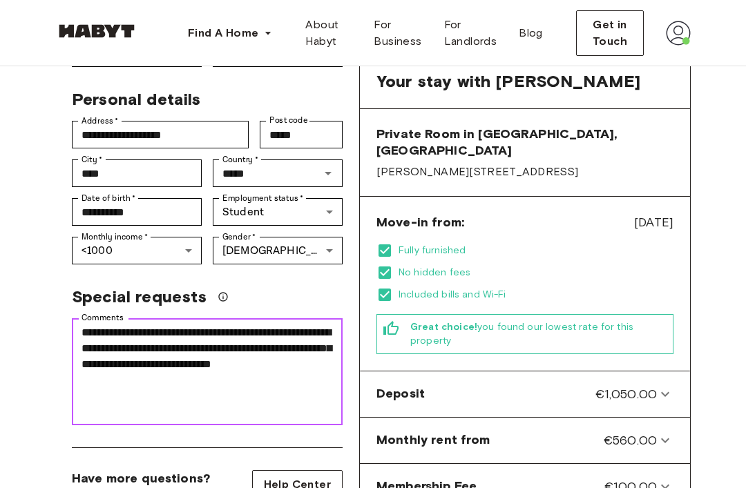
click at [325, 325] on textarea "**********" at bounding box center [207, 372] width 251 height 95
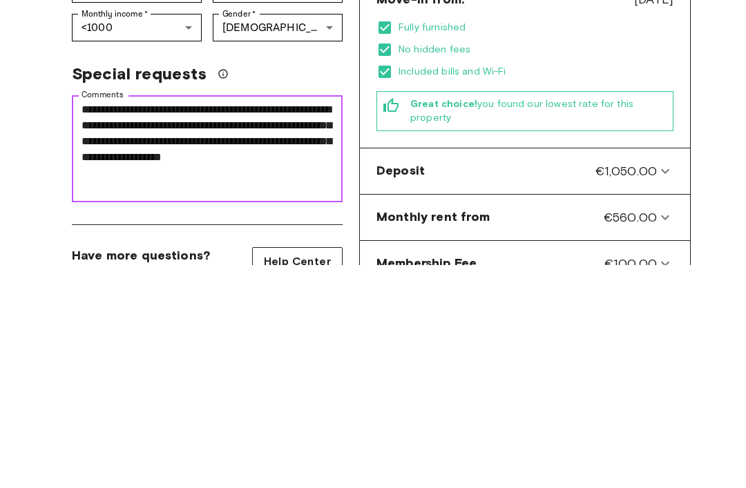
click at [198, 325] on textarea "**********" at bounding box center [207, 372] width 251 height 95
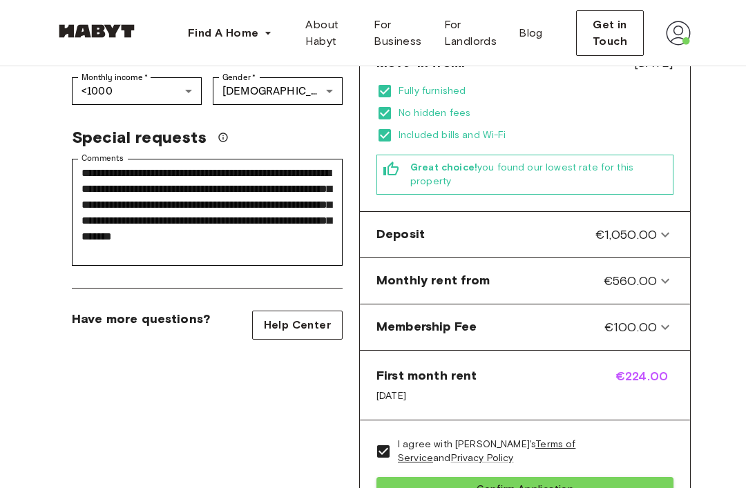
scroll to position [408, 0]
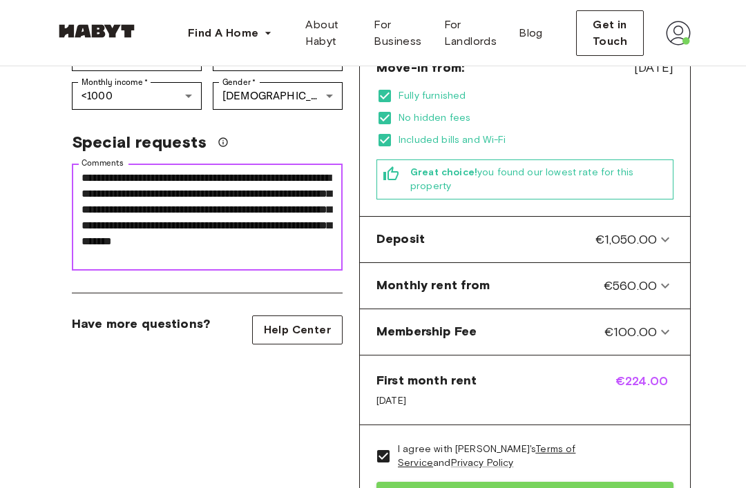
type textarea "**********"
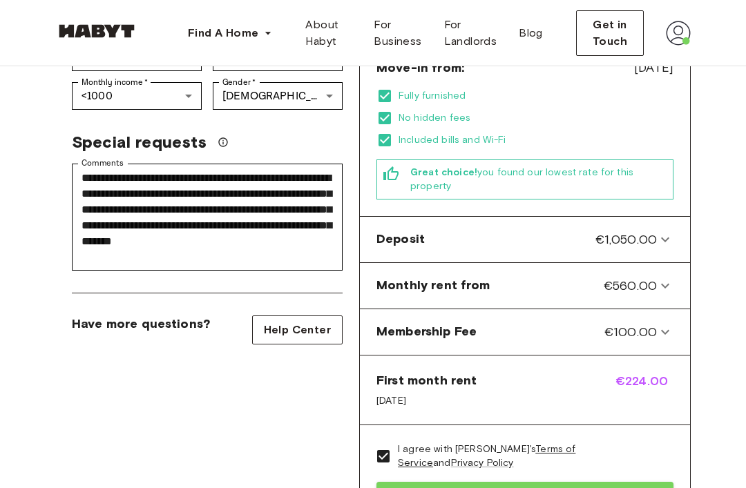
click at [229, 137] on icon "We'll do our best to accommodate your request, but please note we can't guarant…" at bounding box center [223, 142] width 11 height 11
click at [234, 132] on div "Special requests" at bounding box center [207, 142] width 271 height 21
click at [15, 227] on div "**********" at bounding box center [373, 133] width 746 height 951
click at [638, 482] on button "Confirm Application" at bounding box center [524, 495] width 297 height 26
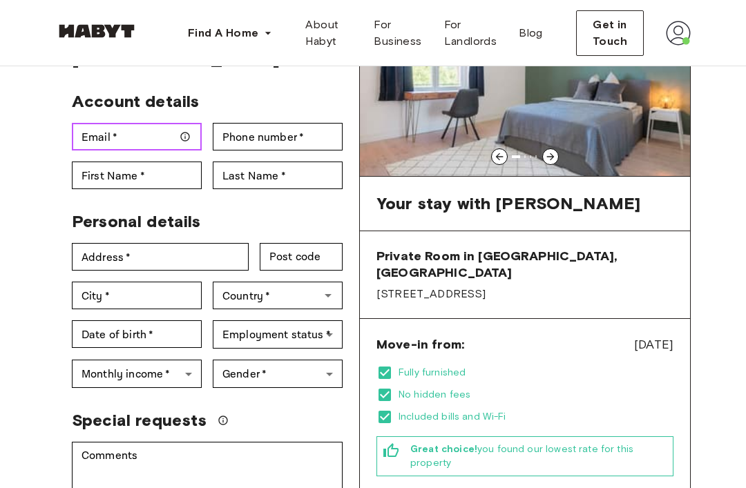
click at [96, 123] on div "Email   * Email   *" at bounding box center [137, 137] width 130 height 28
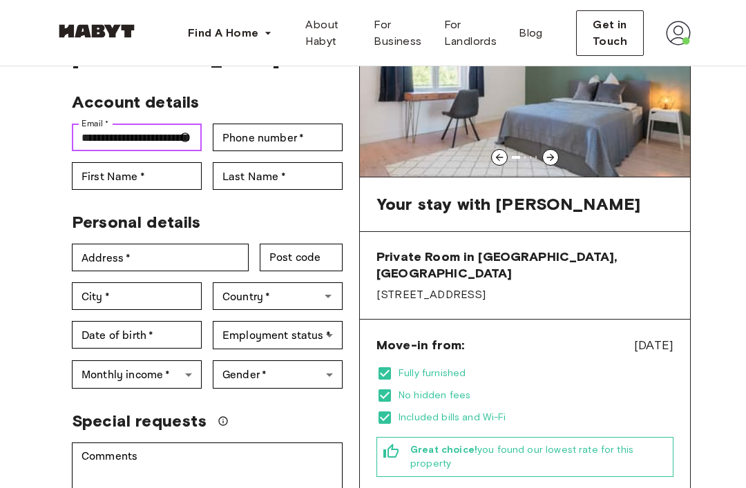
type input "**********"
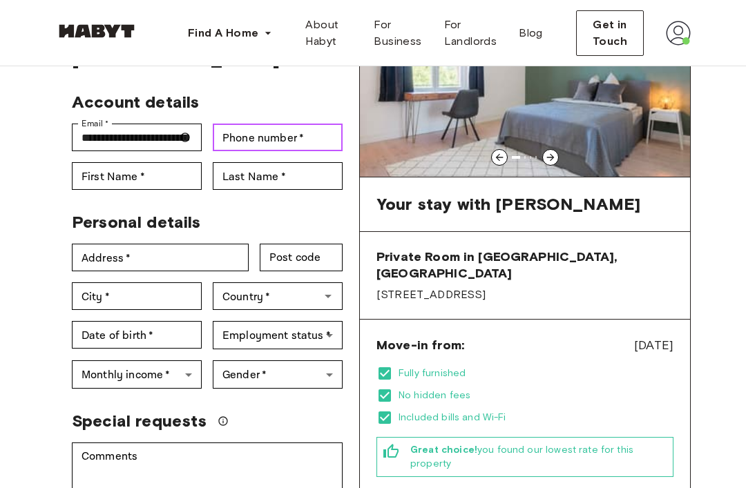
click at [234, 124] on div "Phone number   * Phone number   *" at bounding box center [278, 138] width 130 height 28
type input "**********"
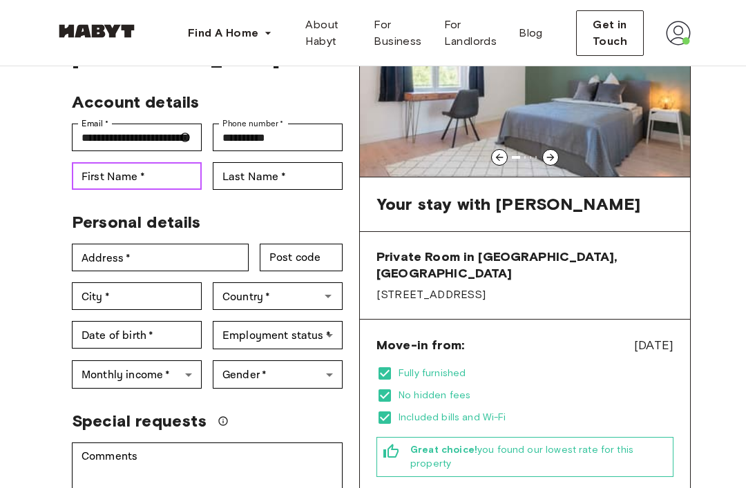
click at [83, 162] on div "First Name   * First Name   *" at bounding box center [137, 176] width 130 height 28
type input "********"
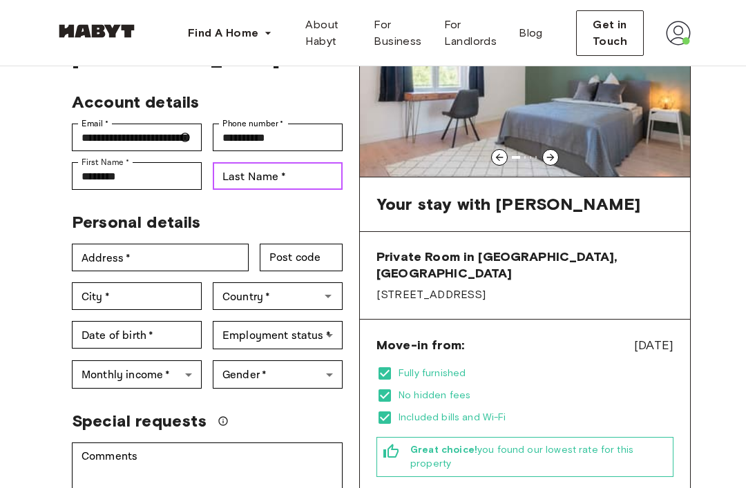
click at [240, 162] on div "Last Name   * Last Name   *" at bounding box center [278, 176] width 130 height 28
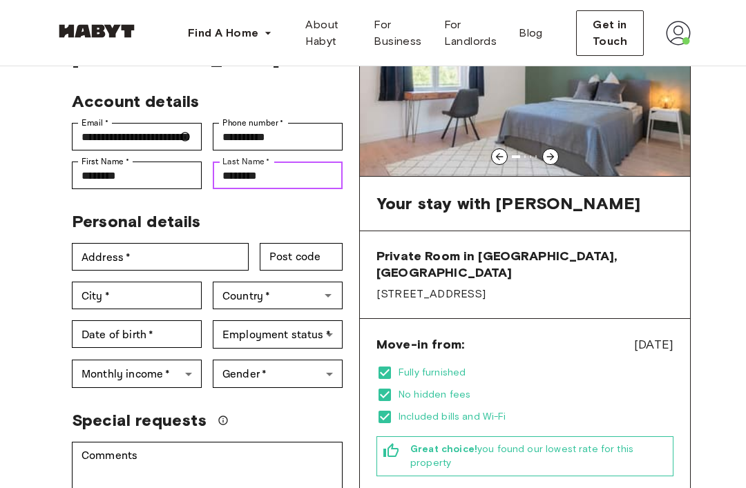
type input "********"
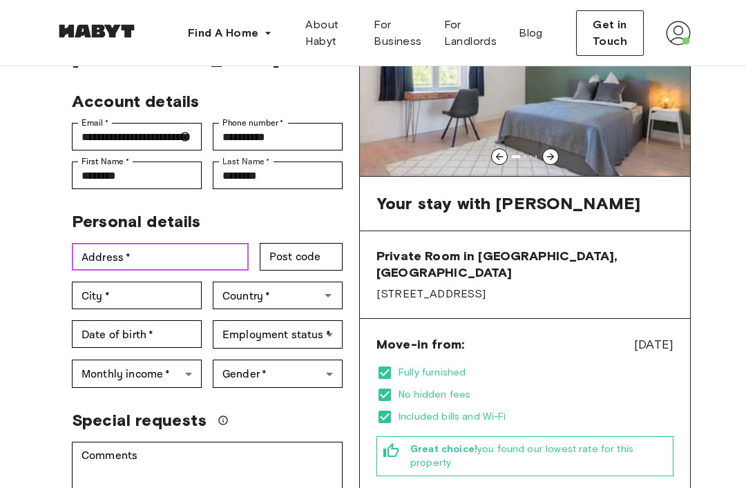
click at [91, 243] on div "Address   * Address   *" at bounding box center [160, 257] width 177 height 28
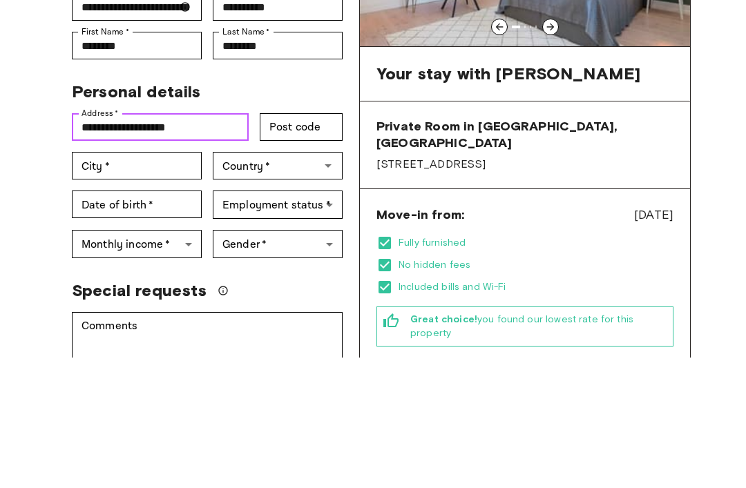
type input "**********"
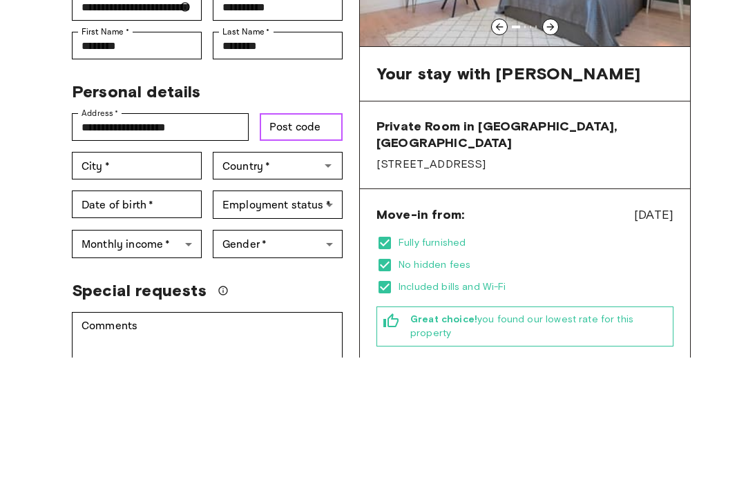
click at [318, 244] on div "Post code Post code" at bounding box center [301, 258] width 83 height 28
type input "*****"
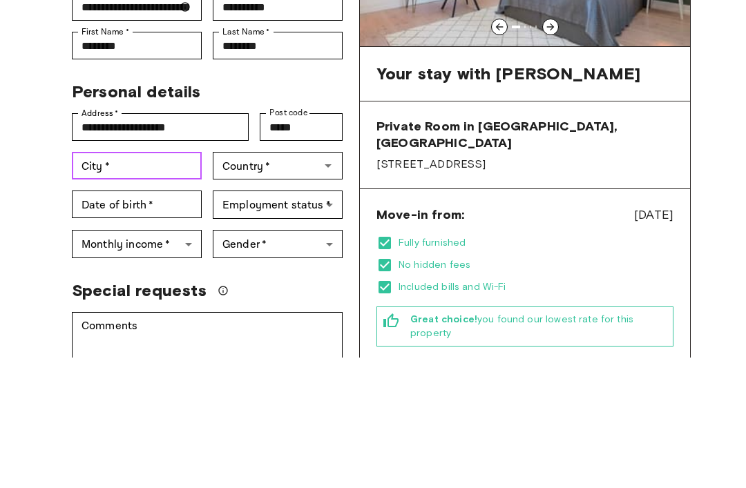
click at [97, 283] on div "City   * City   *" at bounding box center [137, 297] width 130 height 28
type input "****"
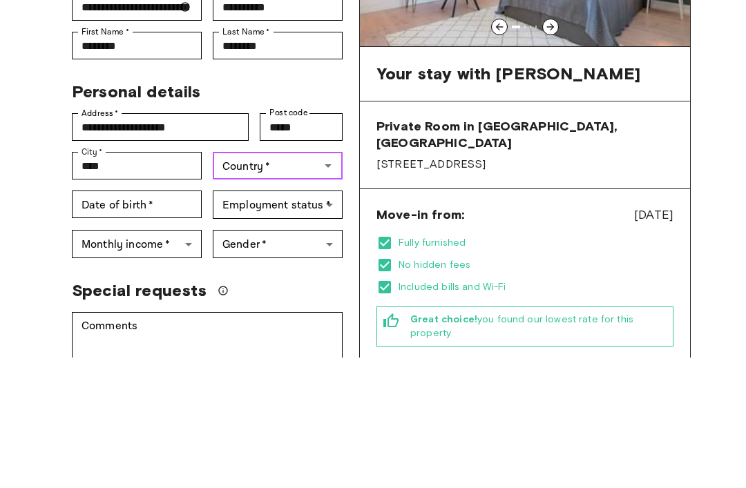
click at [259, 283] on div "Country   * Country   *" at bounding box center [278, 297] width 130 height 28
click at [249, 292] on li "[GEOGRAPHIC_DATA]" at bounding box center [278, 304] width 130 height 25
type input "*****"
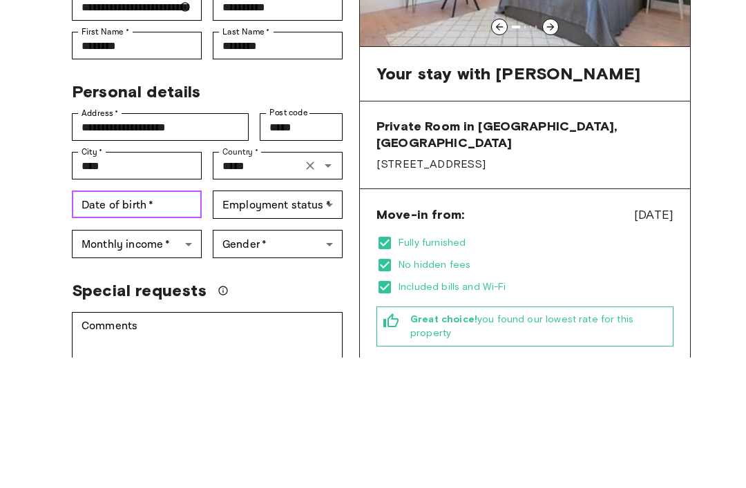
click at [85, 321] on div "Date of birth   * Date of birth   *" at bounding box center [137, 335] width 130 height 28
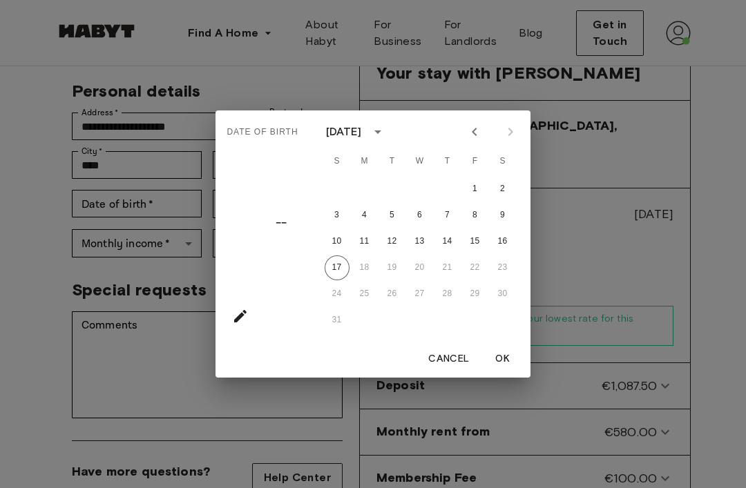
click at [390, 132] on button "calendar view is open, switch to year view" at bounding box center [377, 131] width 23 height 23
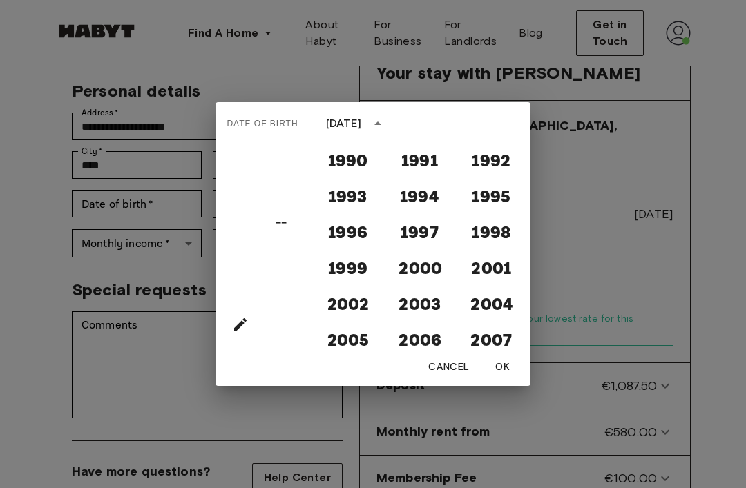
scroll to position [1110, 0]
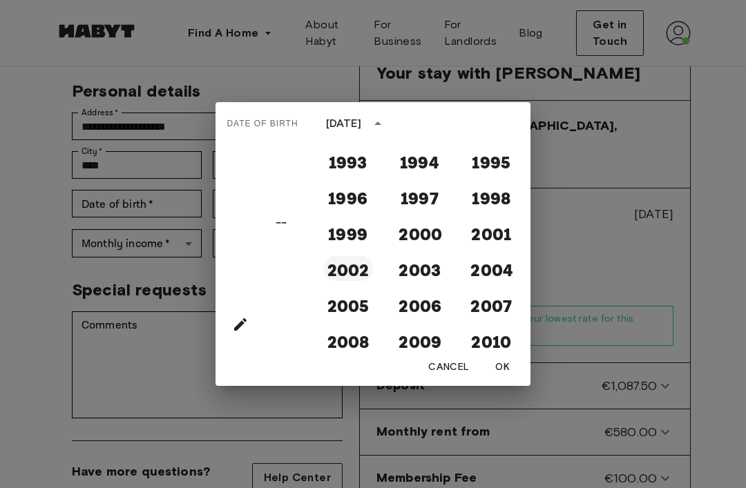
click at [356, 261] on button "2002" at bounding box center [348, 268] width 50 height 25
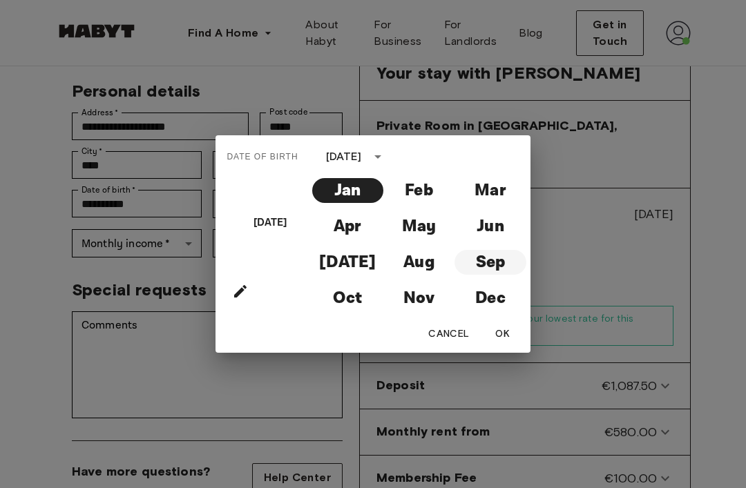
click at [498, 265] on button "Sep" at bounding box center [490, 262] width 71 height 25
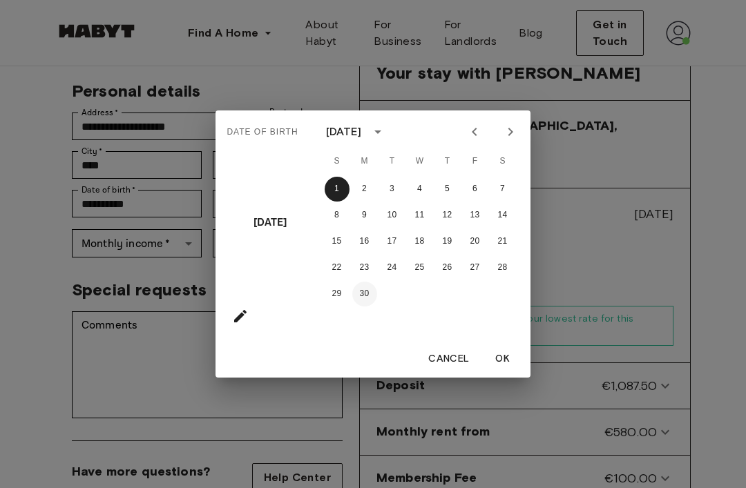
click at [366, 295] on button "30" at bounding box center [364, 294] width 25 height 25
type input "**********"
click at [511, 355] on button "OK" at bounding box center [503, 360] width 44 height 26
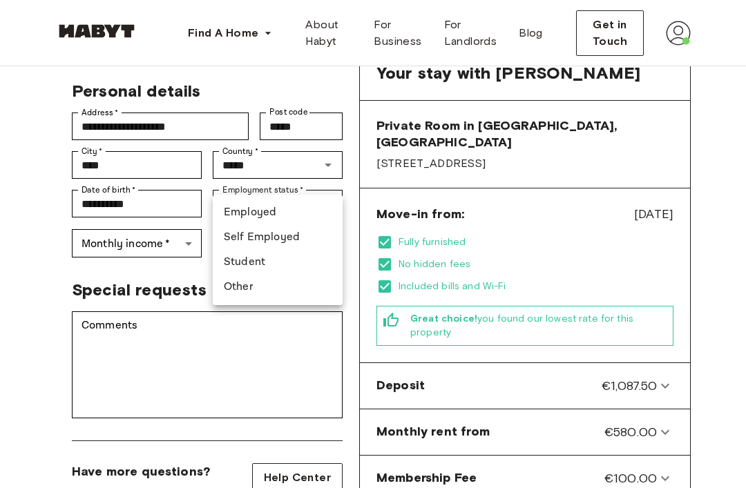
click at [230, 263] on li "Student" at bounding box center [278, 262] width 130 height 25
type input "*******"
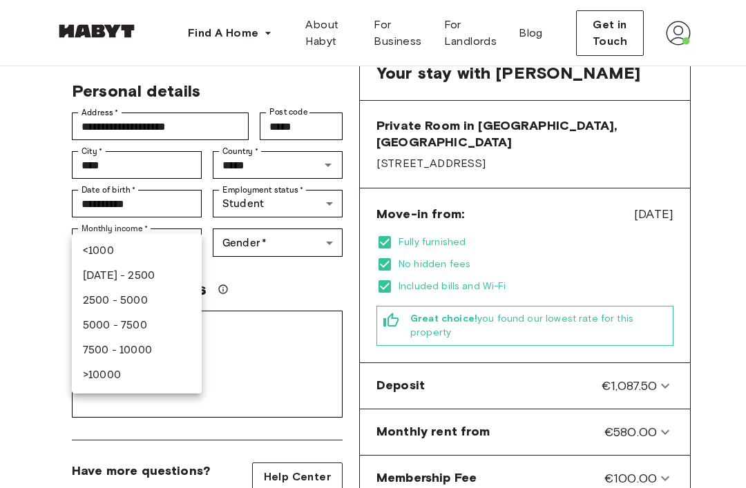
click at [88, 249] on li "<1000" at bounding box center [137, 251] width 130 height 25
type input "******"
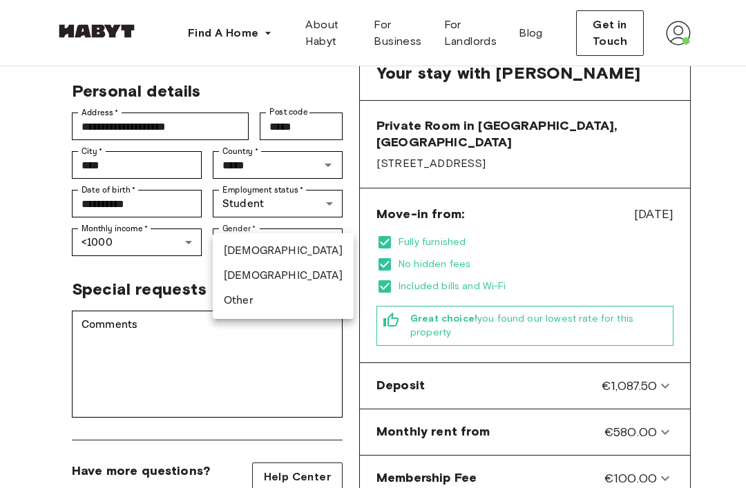
click at [241, 253] on li "[DEMOGRAPHIC_DATA]" at bounding box center [283, 251] width 141 height 25
type input "****"
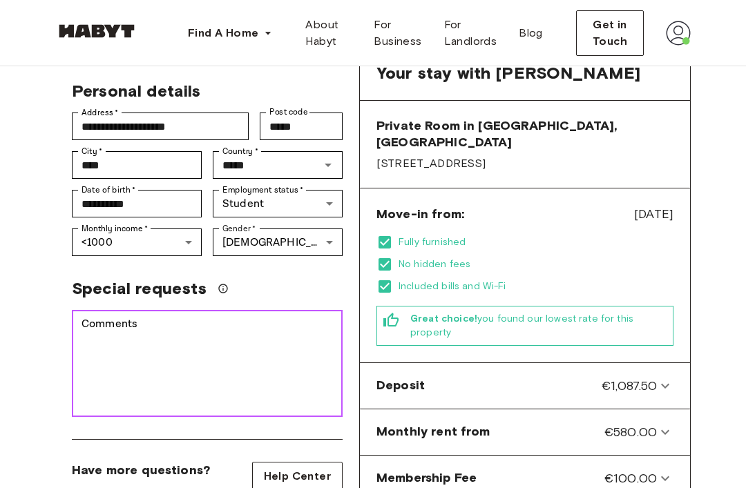
click at [95, 316] on textarea "Comments" at bounding box center [207, 363] width 251 height 95
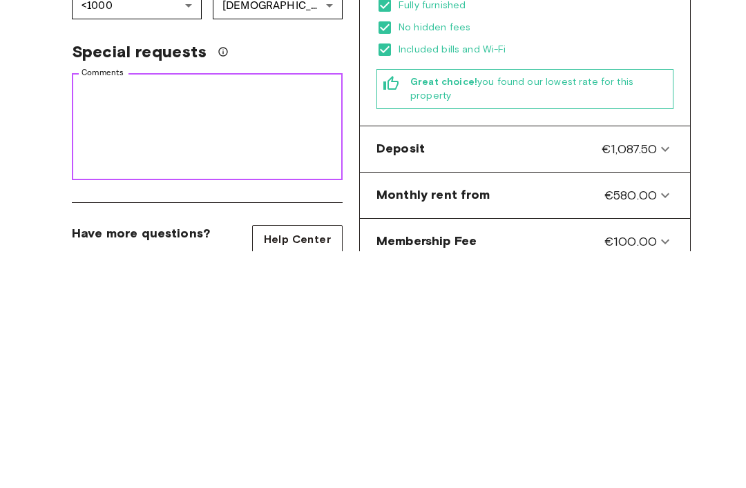
click at [104, 317] on textarea "Comments" at bounding box center [207, 364] width 251 height 95
paste textarea "**********"
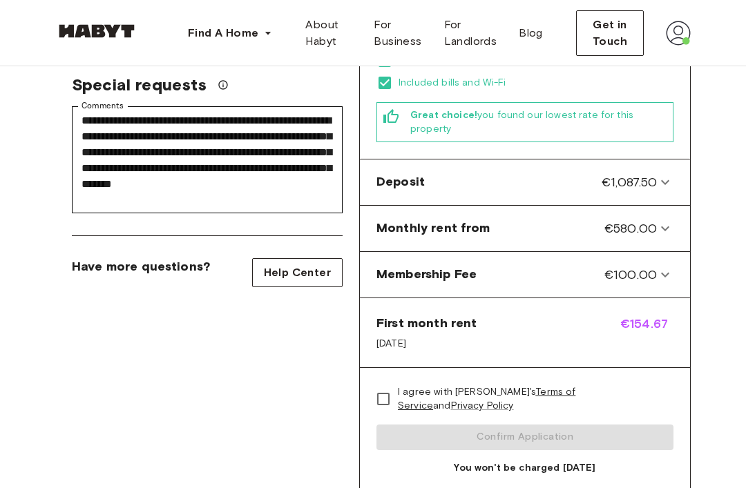
scroll to position [466, 0]
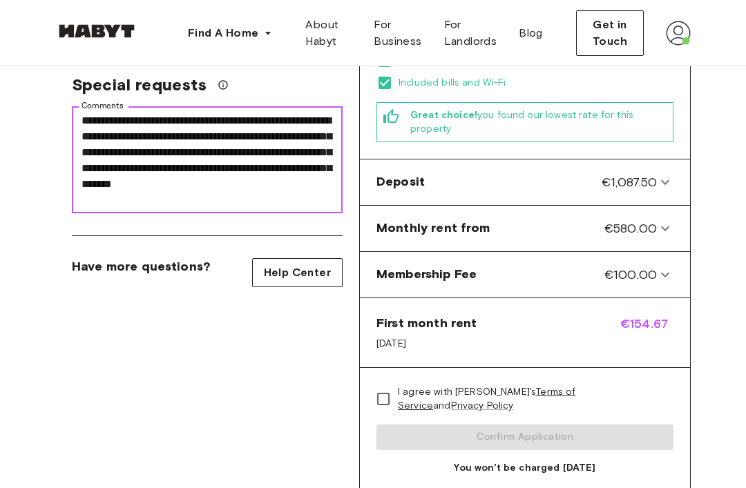
type textarea "**********"
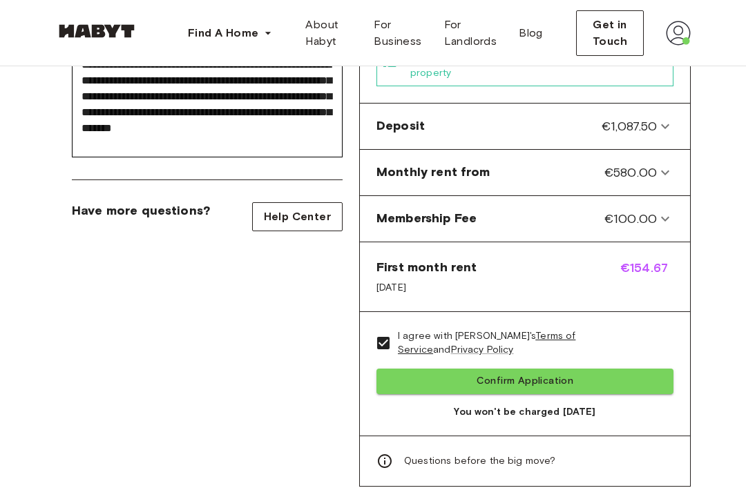
scroll to position [611, 0]
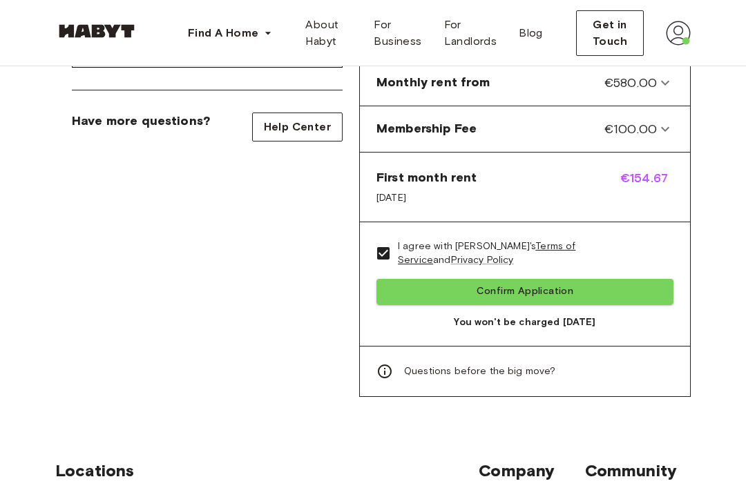
click at [633, 282] on button "Confirm Application" at bounding box center [524, 292] width 297 height 26
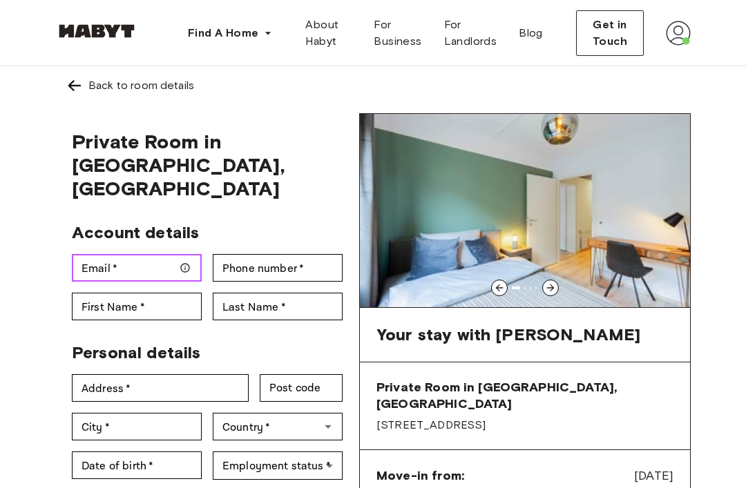
click at [105, 254] on div "Email   * Email   *" at bounding box center [137, 268] width 130 height 28
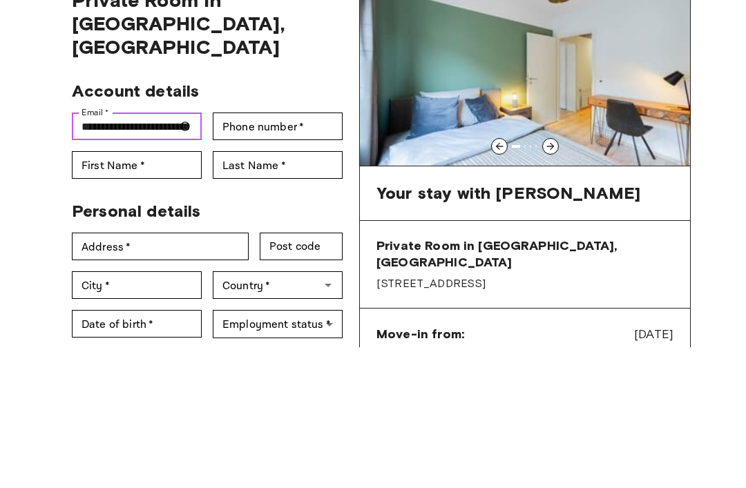
type input "**********"
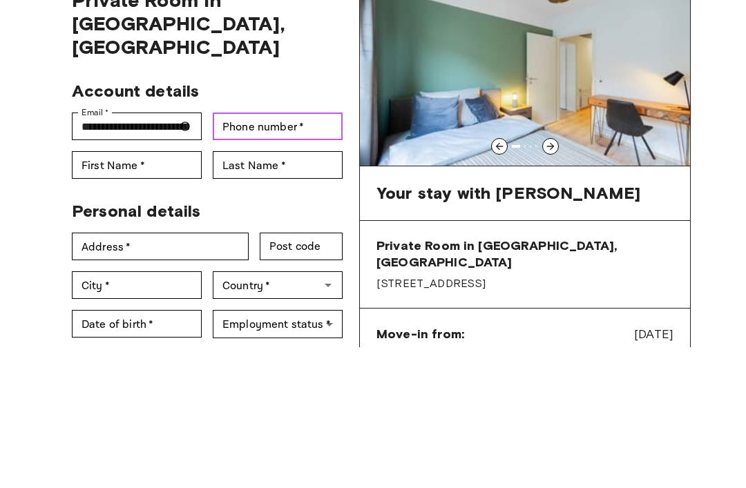
click at [242, 254] on div "Phone number   * Phone number   *" at bounding box center [278, 268] width 130 height 28
type input "**********"
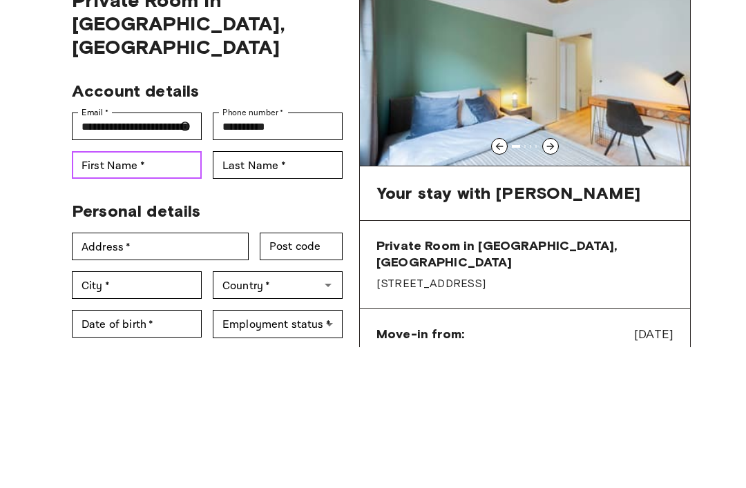
click at [100, 293] on div "First Name   * First Name   *" at bounding box center [137, 307] width 130 height 28
type input "********"
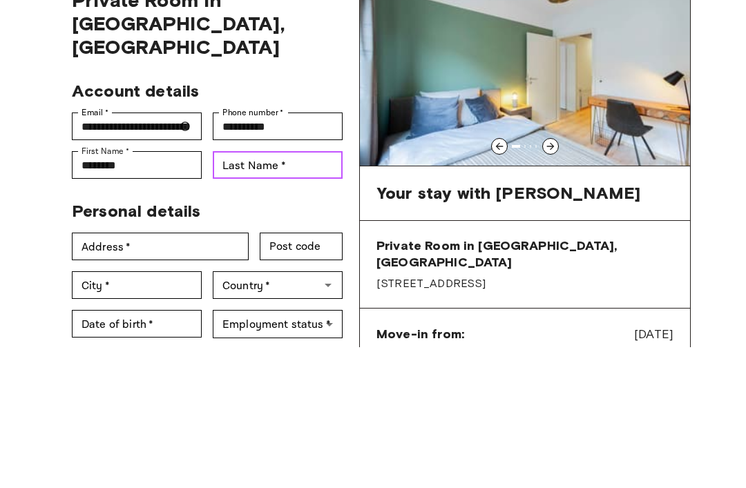
click at [248, 293] on input "Last Name   *" at bounding box center [278, 307] width 130 height 28
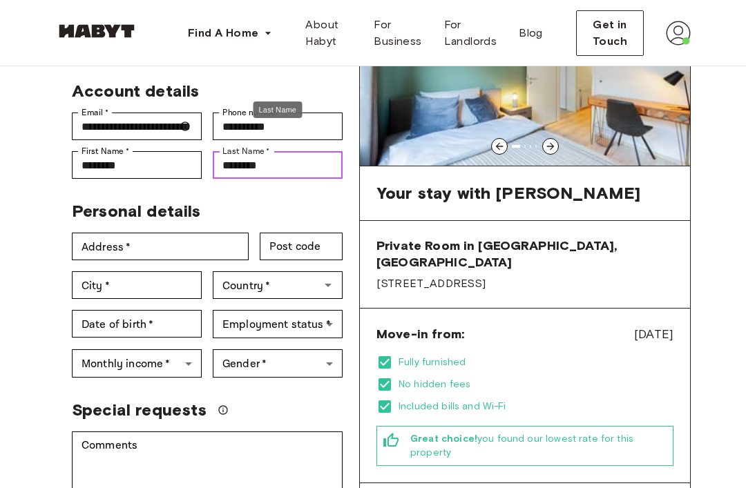
type input "********"
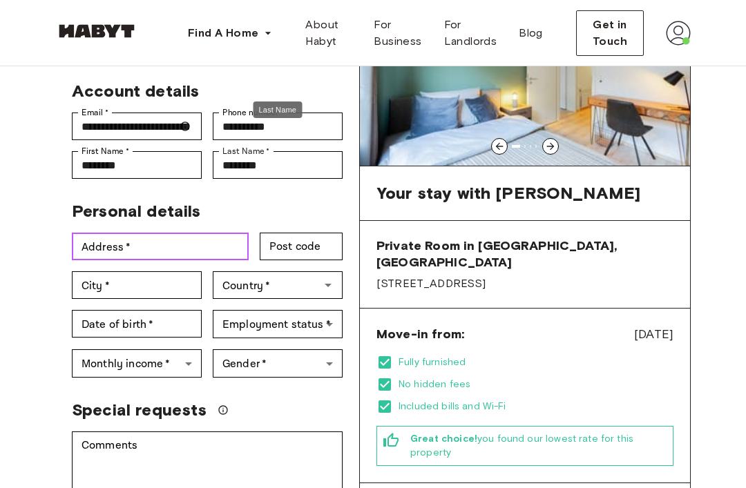
click at [93, 233] on div "Address   * Address   *" at bounding box center [160, 247] width 177 height 28
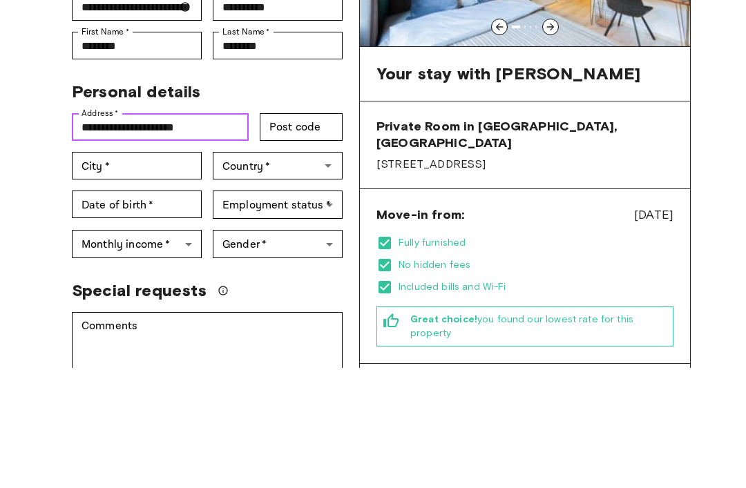
type input "**********"
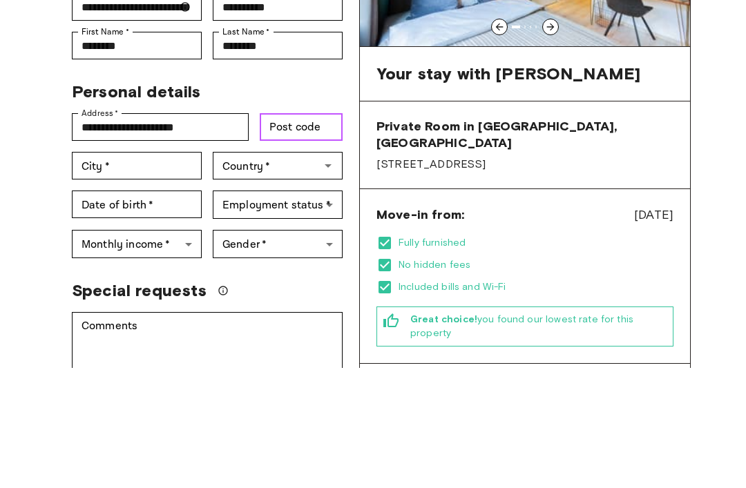
click at [320, 233] on input "Post code" at bounding box center [301, 247] width 83 height 28
type input "*****"
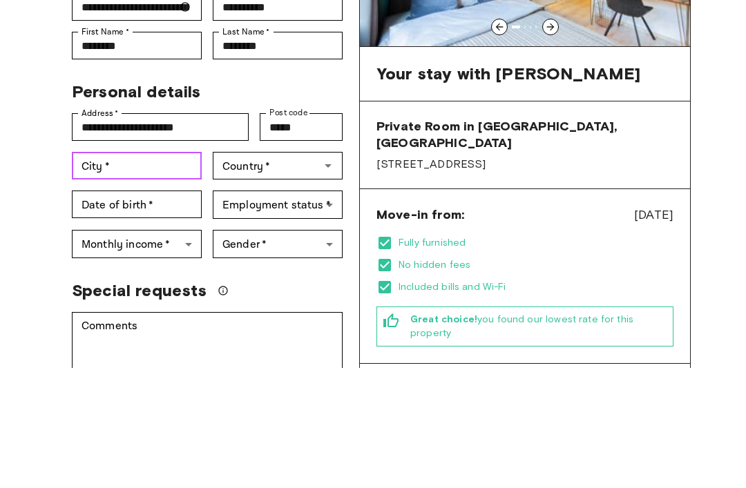
click at [95, 272] on div "City   * City   *" at bounding box center [137, 286] width 130 height 28
type input "****"
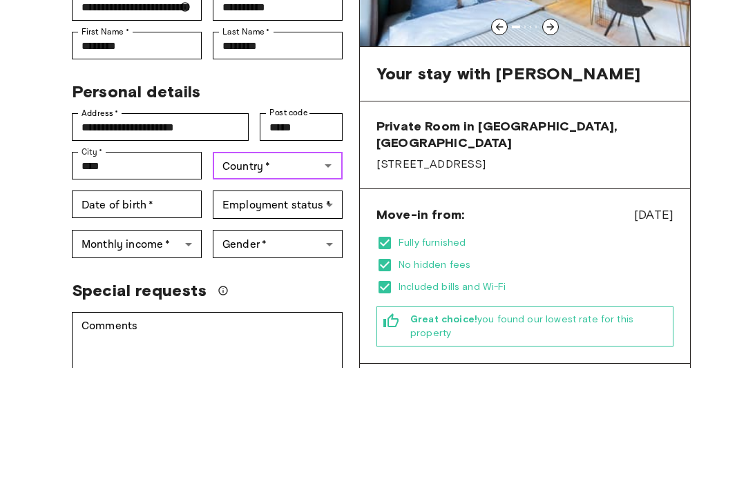
click at [226, 272] on div "Country   * Country   *" at bounding box center [278, 286] width 130 height 28
click at [234, 282] on li "[GEOGRAPHIC_DATA]" at bounding box center [278, 294] width 130 height 25
type input "*****"
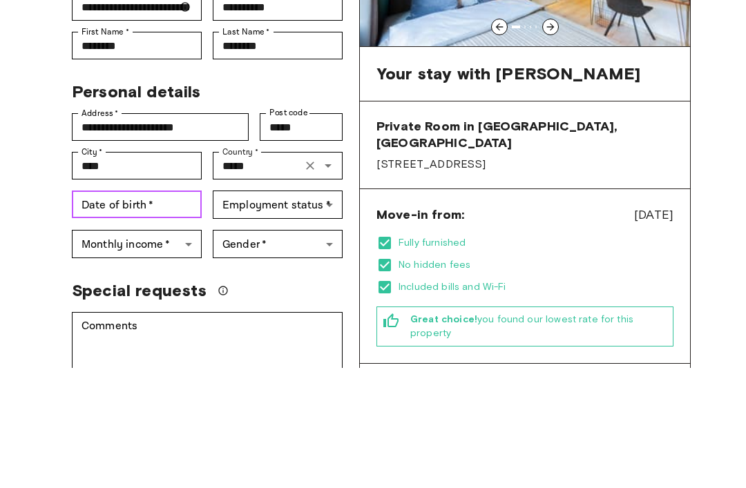
click at [89, 311] on div "Date of birth   * Date of birth   *" at bounding box center [137, 325] width 130 height 28
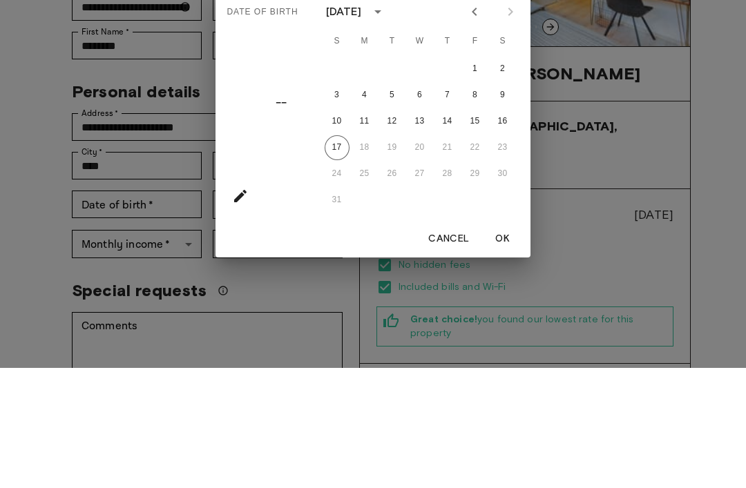
scroll to position [262, 0]
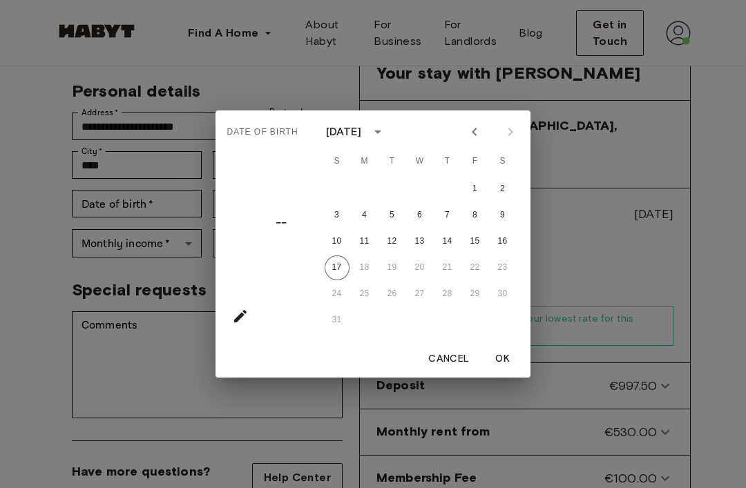
click at [362, 137] on div "[DATE]" at bounding box center [344, 132] width 36 height 17
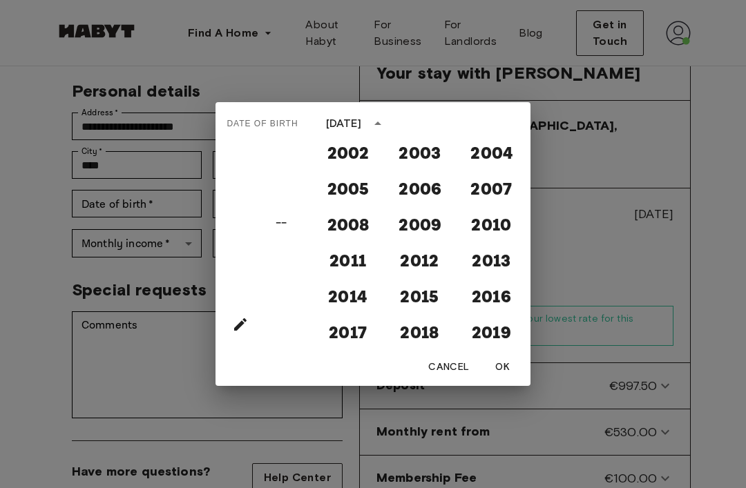
scroll to position [1197, 0]
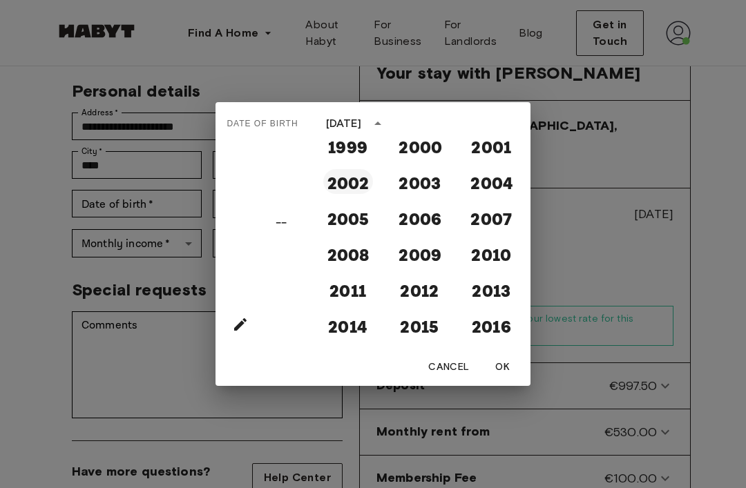
click at [350, 186] on button "2002" at bounding box center [348, 181] width 50 height 25
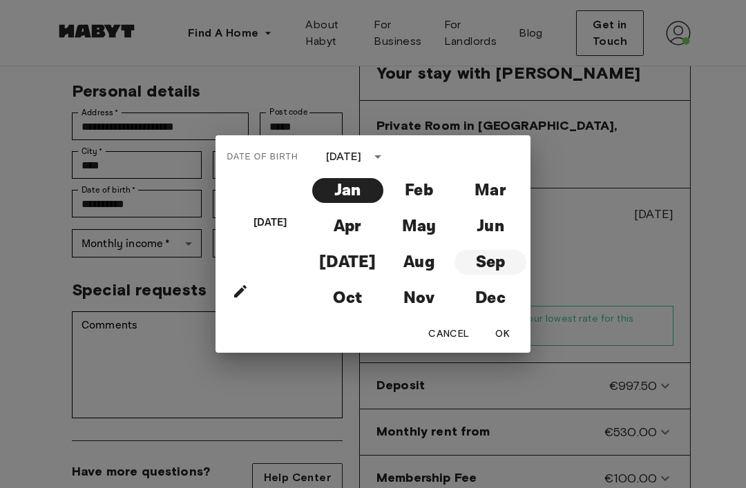
click at [497, 263] on button "Sep" at bounding box center [490, 262] width 71 height 25
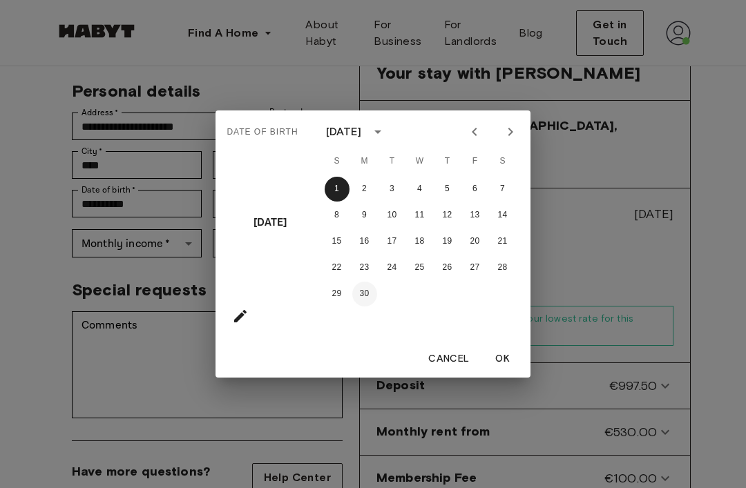
click at [363, 287] on button "30" at bounding box center [364, 294] width 25 height 25
type input "**********"
click at [504, 360] on button "OK" at bounding box center [503, 360] width 44 height 26
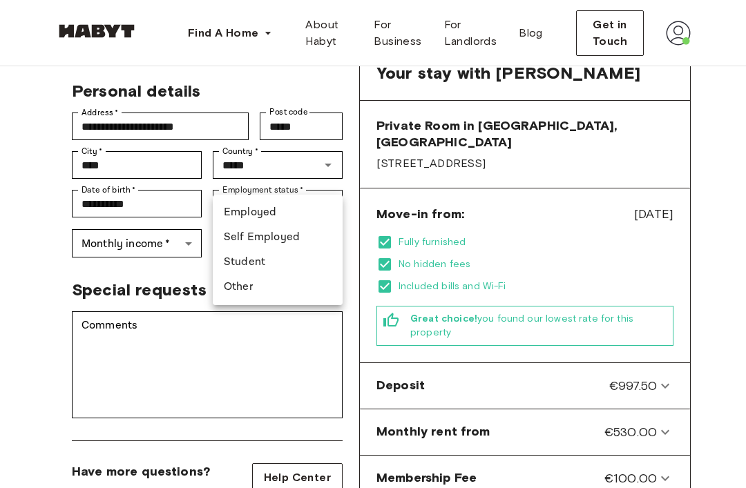
click at [227, 263] on li "Student" at bounding box center [278, 262] width 130 height 25
type input "*******"
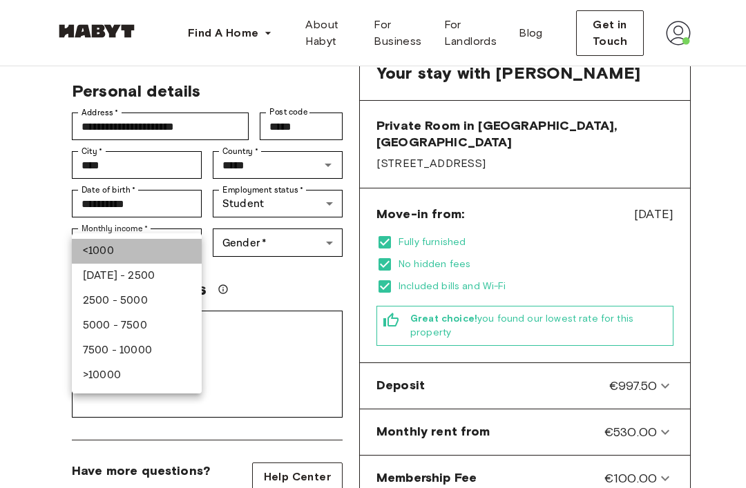
click at [84, 251] on li "<1000" at bounding box center [137, 251] width 130 height 25
type input "******"
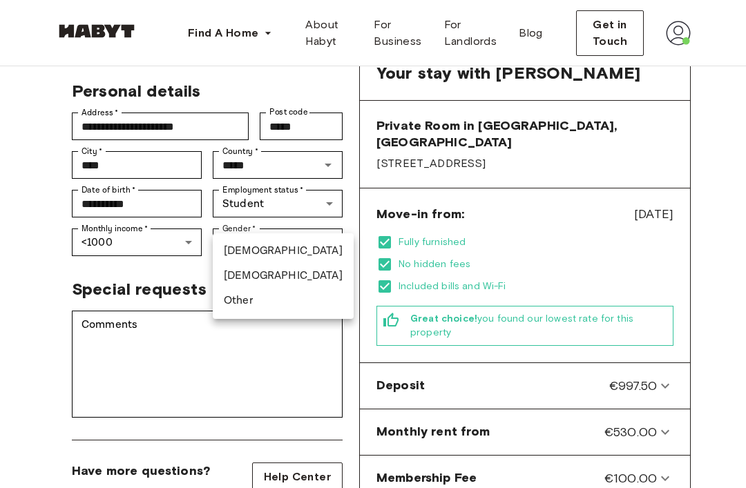
click at [323, 251] on li "[DEMOGRAPHIC_DATA]" at bounding box center [283, 251] width 141 height 25
type input "****"
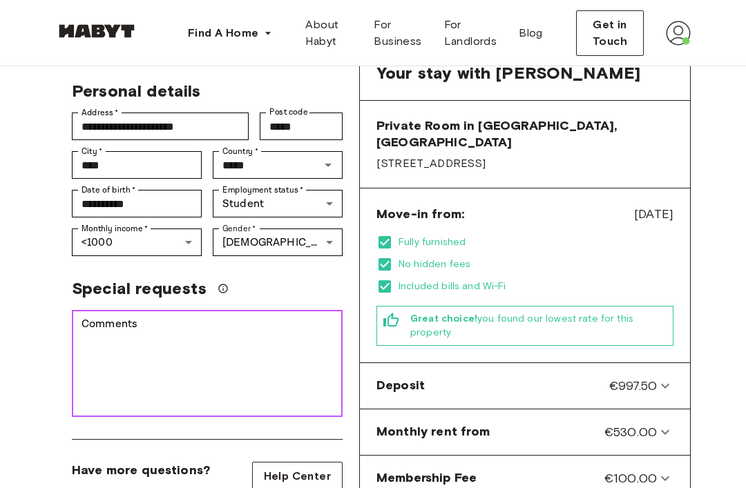
click at [113, 310] on div "Comments * Comments" at bounding box center [207, 363] width 271 height 107
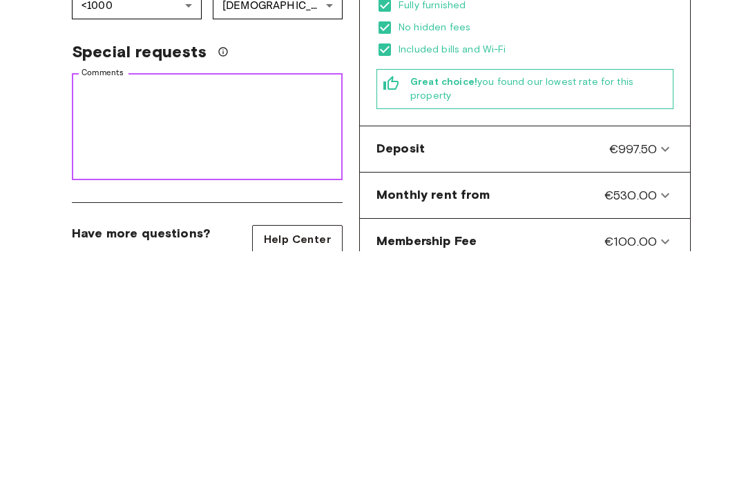
paste textarea "**********"
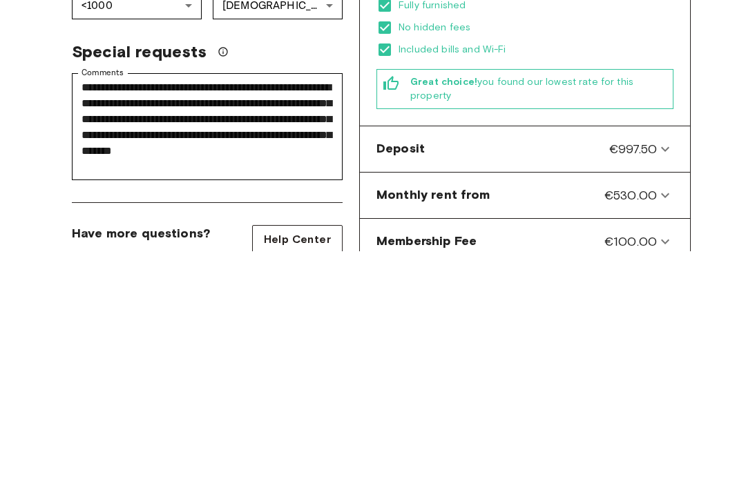
scroll to position [499, 0]
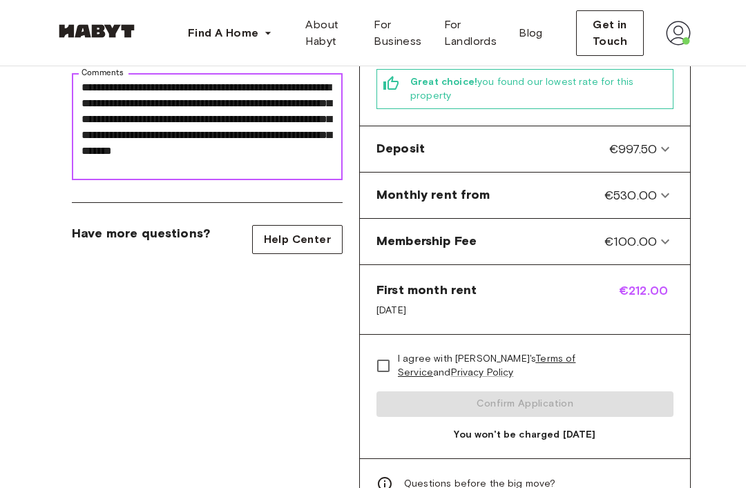
type textarea "**********"
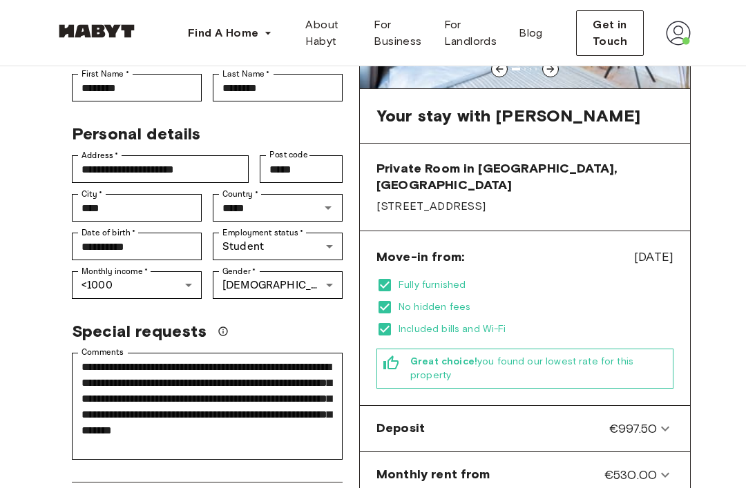
scroll to position [0, 0]
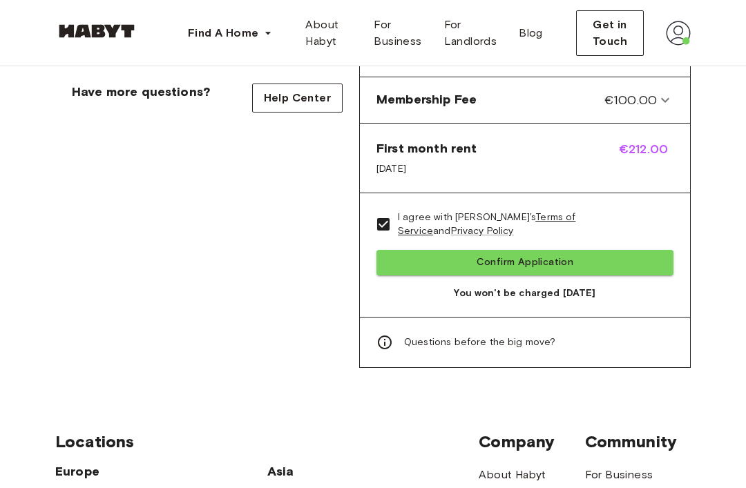
click at [573, 251] on button "Confirm Application" at bounding box center [524, 264] width 297 height 26
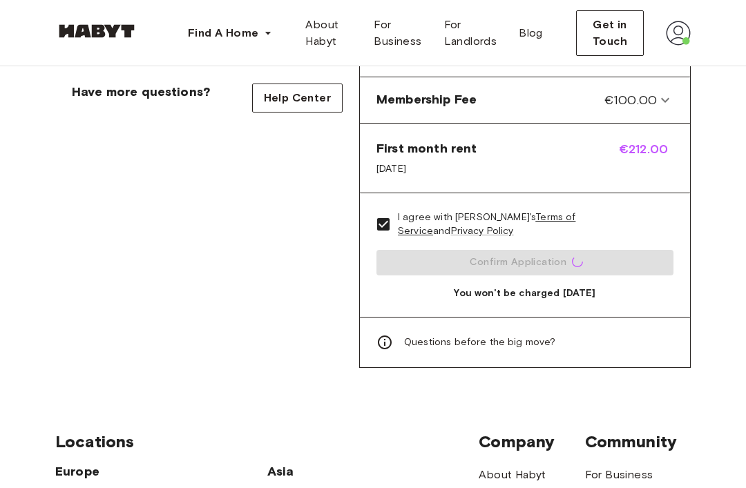
scroll to position [640, 0]
